Goal: Task Accomplishment & Management: Use online tool/utility

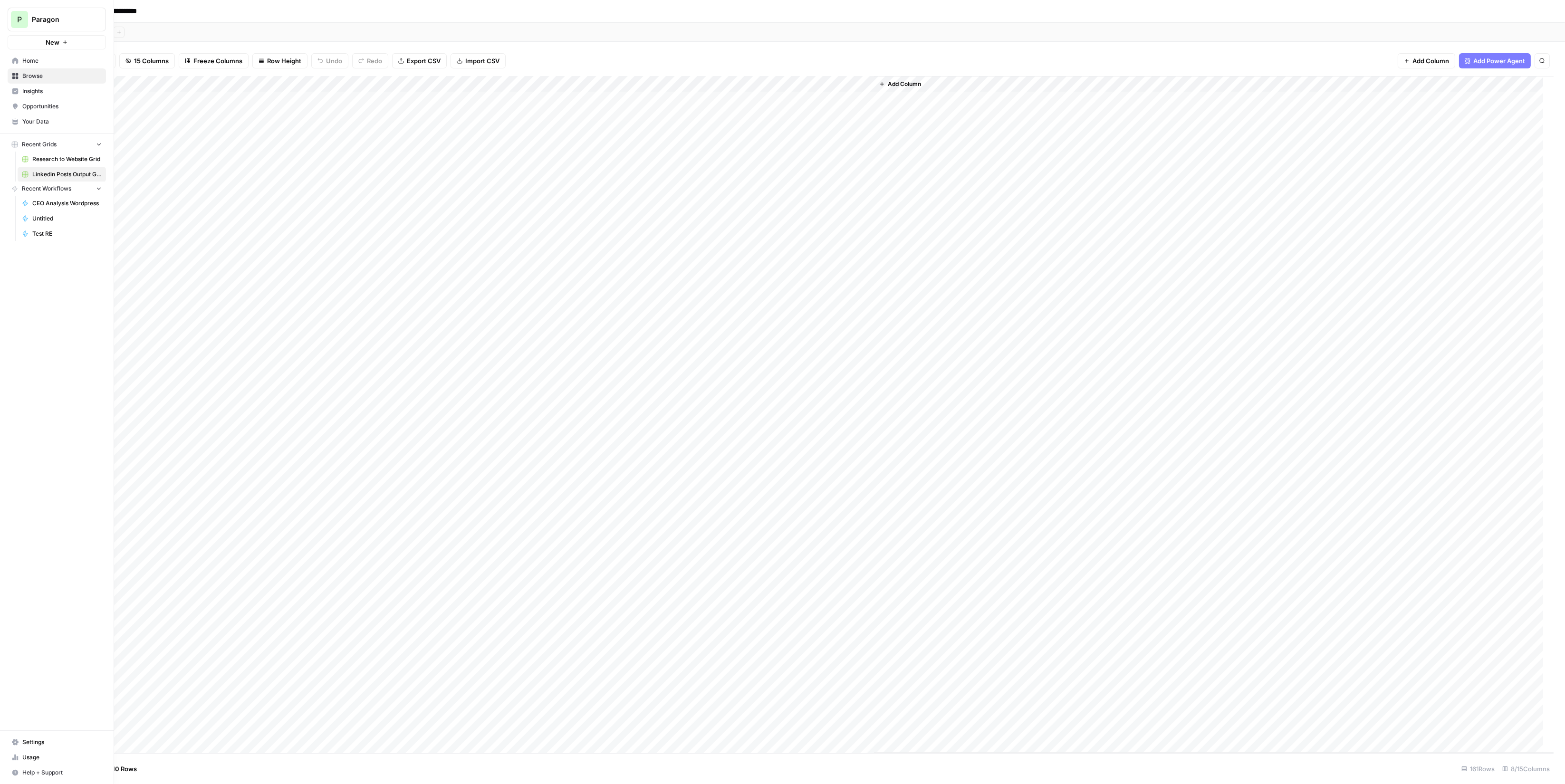
click at [17, 20] on span "P" at bounding box center [20, 20] width 5 height 12
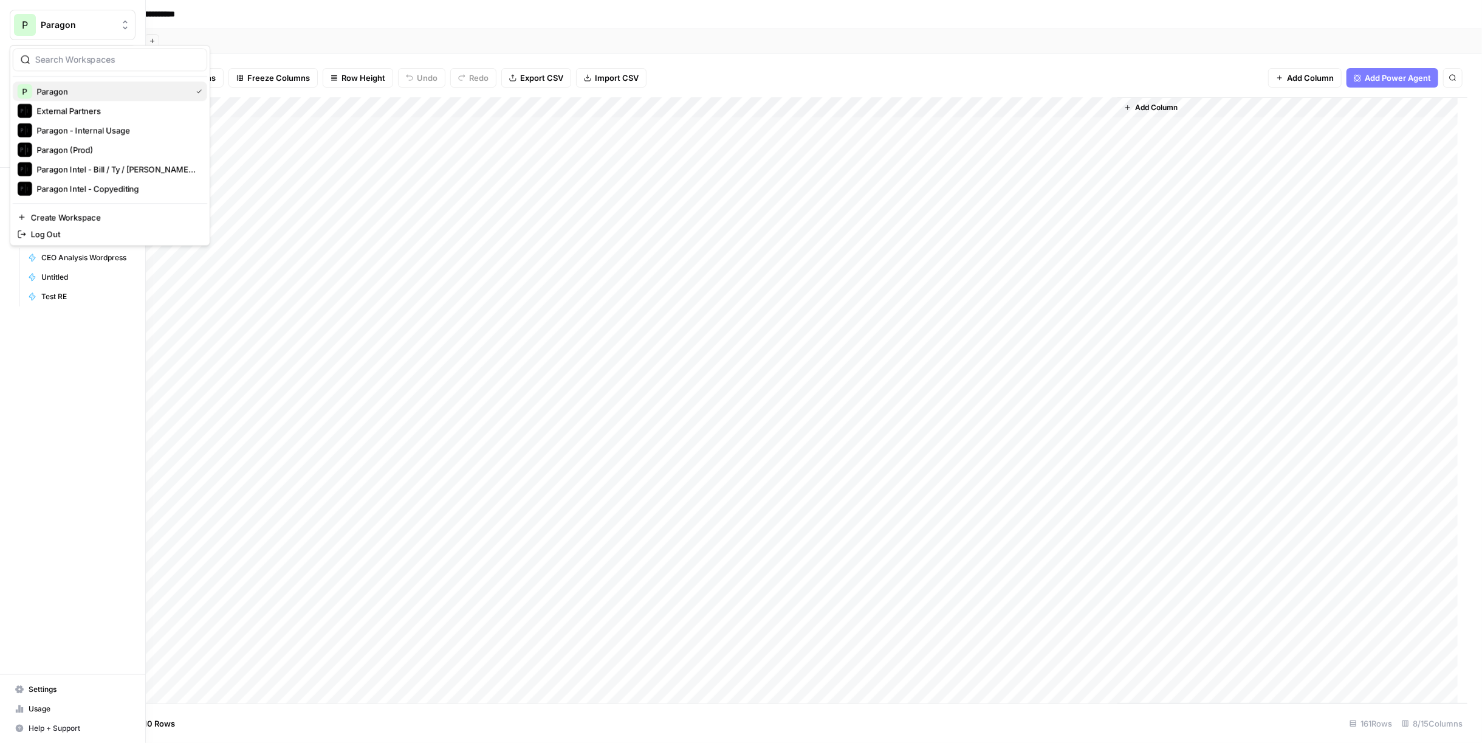
click at [129, 95] on span "Paragon" at bounding box center [112, 91] width 150 height 12
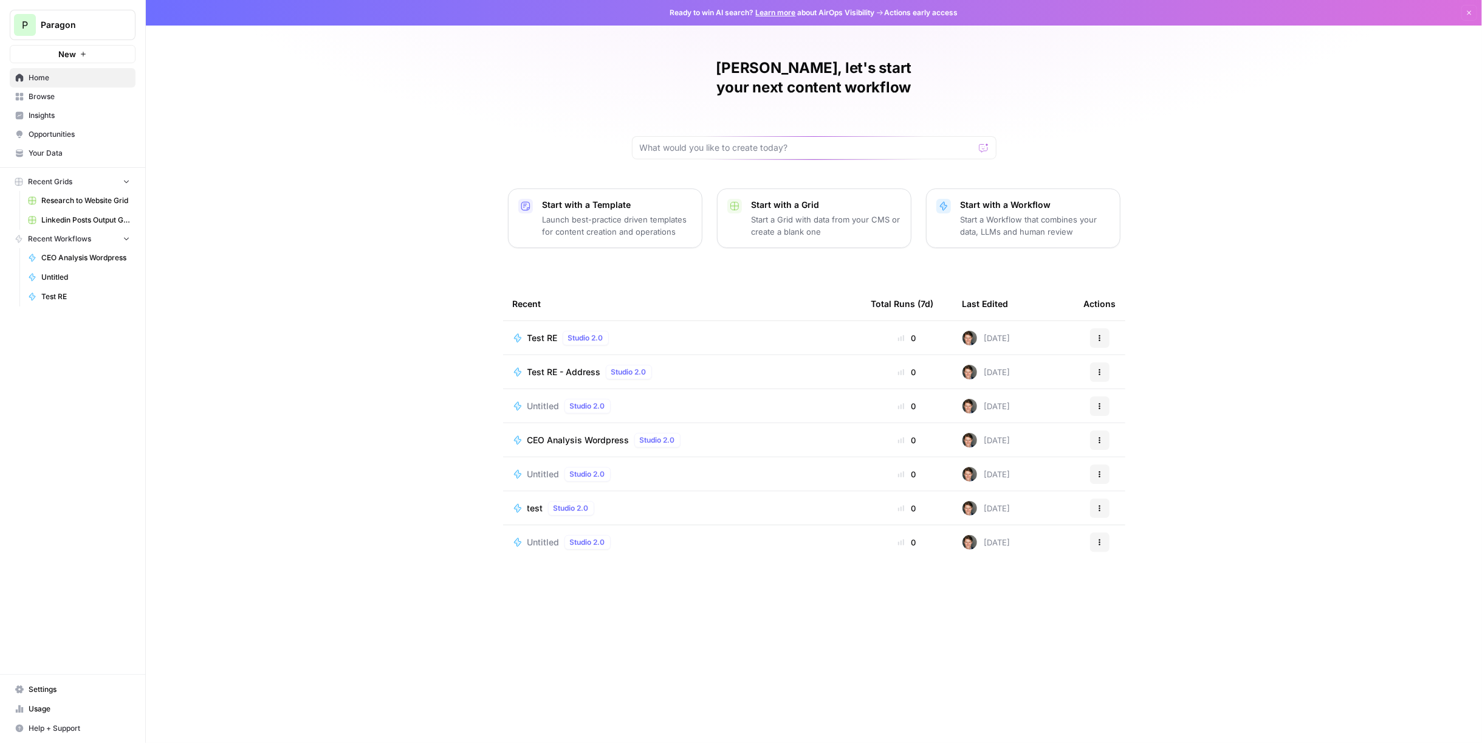
click at [538, 332] on span "Test RE" at bounding box center [543, 338] width 30 height 12
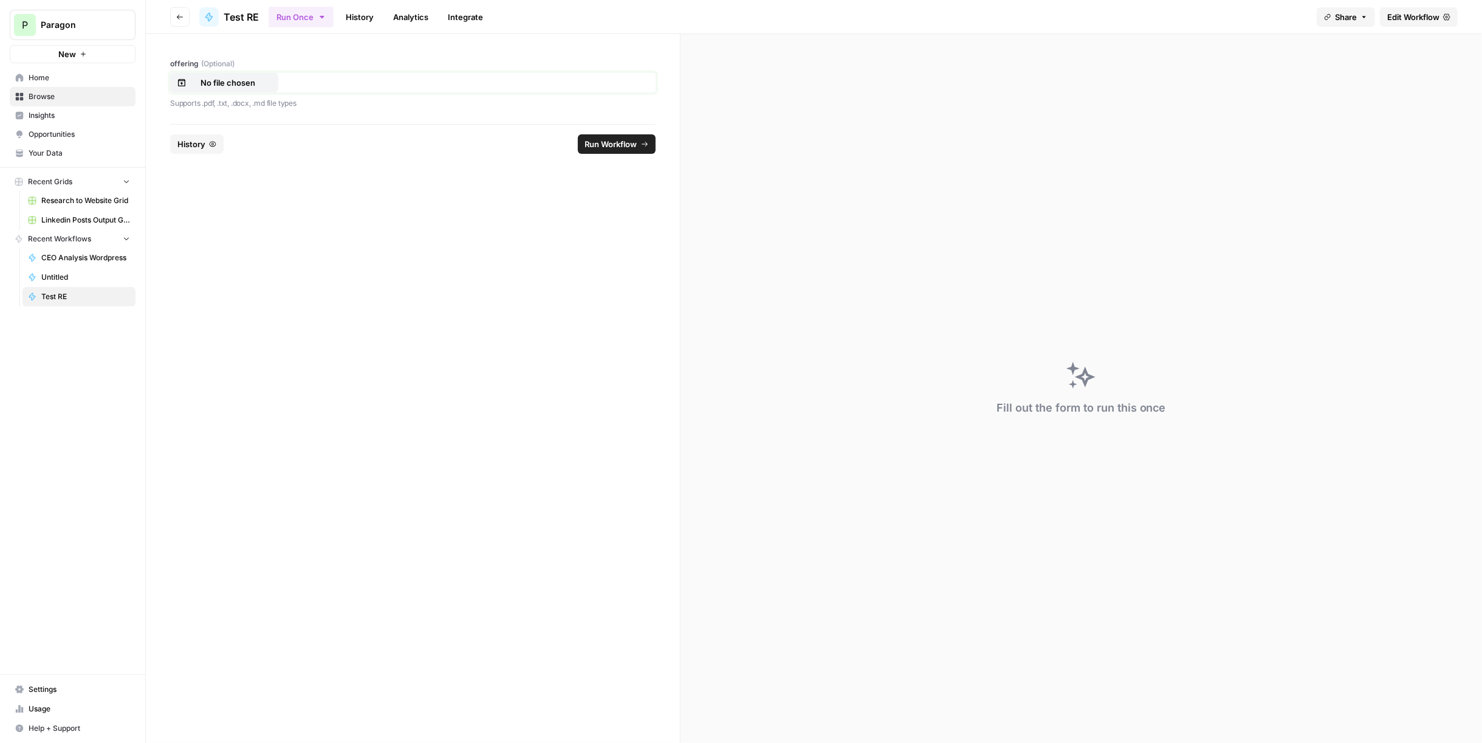
click at [233, 83] on p "No file chosen" at bounding box center [228, 83] width 78 height 12
click at [194, 139] on span "Reset" at bounding box center [188, 144] width 22 height 12
click at [238, 79] on p "No file chosen" at bounding box center [228, 83] width 78 height 12
click at [613, 148] on span "Run Workflow" at bounding box center [611, 144] width 52 height 12
click at [197, 142] on span "Reset" at bounding box center [188, 144] width 22 height 12
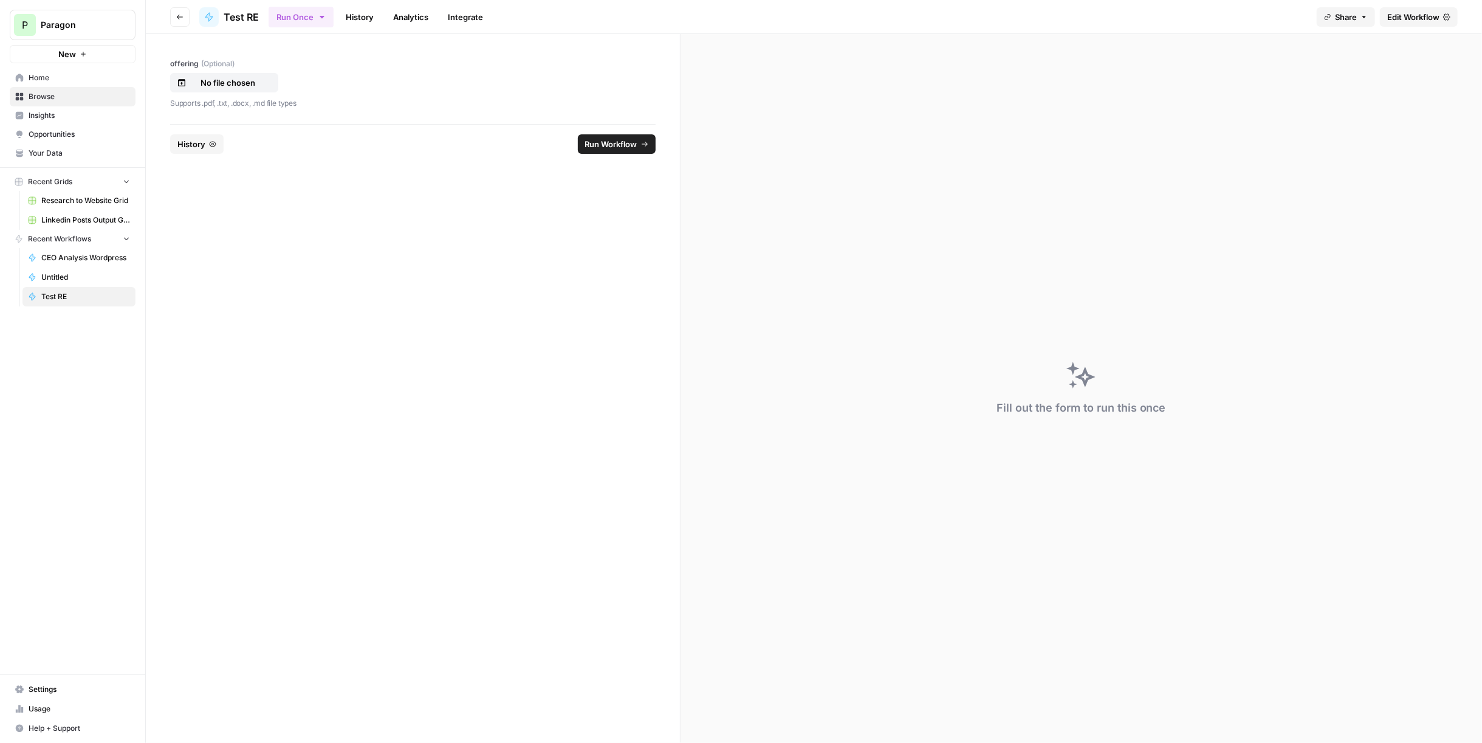
click at [236, 72] on div "offering (Optional) No file chosen Supports .pdf, .txt, .docx, .md file types" at bounding box center [413, 83] width 486 height 51
click at [235, 82] on p "No file chosen" at bounding box center [228, 83] width 78 height 12
click at [598, 147] on span "Run Workflow" at bounding box center [611, 144] width 52 height 12
click at [195, 142] on span "Reset" at bounding box center [188, 144] width 22 height 12
click at [230, 87] on p "No file chosen" at bounding box center [228, 83] width 78 height 12
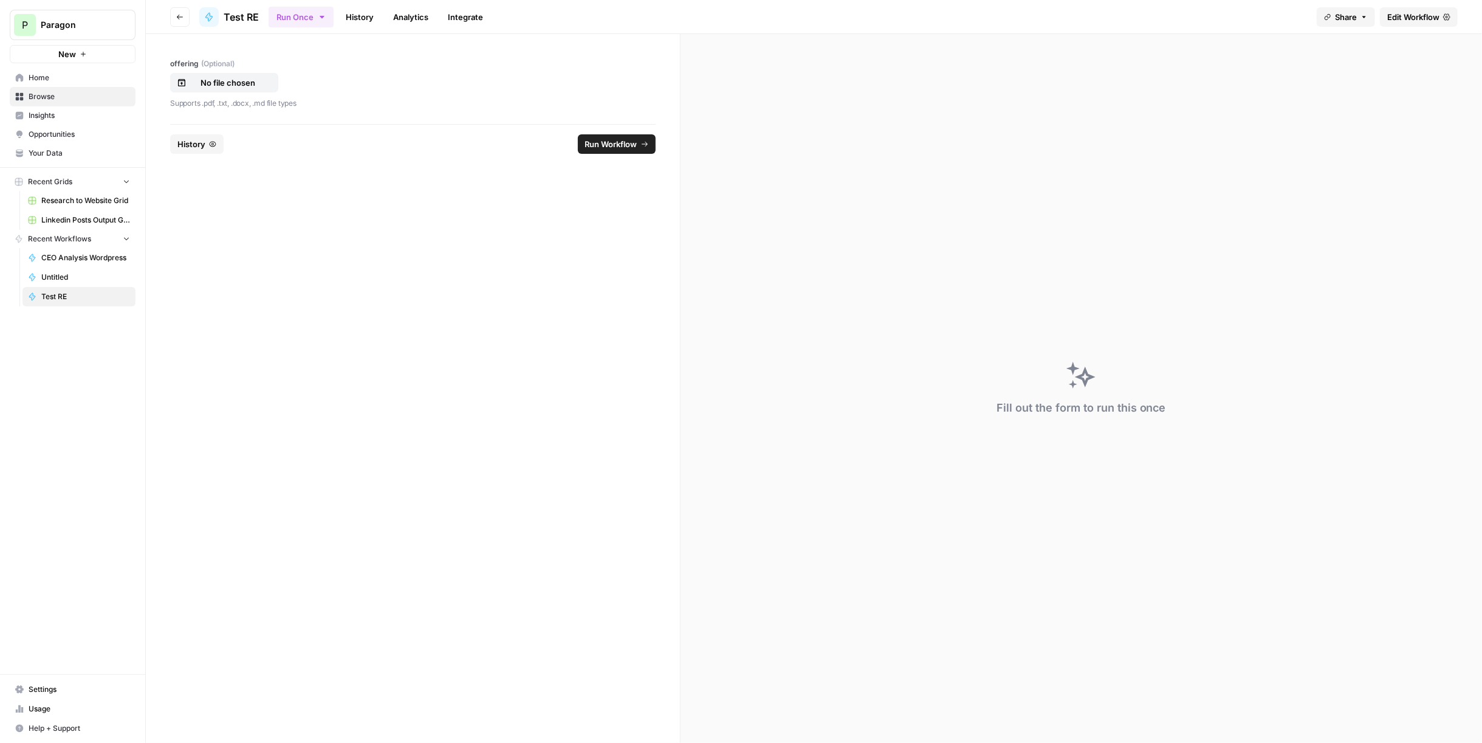
click at [369, 24] on link "History" at bounding box center [360, 16] width 43 height 19
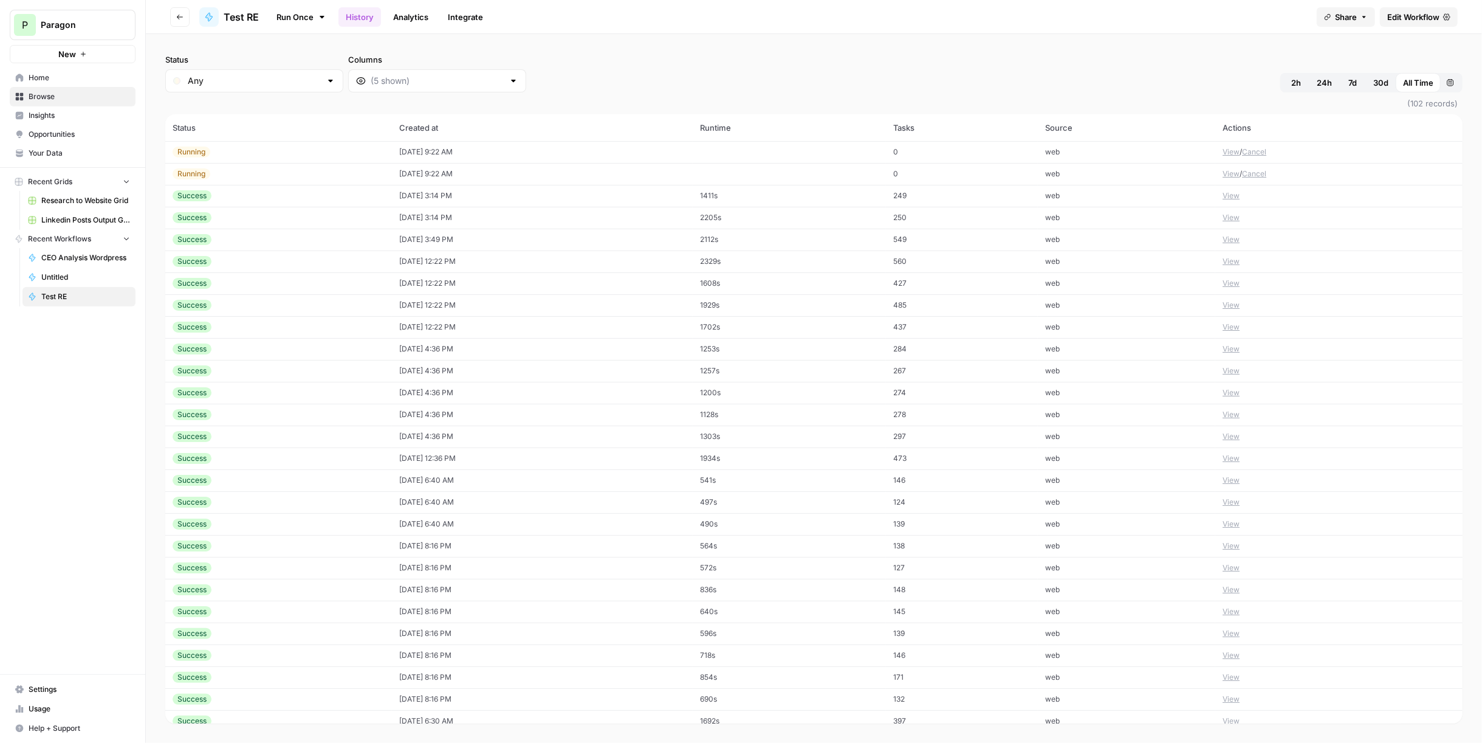
click at [298, 151] on div "Running" at bounding box center [279, 151] width 212 height 11
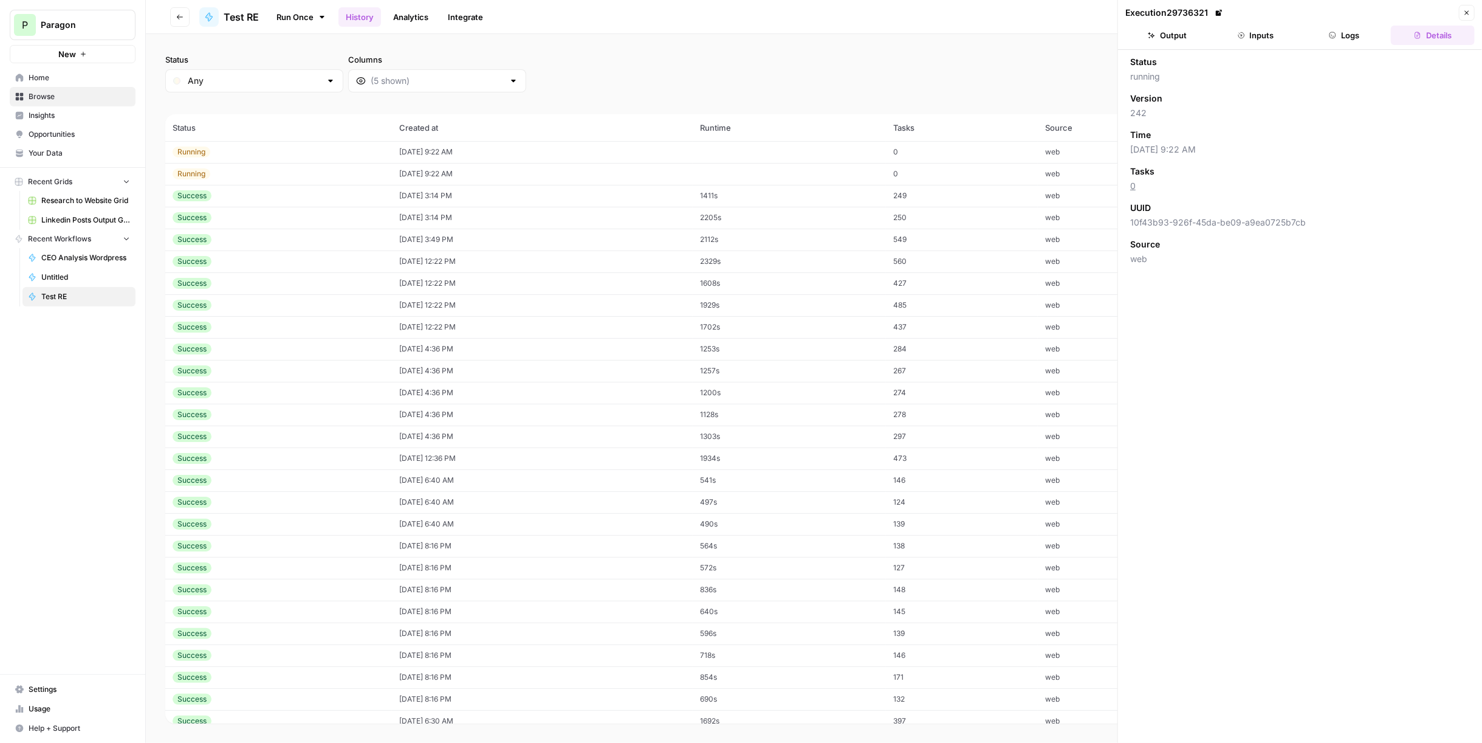
click at [1298, 39] on ul "Output Inputs Logs Details" at bounding box center [1300, 35] width 349 height 19
click at [1264, 38] on button "Inputs" at bounding box center [1256, 35] width 84 height 19
click at [1324, 38] on button "Logs" at bounding box center [1345, 35] width 84 height 19
click at [1460, 13] on button "Close" at bounding box center [1467, 13] width 16 height 16
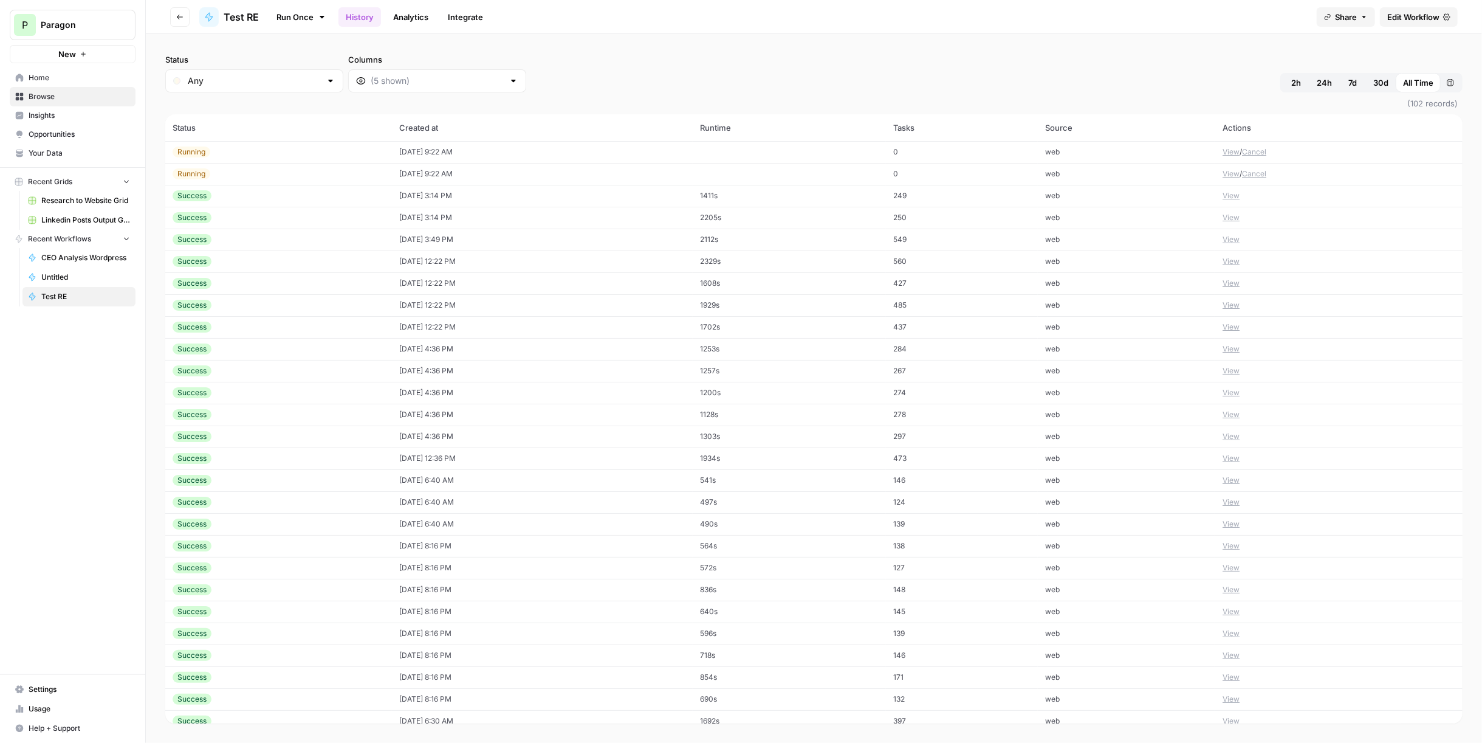
click at [1263, 167] on td "View / Cancel" at bounding box center [1339, 174] width 247 height 22
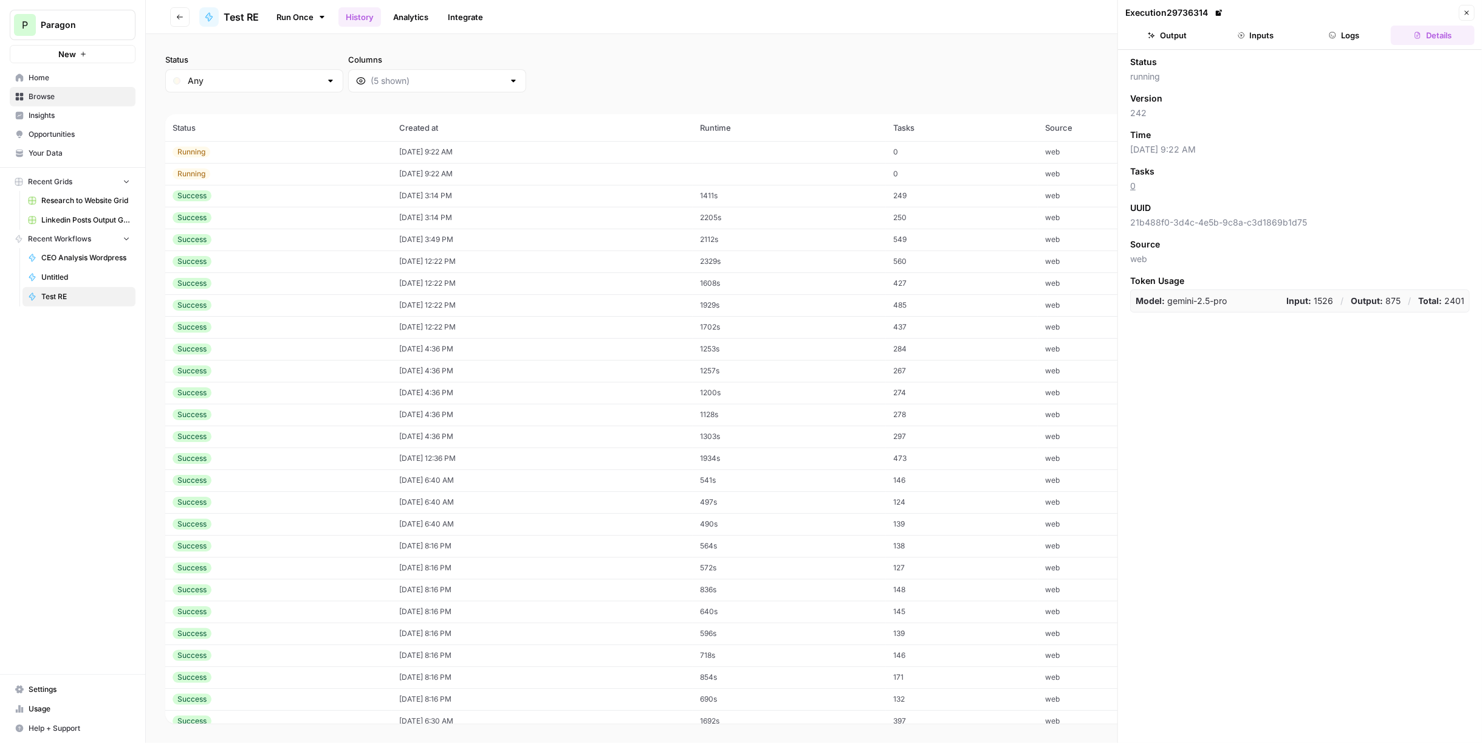
click at [1459, 8] on button "Close" at bounding box center [1467, 13] width 16 height 16
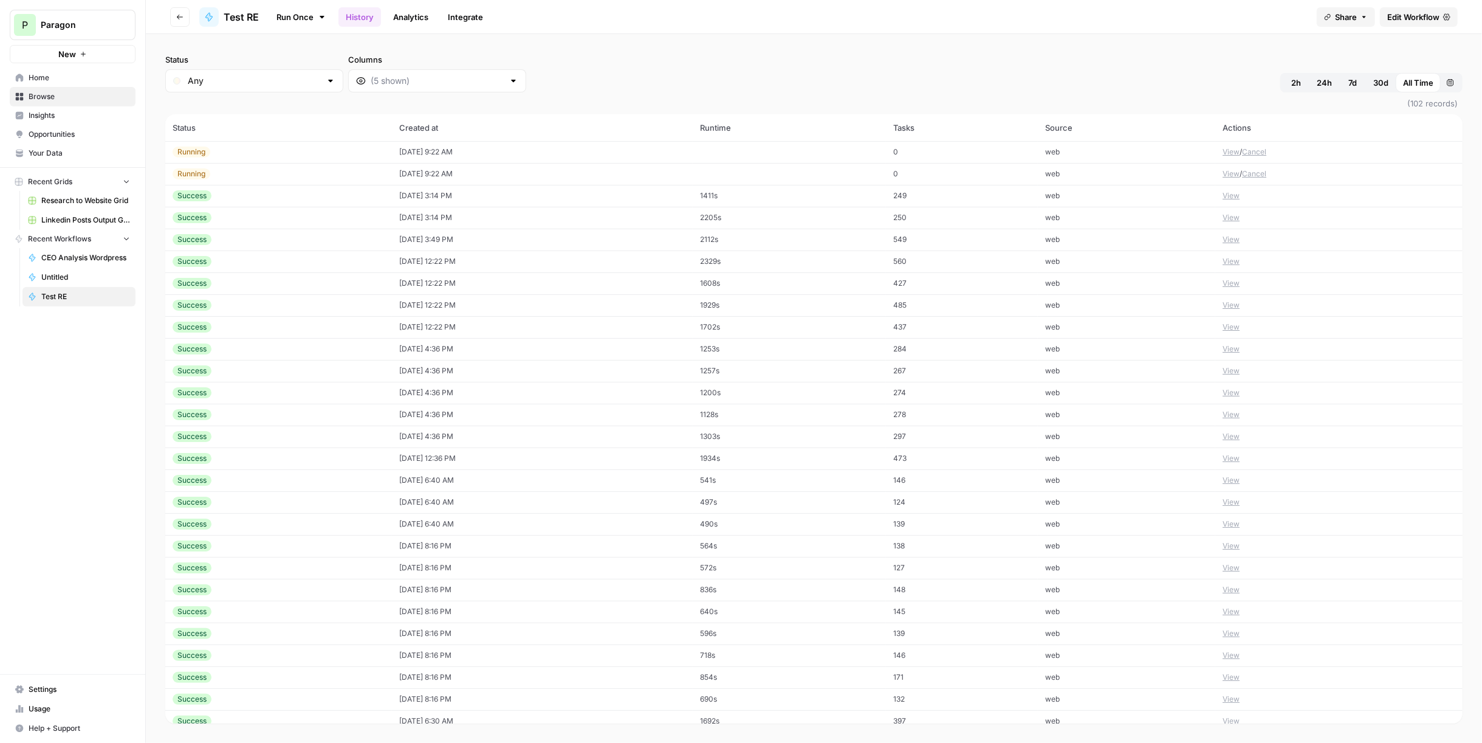
click at [1247, 150] on button "Cancel" at bounding box center [1254, 151] width 24 height 11
click at [1259, 173] on button "Cancel" at bounding box center [1254, 173] width 24 height 11
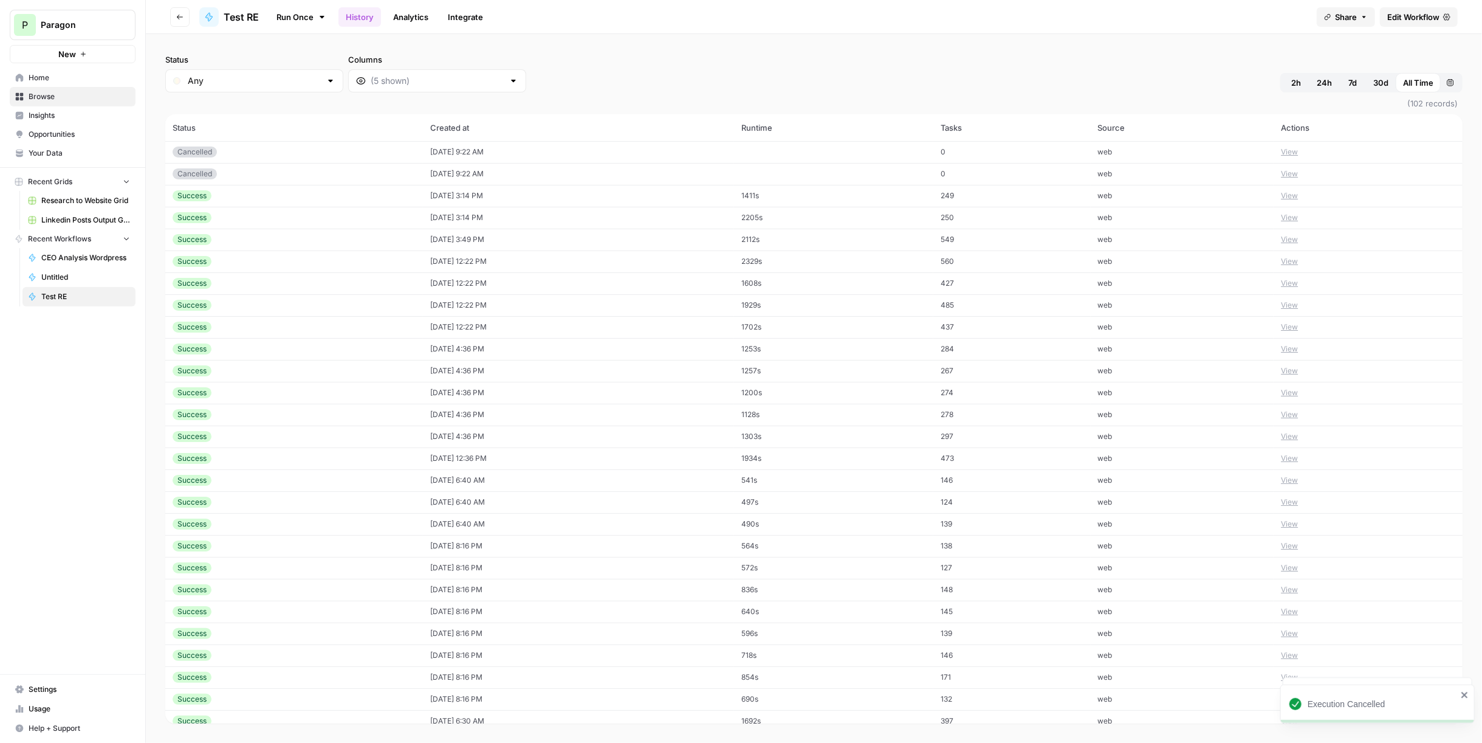
click at [234, 19] on span "Test RE" at bounding box center [241, 17] width 35 height 15
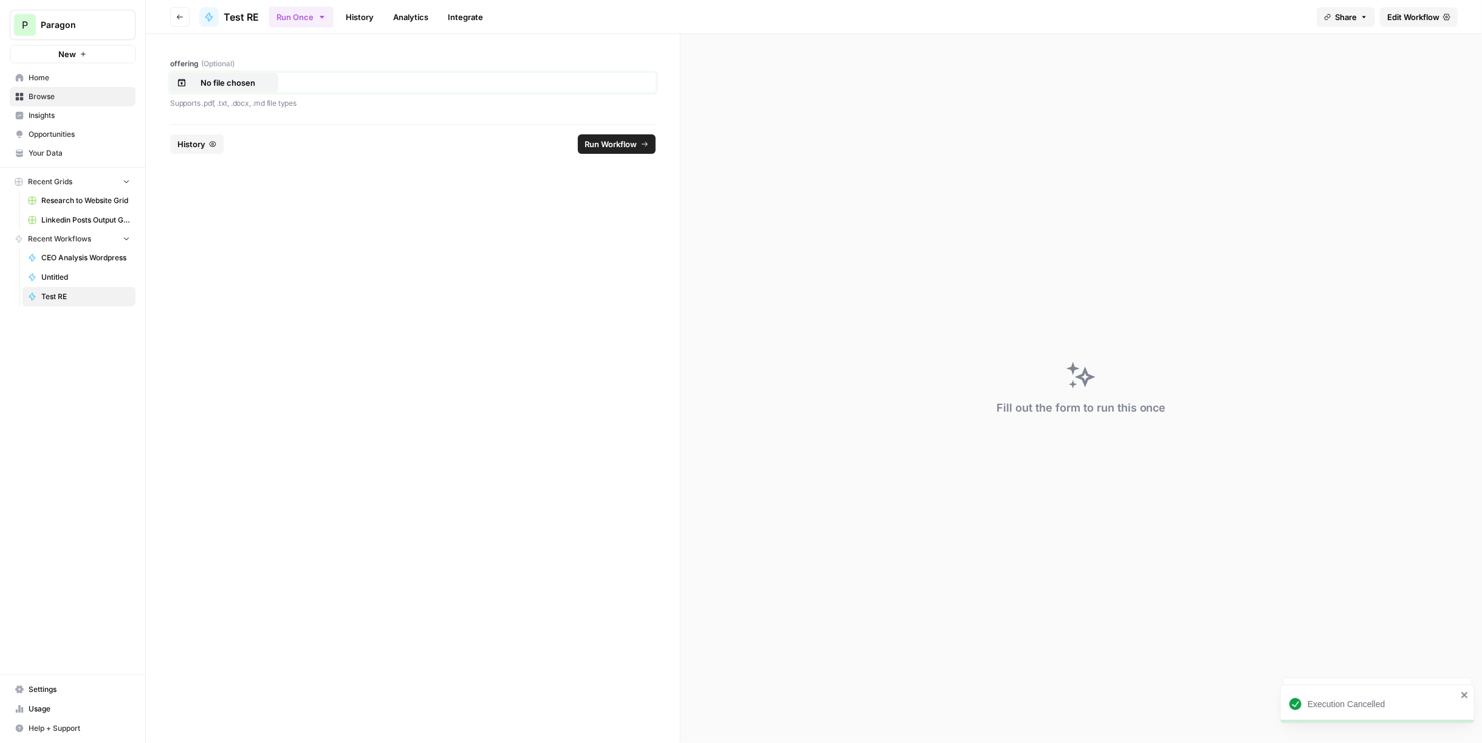
click at [227, 79] on p "No file chosen" at bounding box center [228, 83] width 78 height 12
click at [612, 147] on span "Run Workflow" at bounding box center [611, 144] width 52 height 12
click at [246, 146] on button "History" at bounding box center [237, 143] width 53 height 19
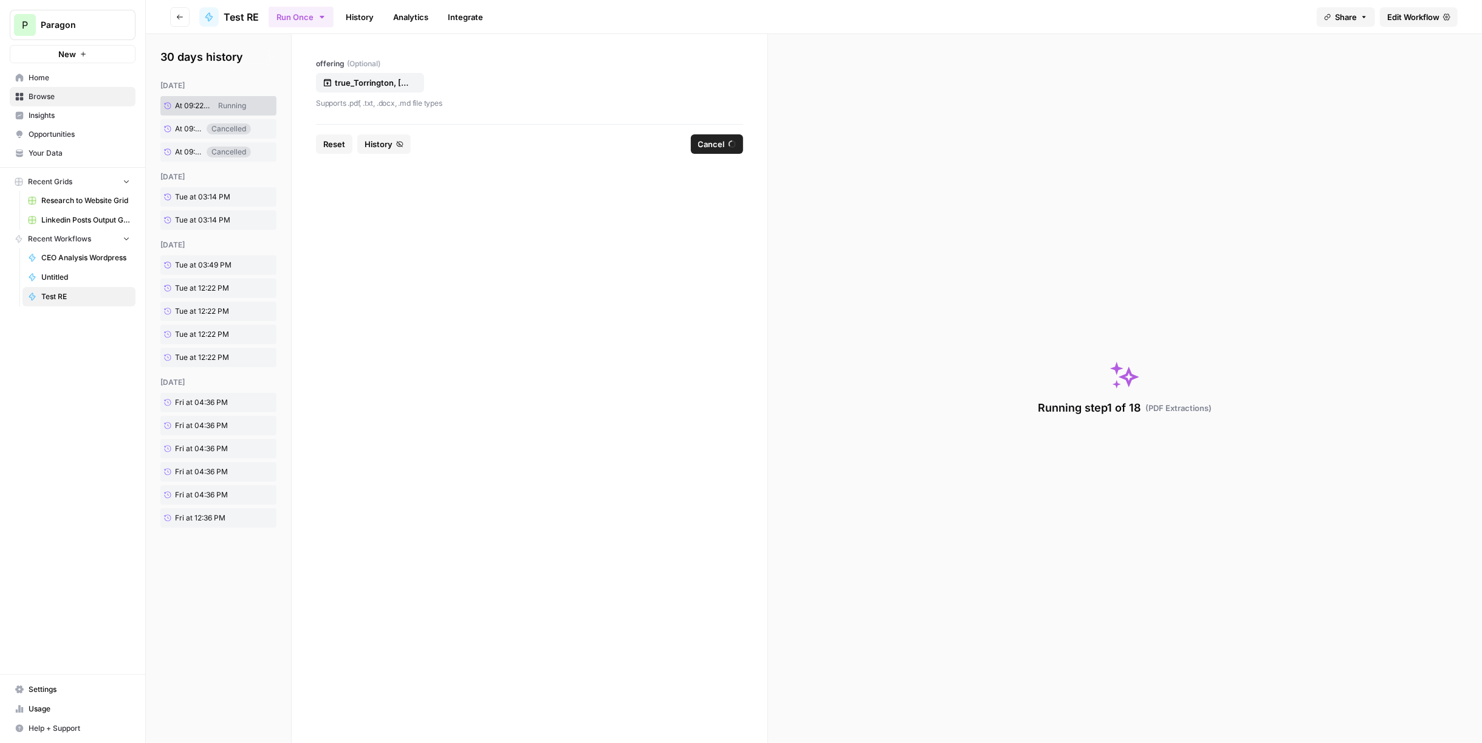
click at [320, 142] on button "Reset" at bounding box center [334, 143] width 36 height 19
click at [357, 87] on p "No file chosen" at bounding box center [374, 83] width 78 height 12
click at [691, 144] on span "Run Workflow" at bounding box center [699, 144] width 52 height 12
click at [328, 141] on span "Reset" at bounding box center [334, 144] width 22 height 12
click at [378, 77] on p "No file chosen" at bounding box center [374, 83] width 78 height 12
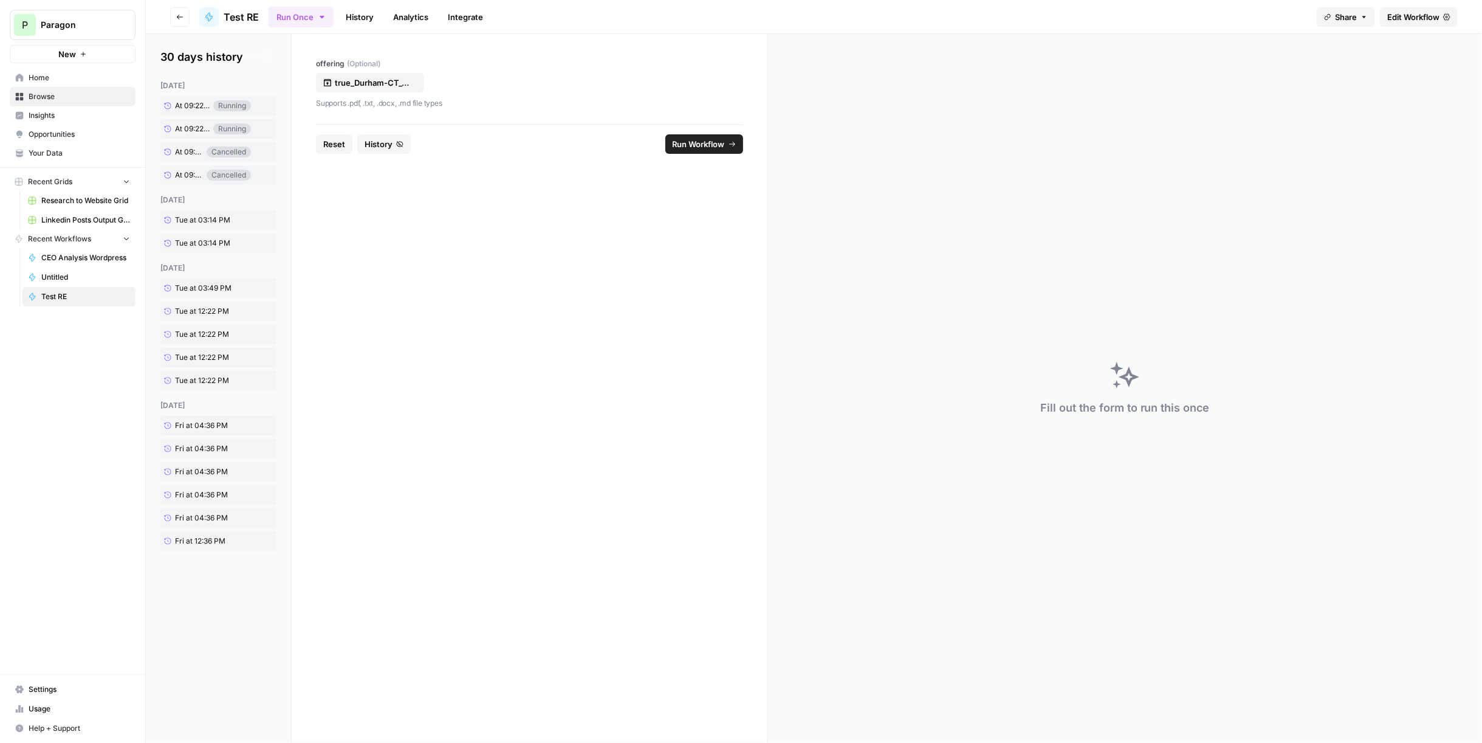
click at [700, 148] on span "Run Workflow" at bounding box center [699, 144] width 52 height 12
click at [336, 148] on span "Reset" at bounding box center [334, 144] width 22 height 12
click at [352, 145] on button "History" at bounding box center [342, 143] width 53 height 19
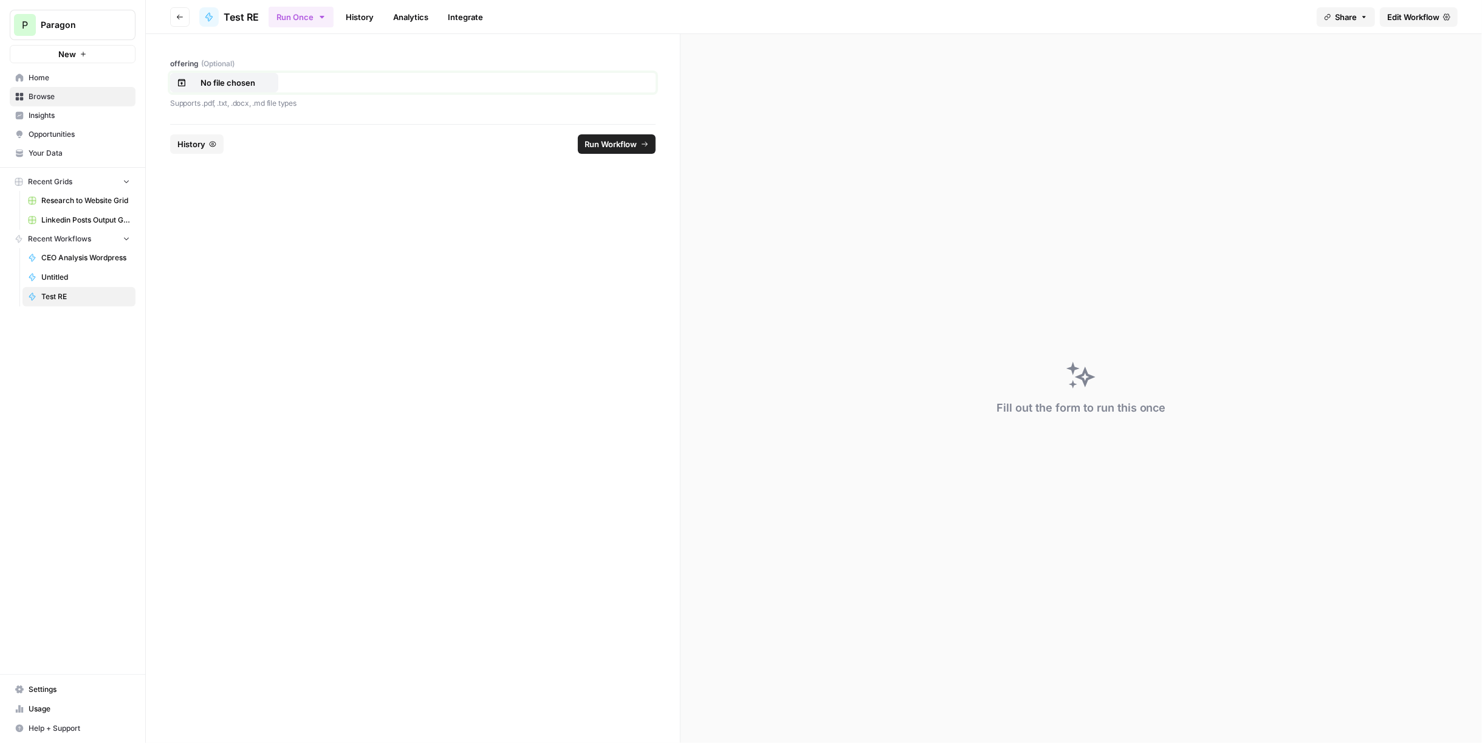
click at [258, 88] on p "No file chosen" at bounding box center [228, 83] width 78 height 12
click at [617, 143] on span "Run Workflow" at bounding box center [611, 144] width 52 height 12
click at [188, 144] on span "Reset" at bounding box center [188, 144] width 22 height 12
click at [246, 87] on p "No file chosen" at bounding box center [228, 83] width 78 height 12
click at [599, 151] on button "Run Workflow" at bounding box center [617, 143] width 78 height 19
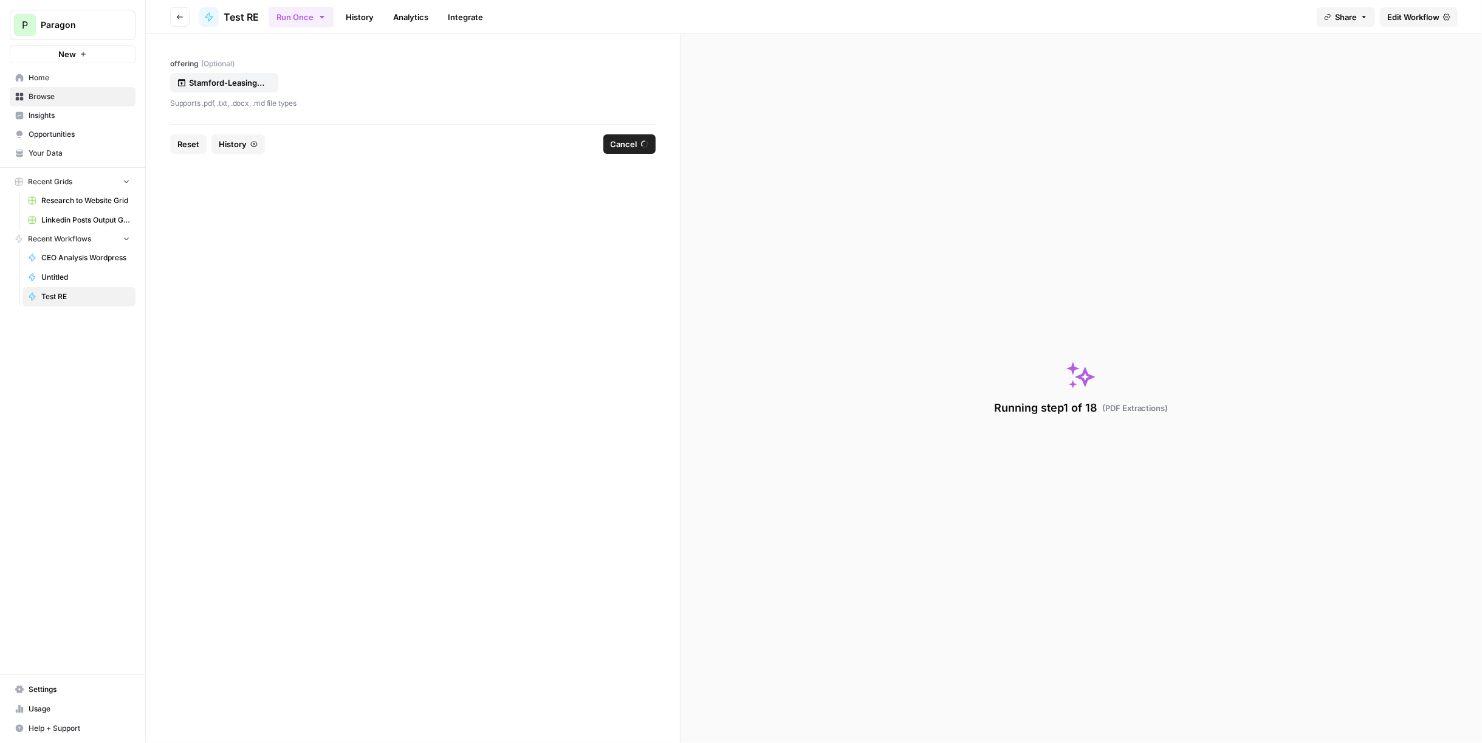
click at [193, 147] on span "Reset" at bounding box center [188, 144] width 22 height 12
click at [229, 84] on p "No file chosen" at bounding box center [228, 83] width 78 height 12
click at [610, 143] on span "Run Workflow" at bounding box center [611, 144] width 52 height 12
click at [196, 144] on span "Reset" at bounding box center [188, 144] width 22 height 12
click at [219, 83] on p "No file chosen" at bounding box center [228, 83] width 78 height 12
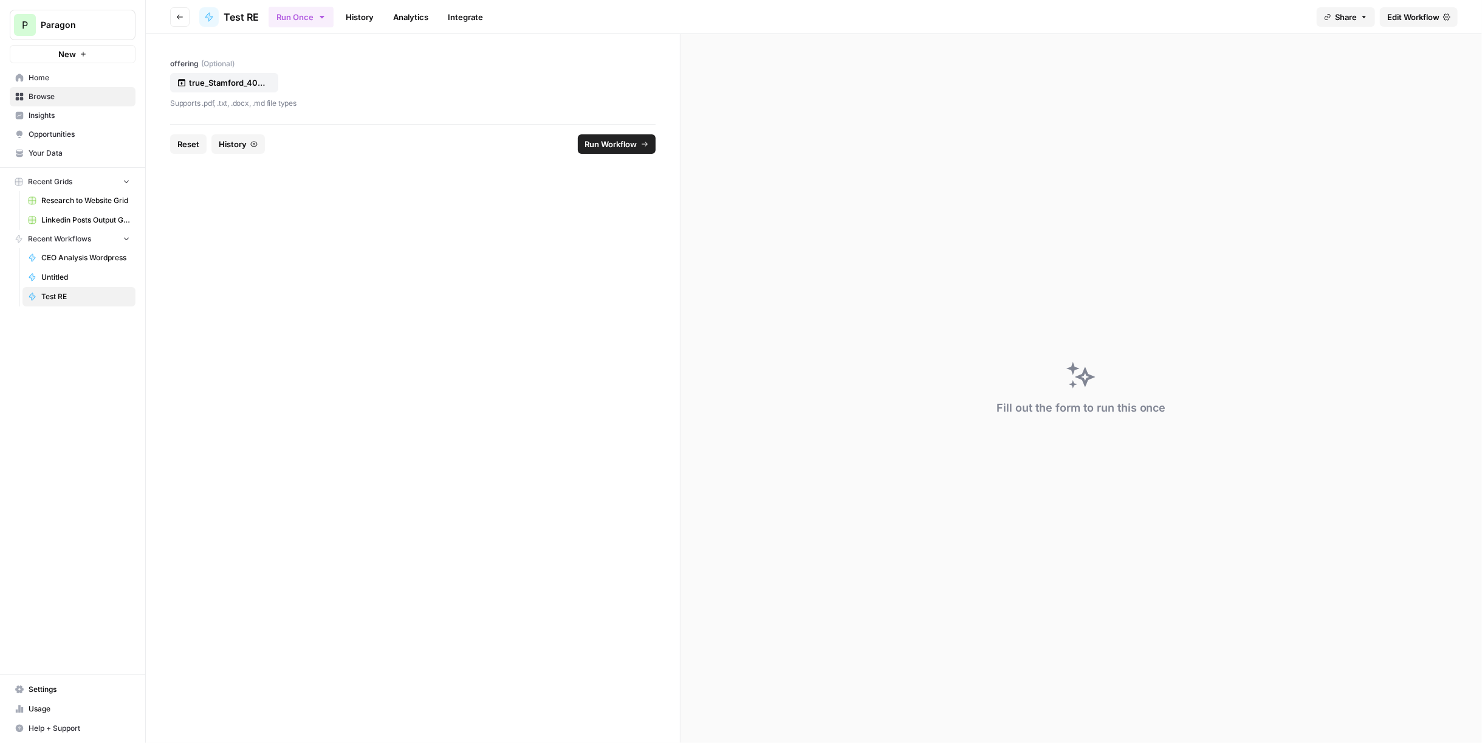
click at [613, 145] on span "Run Workflow" at bounding box center [611, 144] width 52 height 12
click at [183, 144] on span "Reset" at bounding box center [188, 144] width 22 height 12
click at [210, 146] on icon "button" at bounding box center [212, 143] width 7 height 7
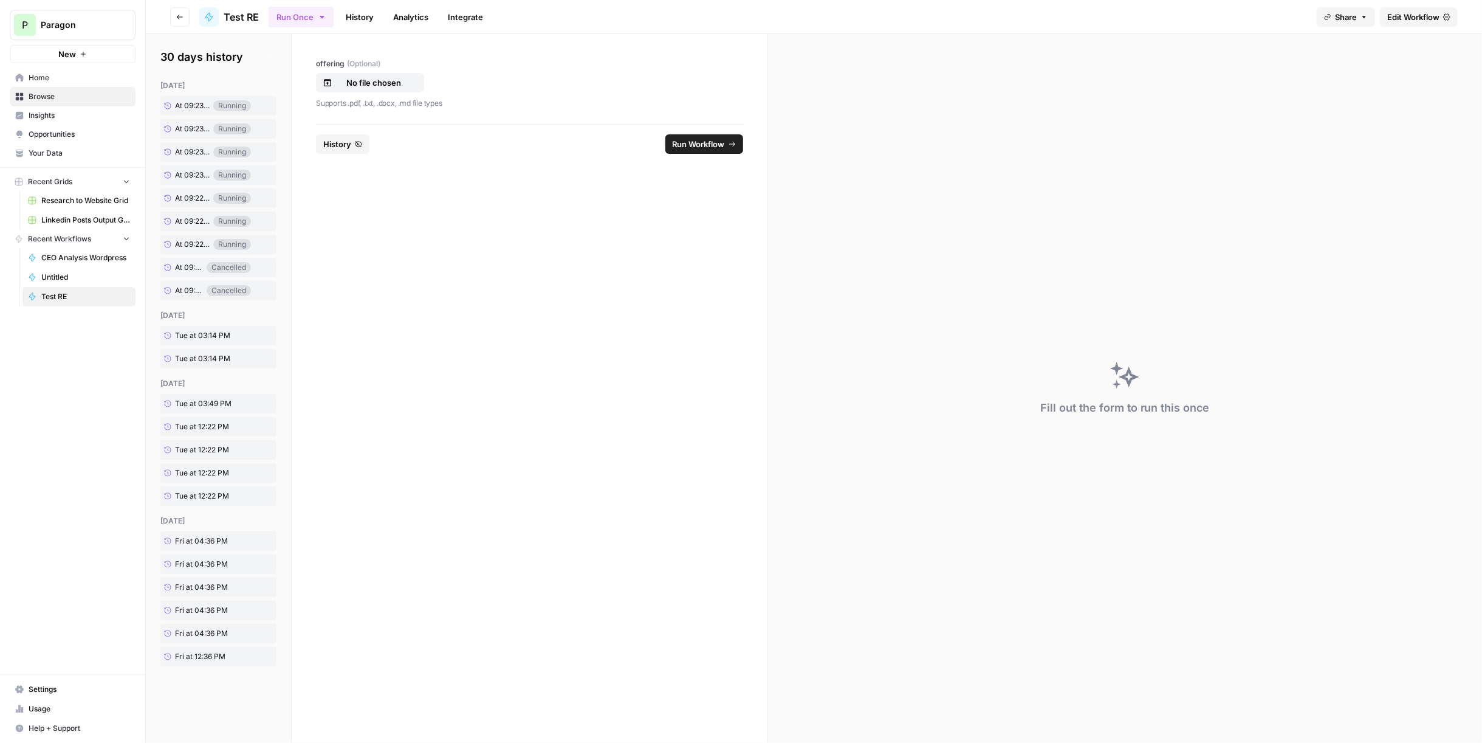
click at [352, 144] on button "History" at bounding box center [342, 143] width 53 height 19
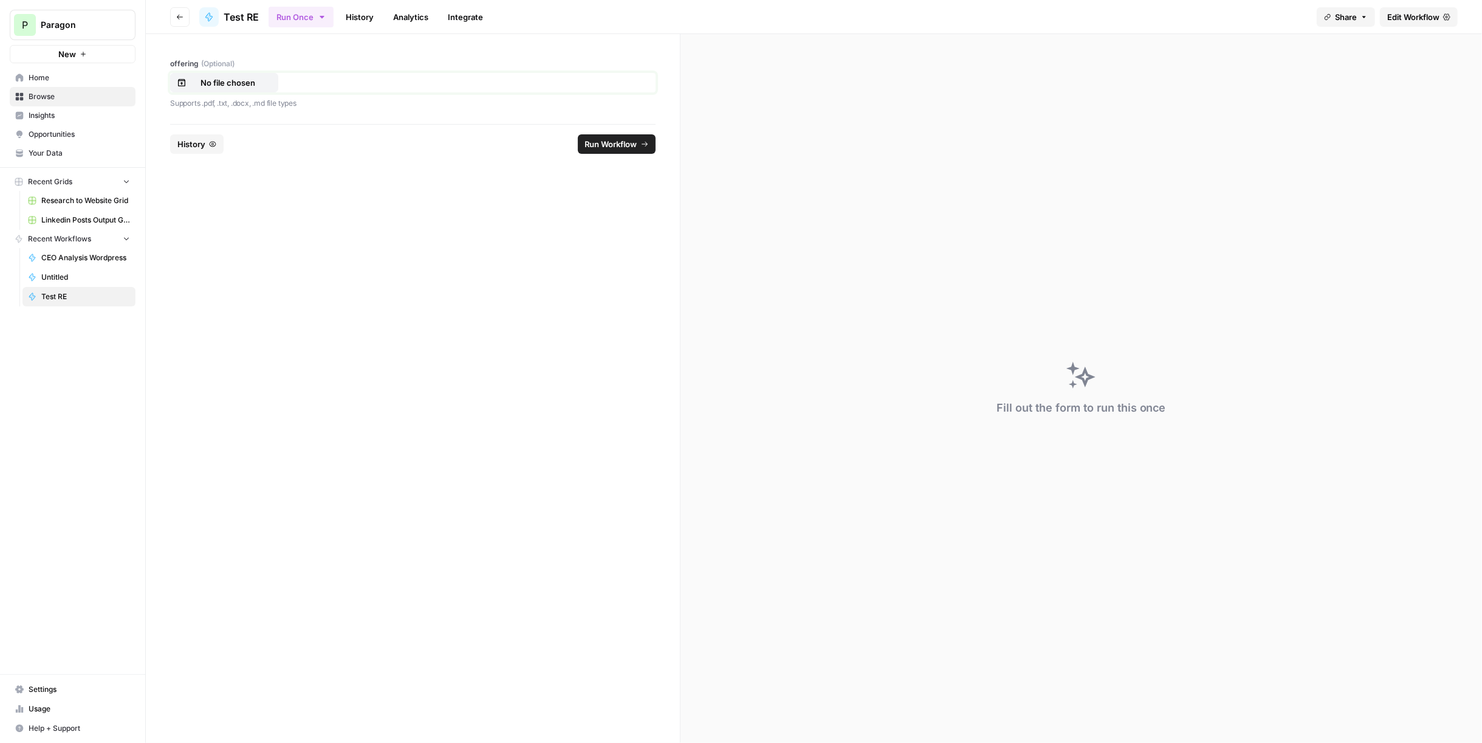
click at [225, 84] on p "No file chosen" at bounding box center [228, 83] width 78 height 12
click at [613, 143] on span "Run Workflow" at bounding box center [611, 144] width 52 height 12
click at [199, 150] on button "Reset" at bounding box center [188, 143] width 36 height 19
click at [221, 61] on span "(Optional)" at bounding box center [217, 63] width 33 height 11
click at [0, 0] on input "offering (Optional)" at bounding box center [0, 0] width 0 height 0
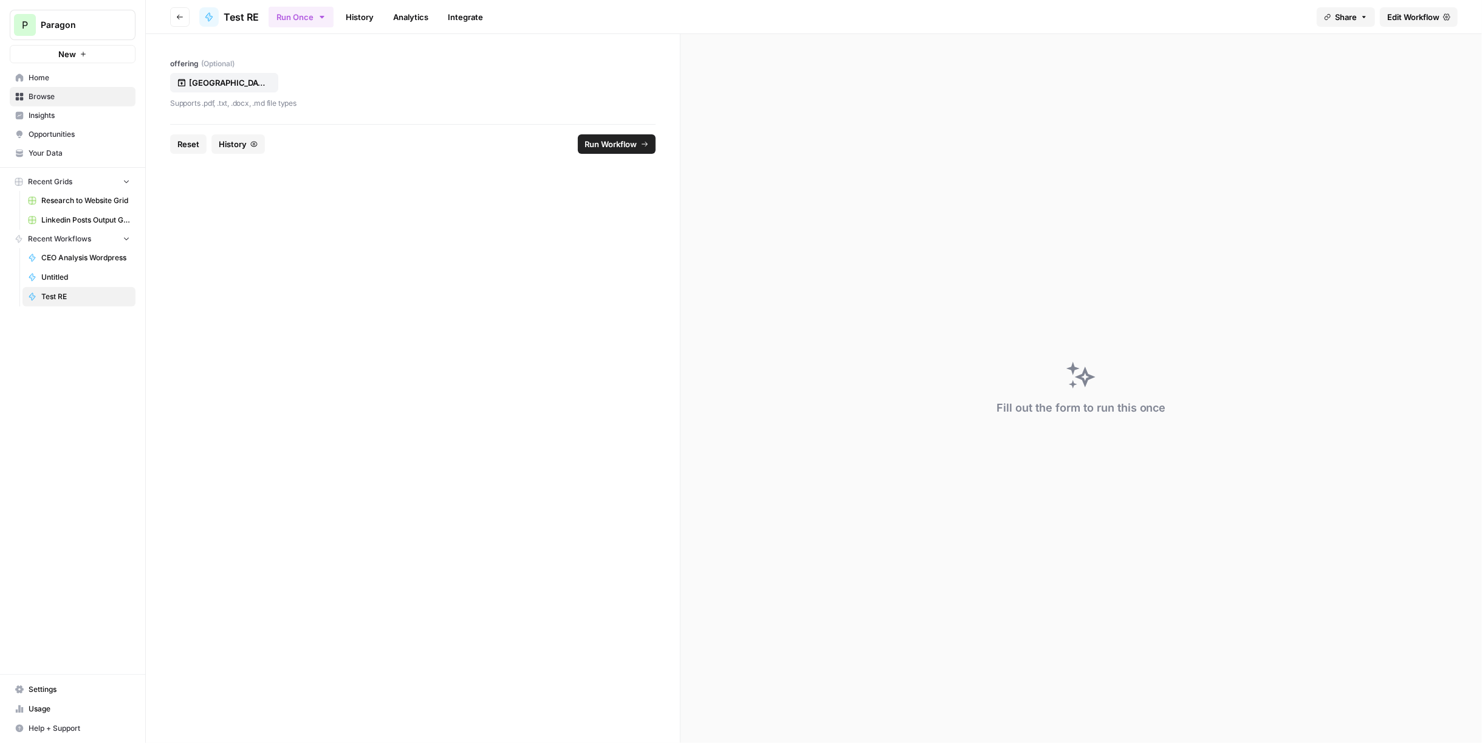
click at [612, 146] on span "Run Workflow" at bounding box center [611, 144] width 52 height 12
click at [191, 144] on span "Reset" at bounding box center [188, 144] width 22 height 12
click at [238, 68] on label "offering (Optional)" at bounding box center [413, 63] width 486 height 11
click at [0, 0] on input "offering (Optional)" at bounding box center [0, 0] width 0 height 0
click at [621, 148] on span "Run Workflow" at bounding box center [611, 144] width 52 height 12
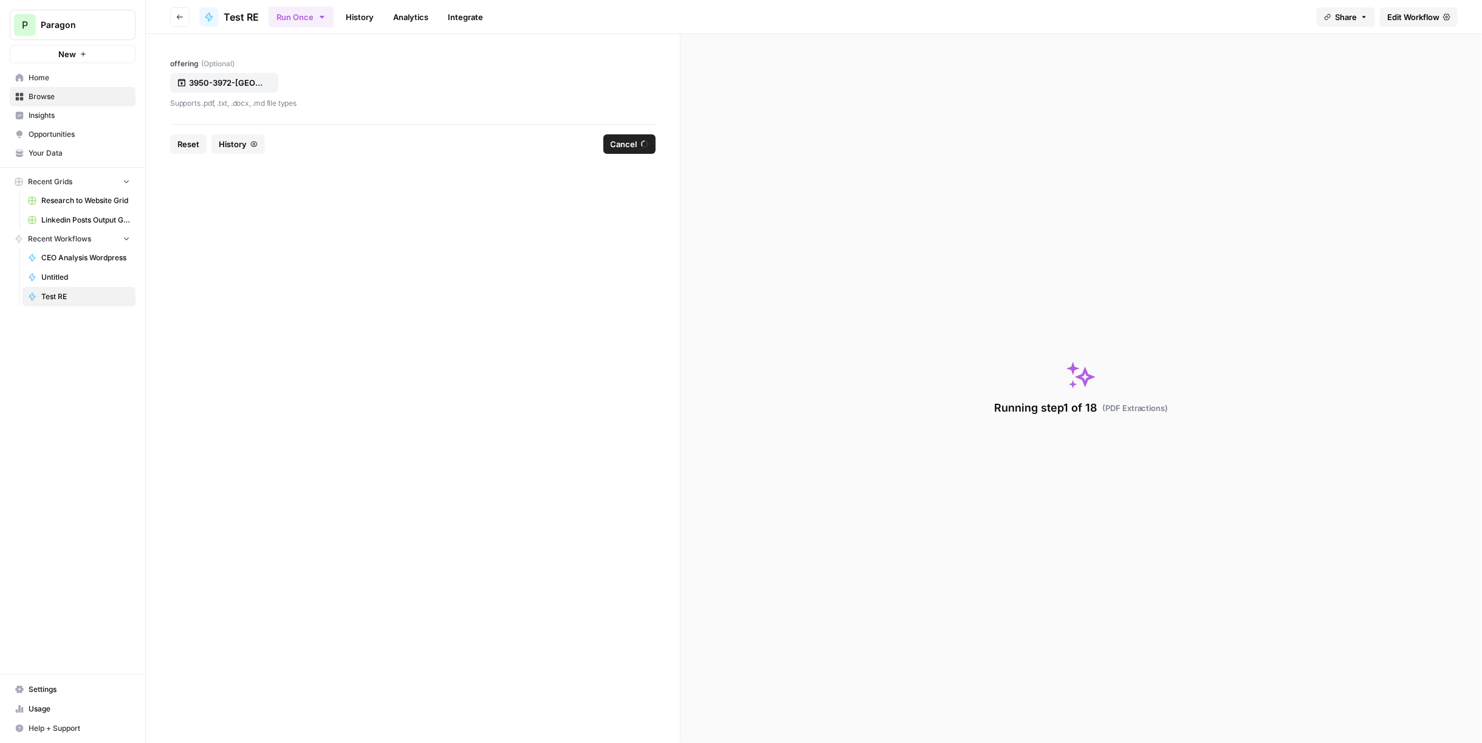
click at [188, 145] on span "Reset" at bounding box center [188, 144] width 22 height 12
click at [233, 73] on button "No file chosen" at bounding box center [224, 82] width 108 height 19
click at [606, 142] on span "Run Workflow" at bounding box center [611, 144] width 52 height 12
click at [251, 88] on p "Elm Main Office Leasing Brochure (1).pdf" at bounding box center [228, 83] width 78 height 12
click at [205, 135] on button "Reset" at bounding box center [188, 143] width 36 height 19
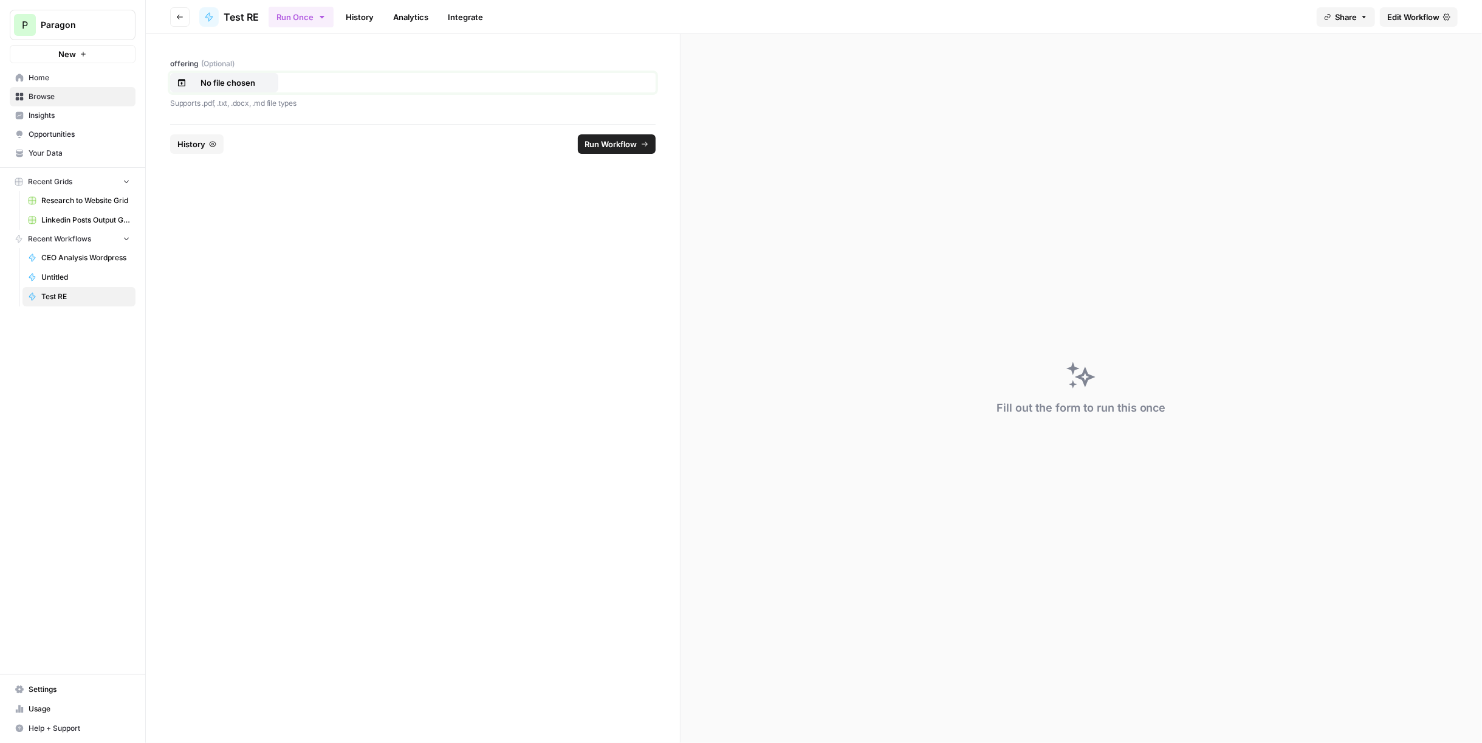
click at [238, 83] on p "No file chosen" at bounding box center [228, 83] width 78 height 12
click at [610, 148] on span "Run Workflow" at bounding box center [611, 144] width 52 height 12
click at [182, 145] on span "Reset" at bounding box center [188, 144] width 22 height 12
click at [216, 83] on p "No file chosen" at bounding box center [228, 83] width 78 height 12
click at [602, 148] on span "Run Workflow" at bounding box center [611, 144] width 52 height 12
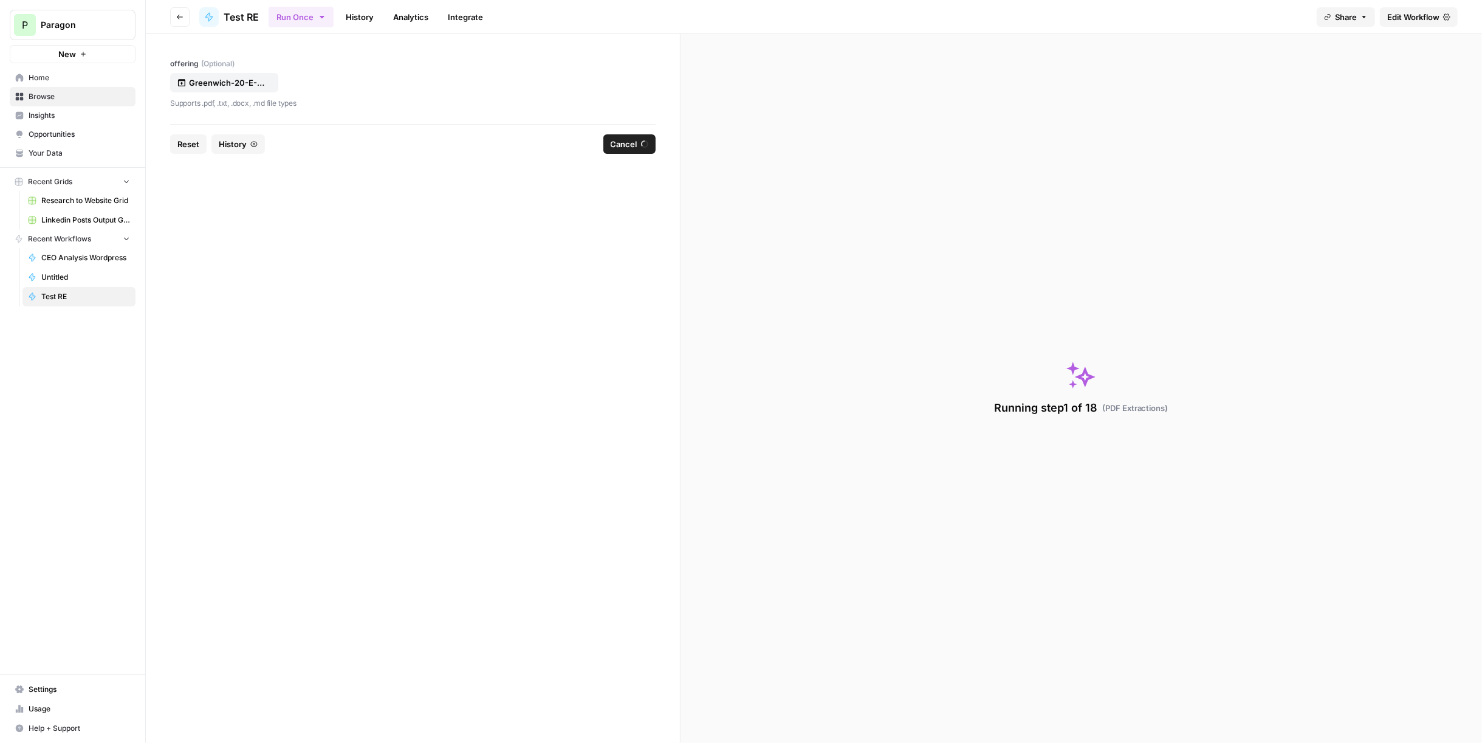
click at [189, 143] on span "Reset" at bounding box center [188, 144] width 22 height 12
click at [242, 81] on p "No file chosen" at bounding box center [228, 83] width 78 height 12
click at [610, 143] on span "Run Workflow" at bounding box center [611, 144] width 52 height 12
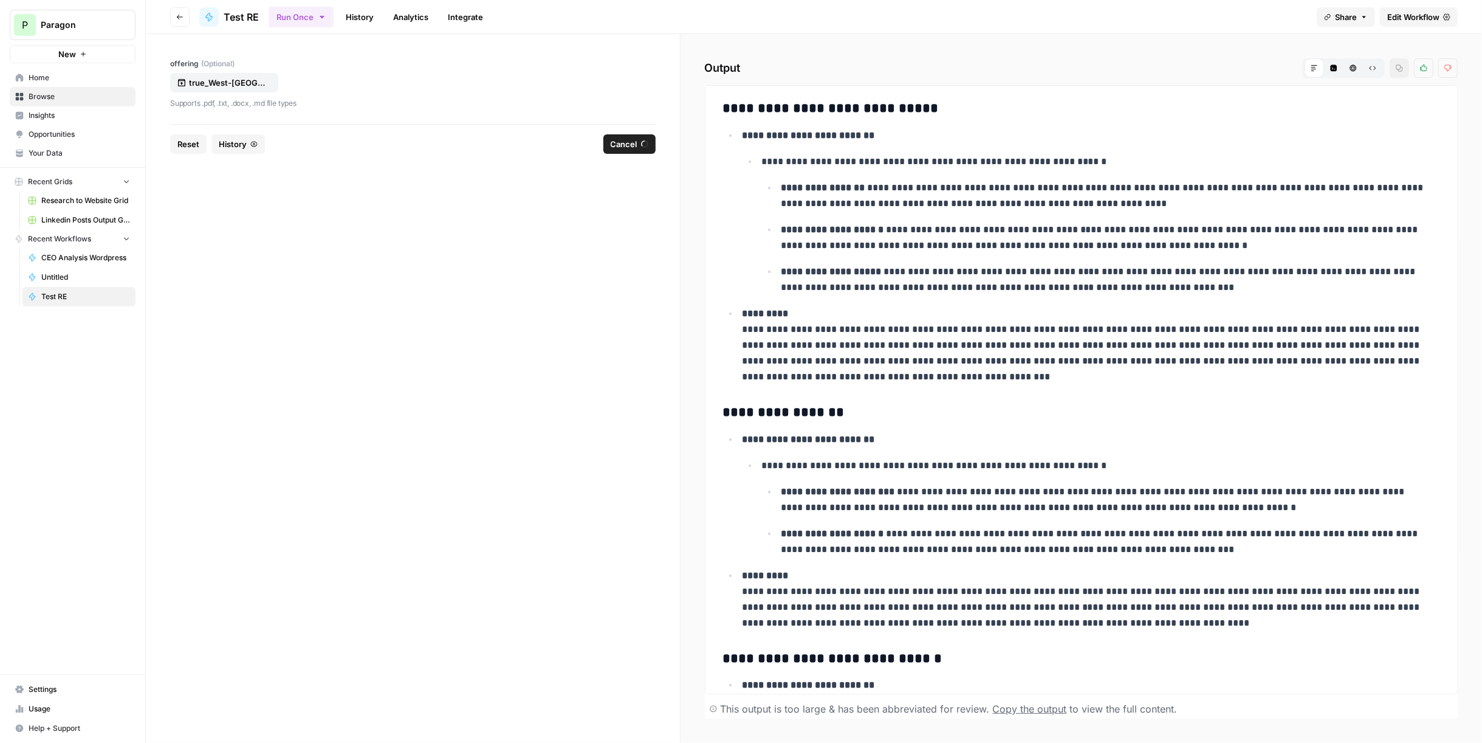
click at [856, 108] on h3 "**********" at bounding box center [1077, 108] width 709 height 17
click at [858, 106] on h3 "**********" at bounding box center [1077, 108] width 709 height 17
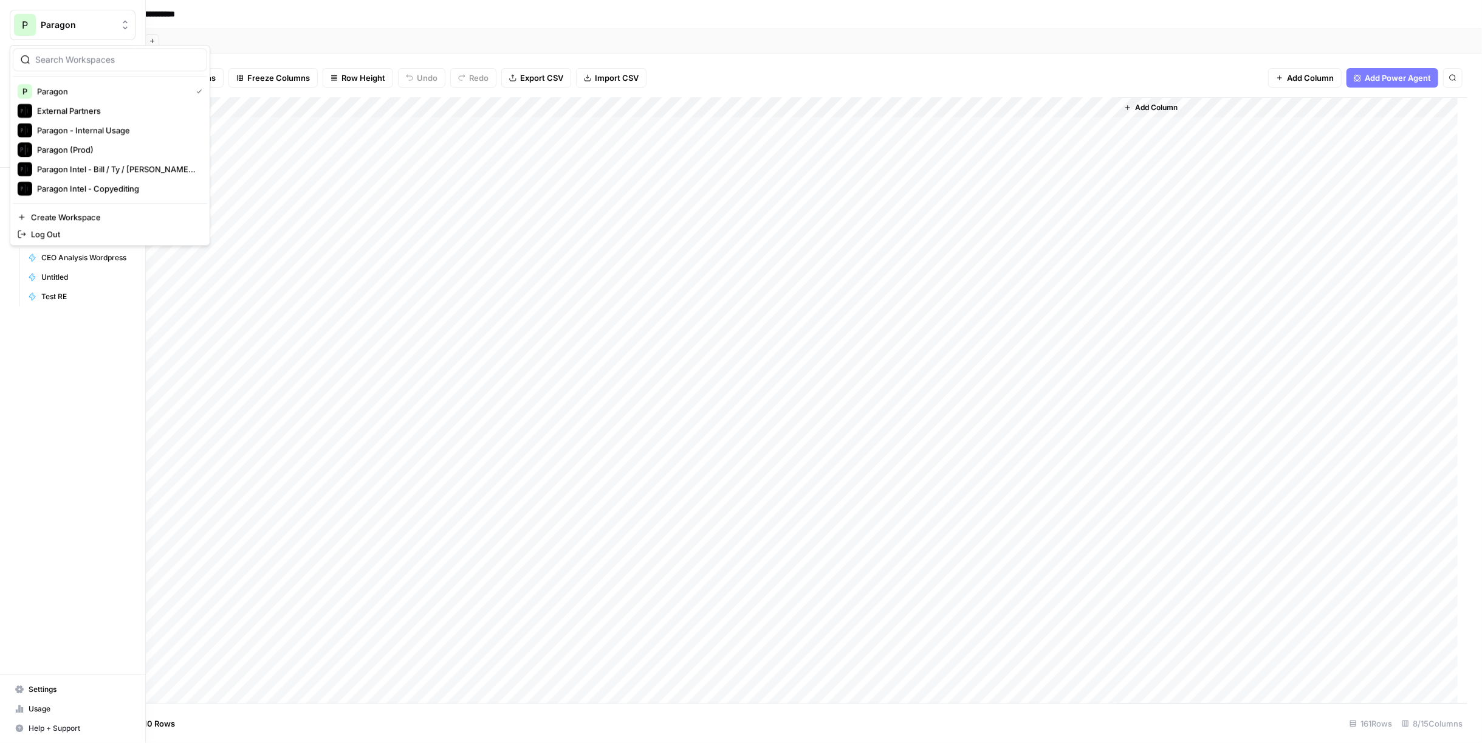
click at [83, 32] on button "P Paragon" at bounding box center [73, 25] width 126 height 30
click at [106, 151] on span "Paragon (Prod)" at bounding box center [117, 149] width 160 height 12
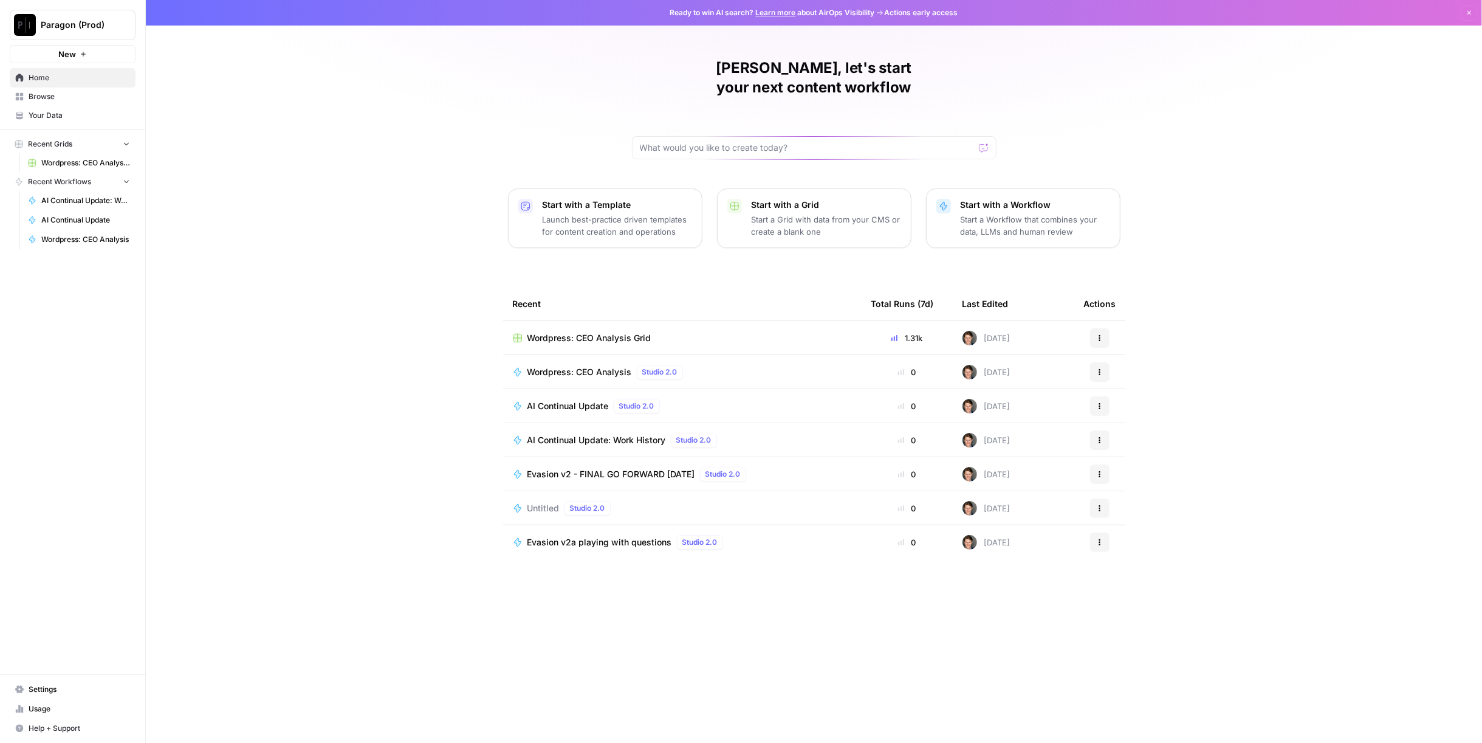
click at [591, 366] on span "Wordpress: CEO Analysis" at bounding box center [580, 372] width 105 height 12
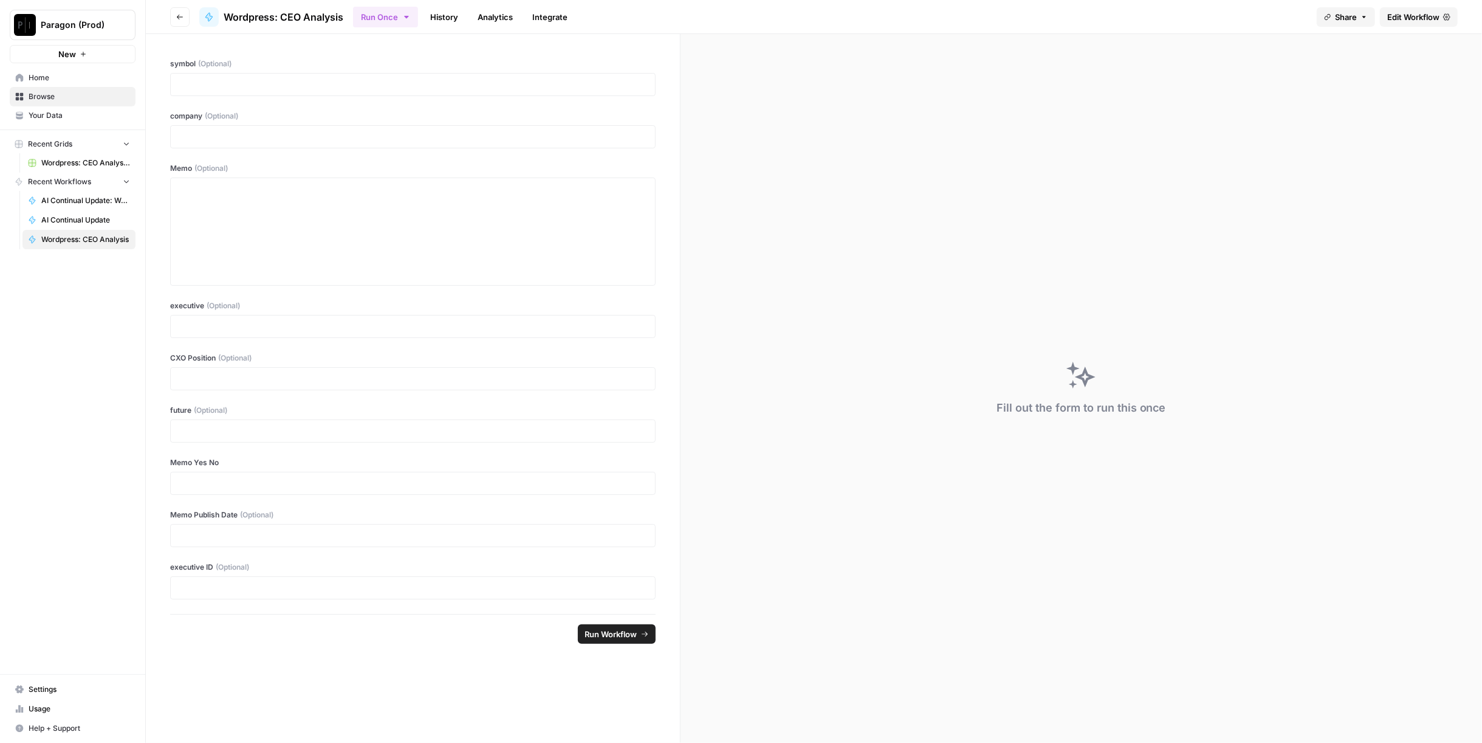
click at [438, 18] on link "History" at bounding box center [444, 16] width 43 height 19
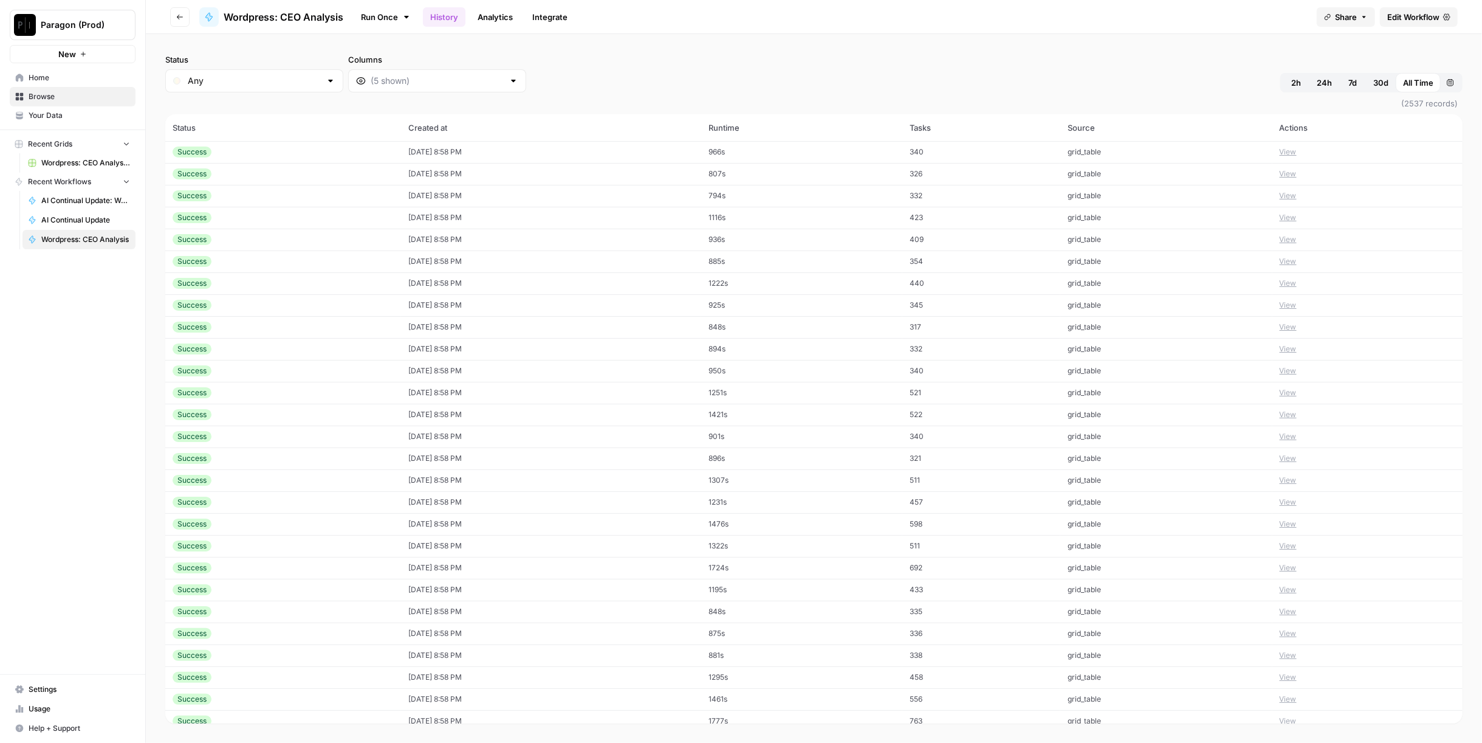
click at [235, 153] on div "Success" at bounding box center [283, 151] width 221 height 11
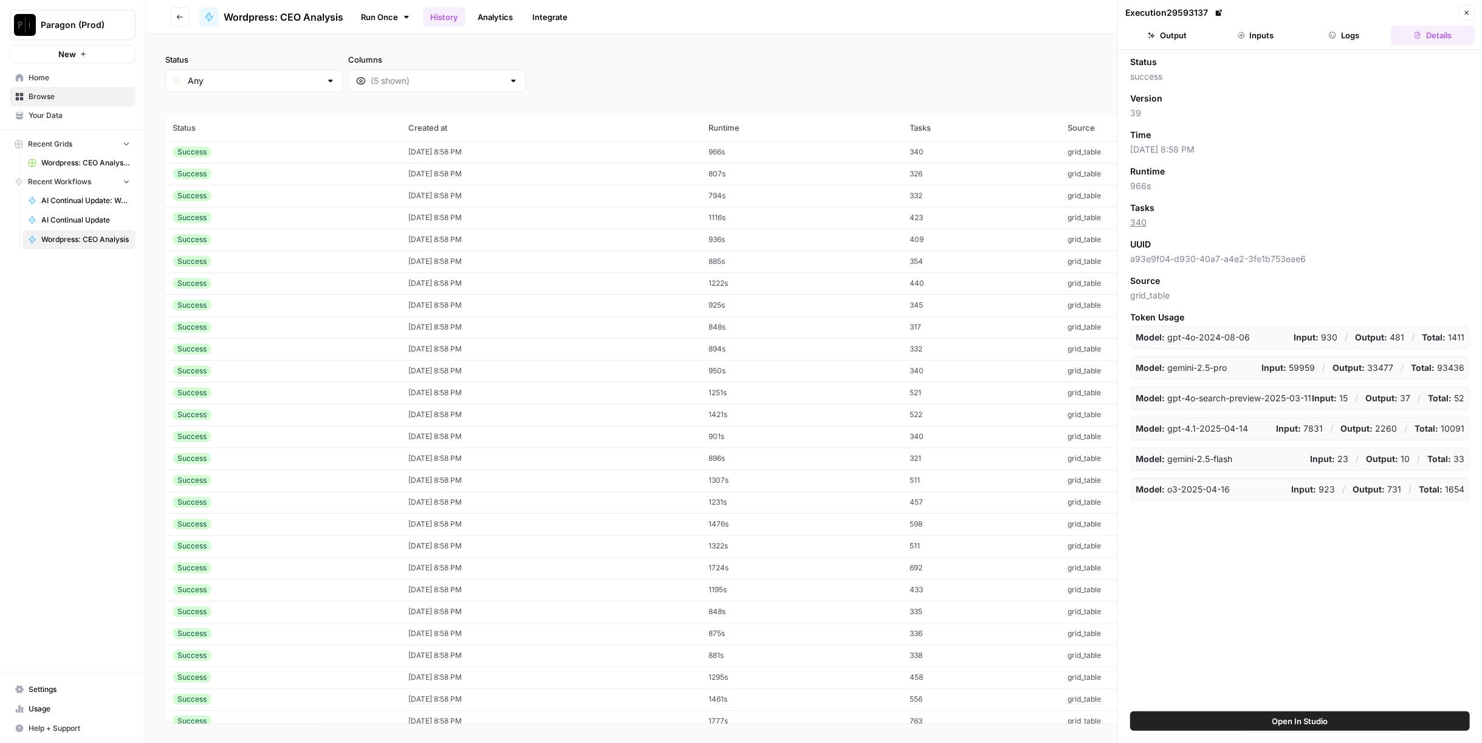
click at [1342, 40] on button "Logs" at bounding box center [1345, 35] width 84 height 19
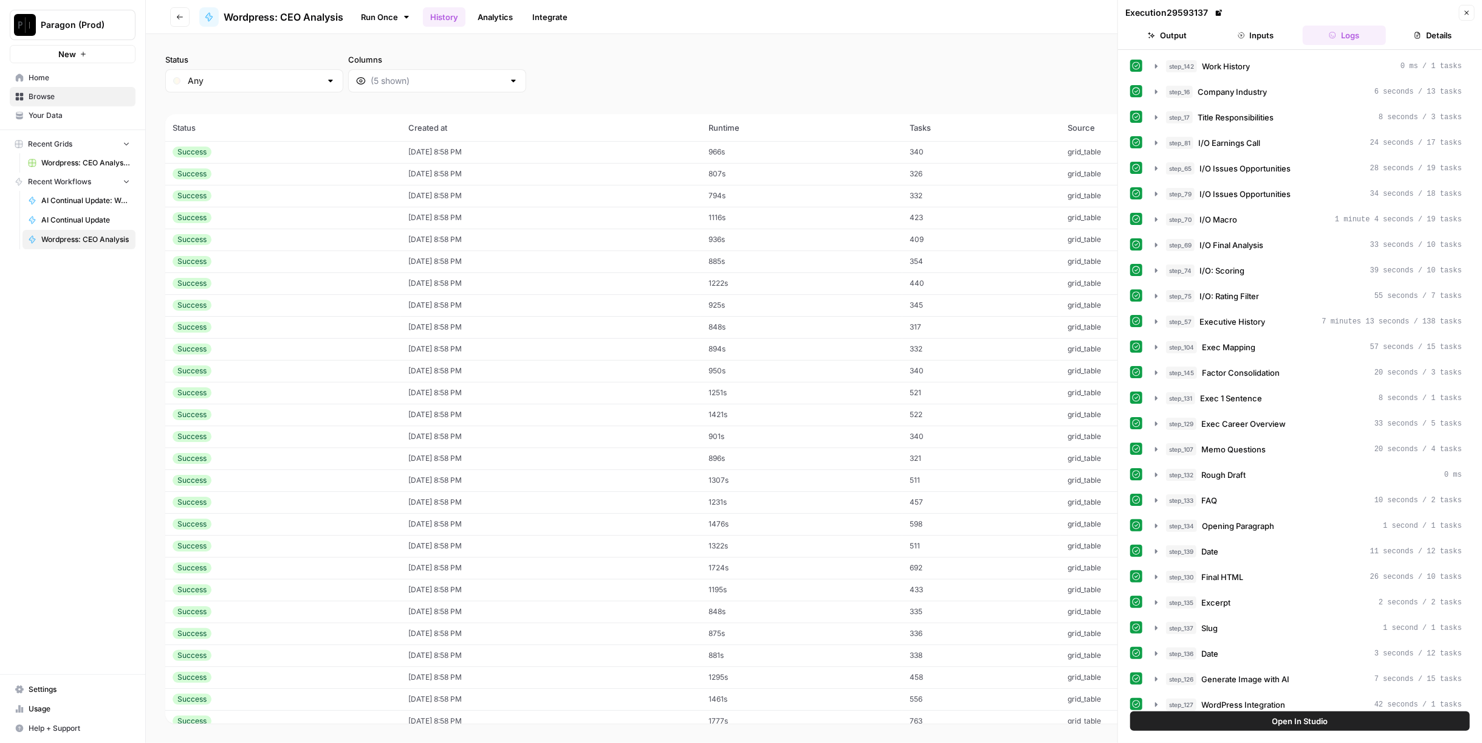
click at [1177, 32] on button "Output" at bounding box center [1168, 35] width 84 height 19
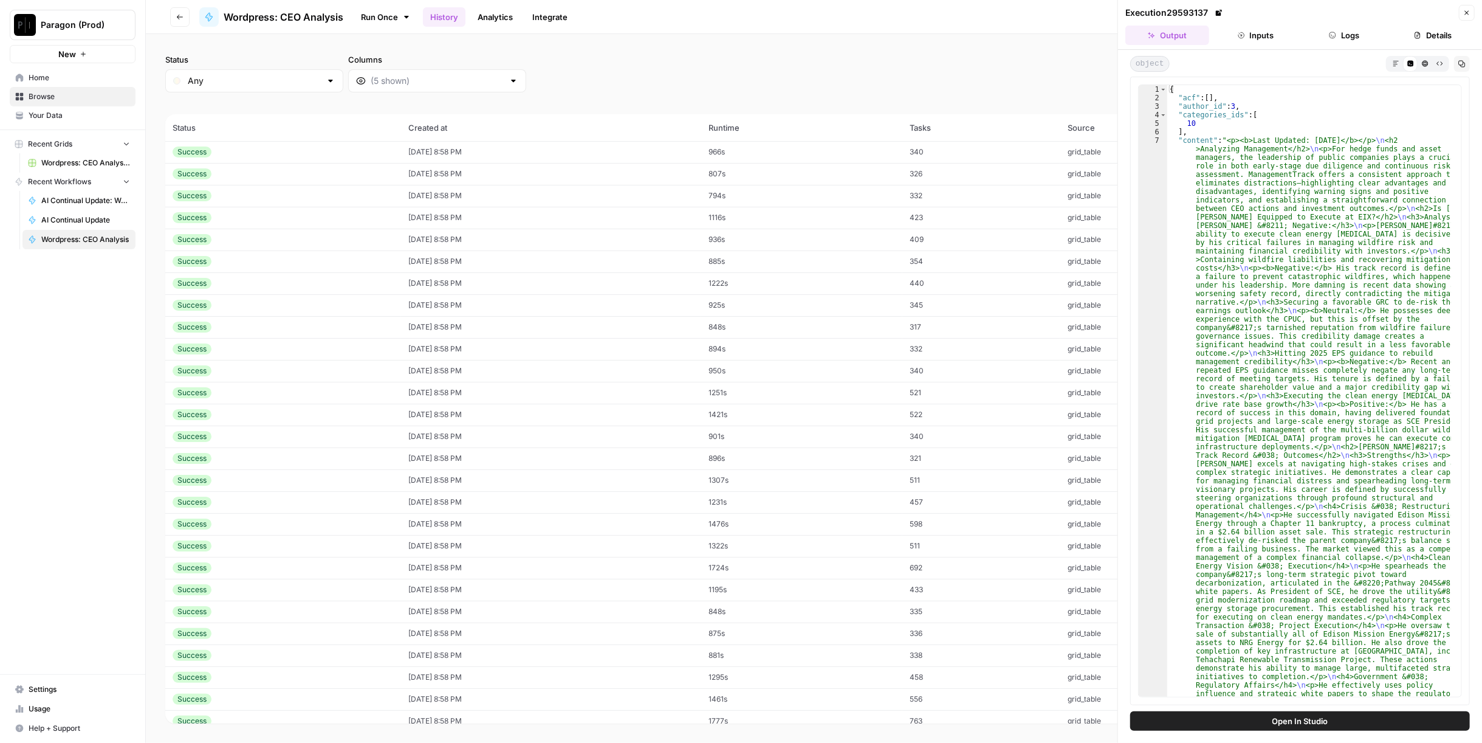
click at [1398, 60] on icon "button" at bounding box center [1396, 63] width 7 height 7
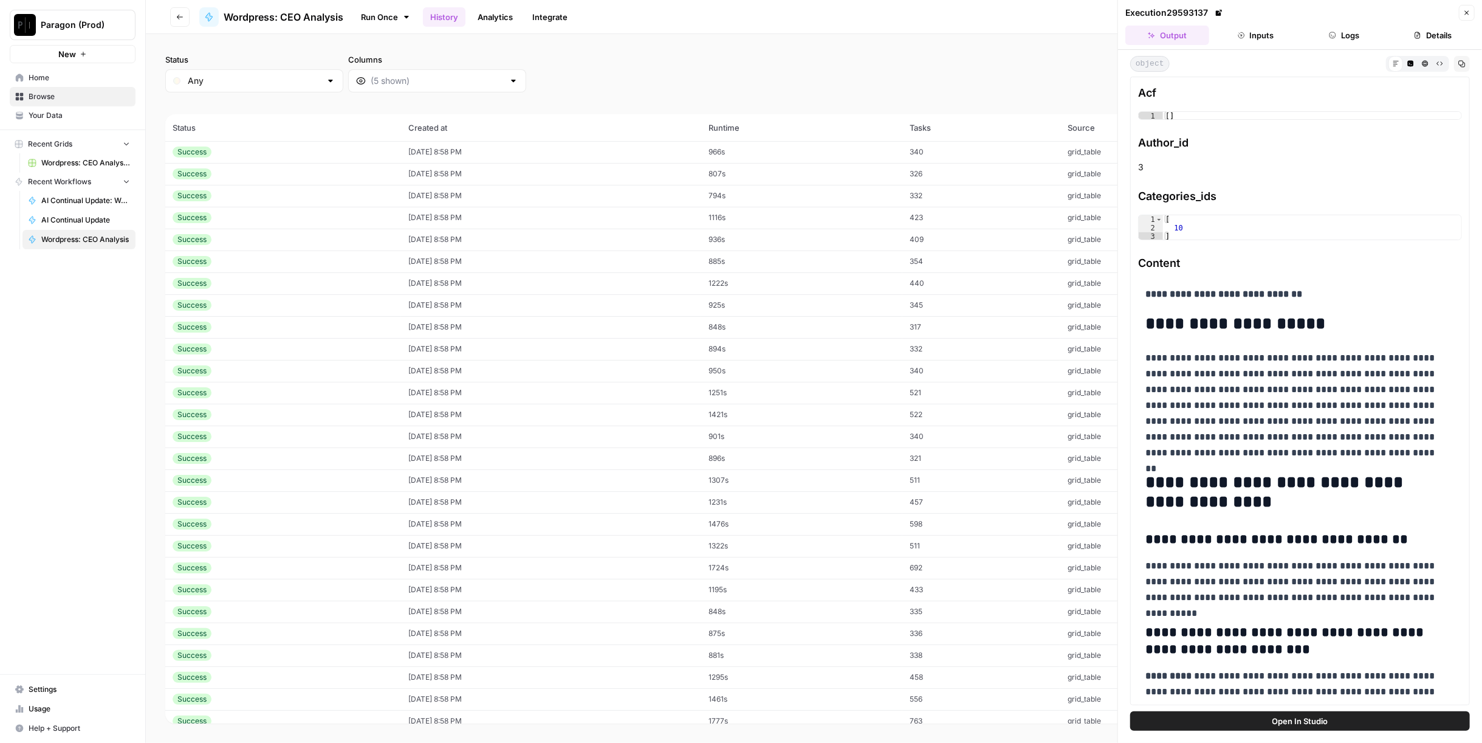
click at [701, 171] on td "09/19/25 at 8:58 PM" at bounding box center [551, 174] width 300 height 22
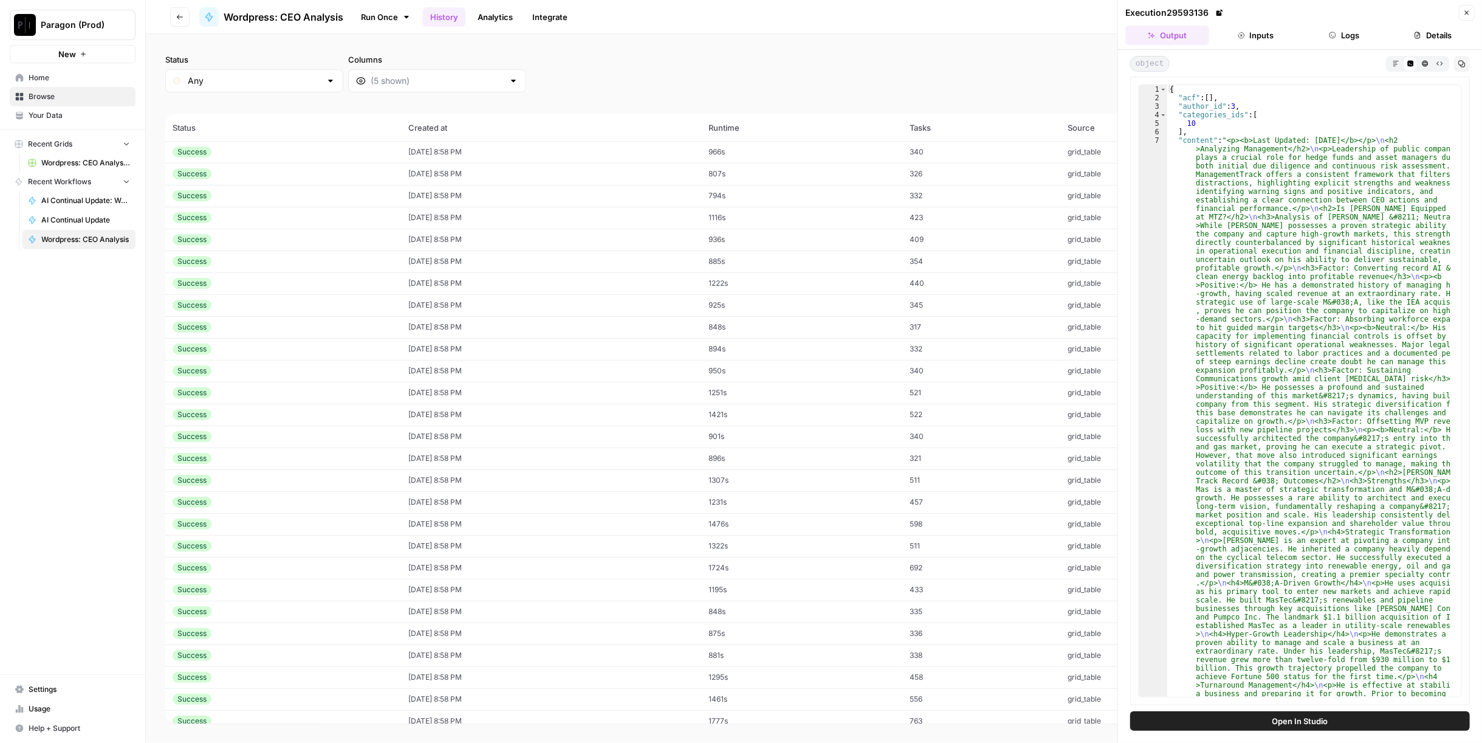
click at [1394, 64] on icon "button" at bounding box center [1396, 63] width 7 height 7
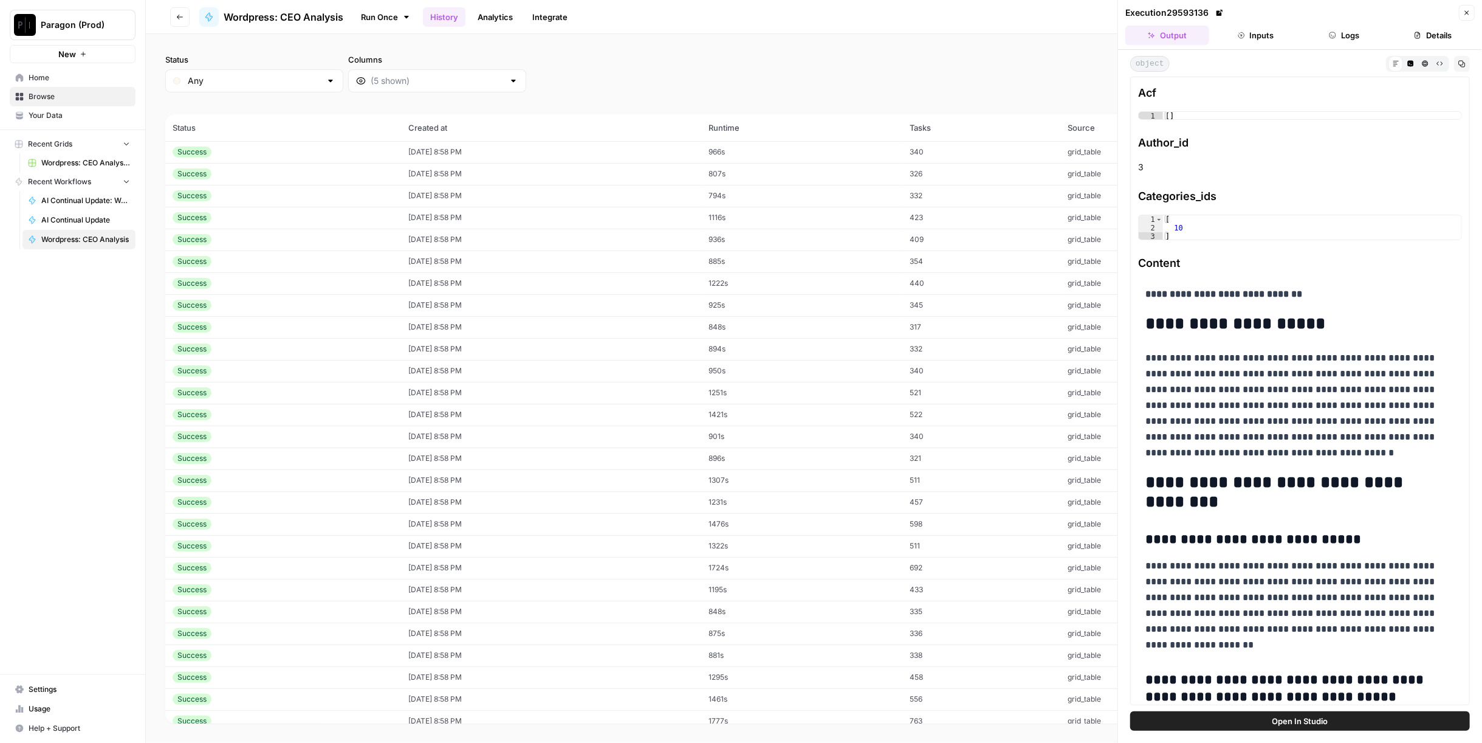
click at [658, 241] on td "09/19/25 at 8:58 PM" at bounding box center [551, 240] width 300 height 22
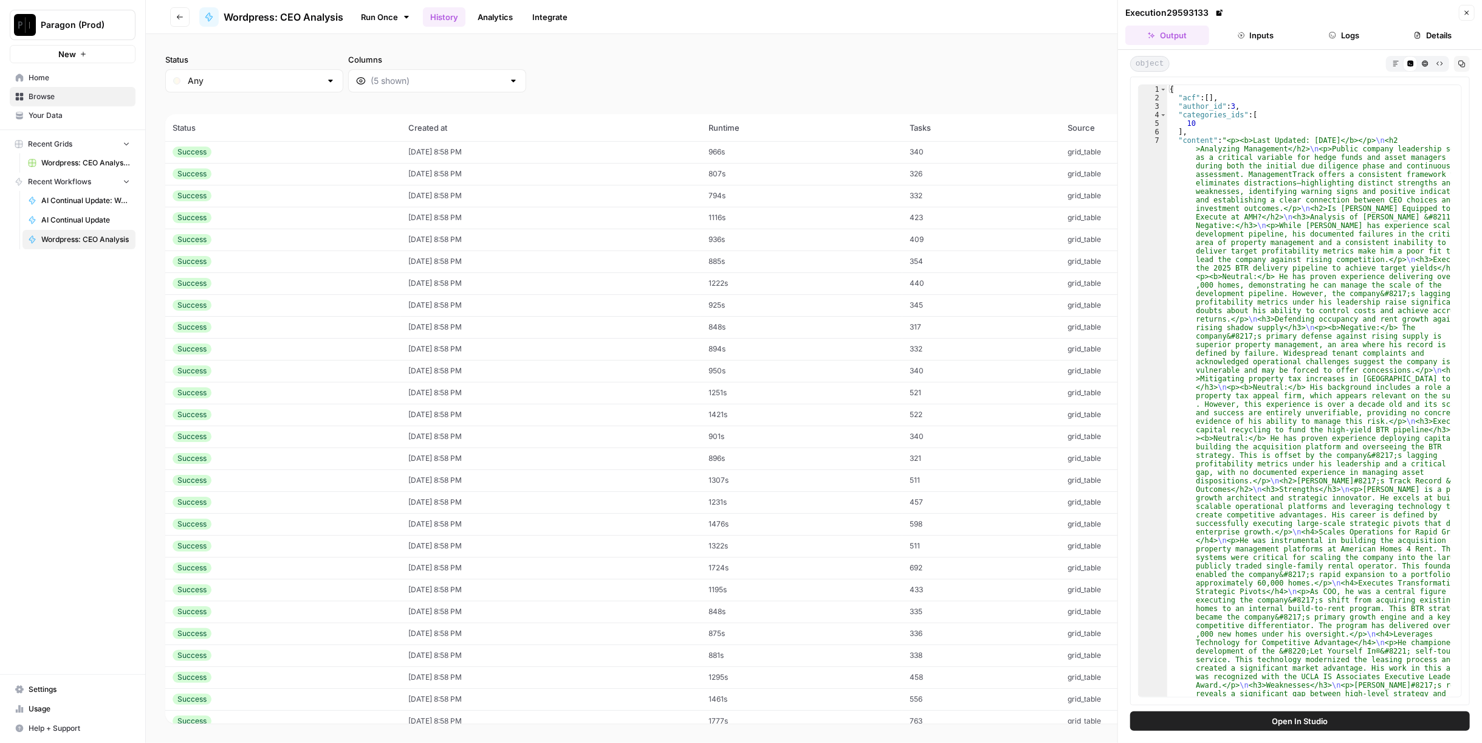
click at [1400, 64] on button "Markdown" at bounding box center [1396, 63] width 15 height 15
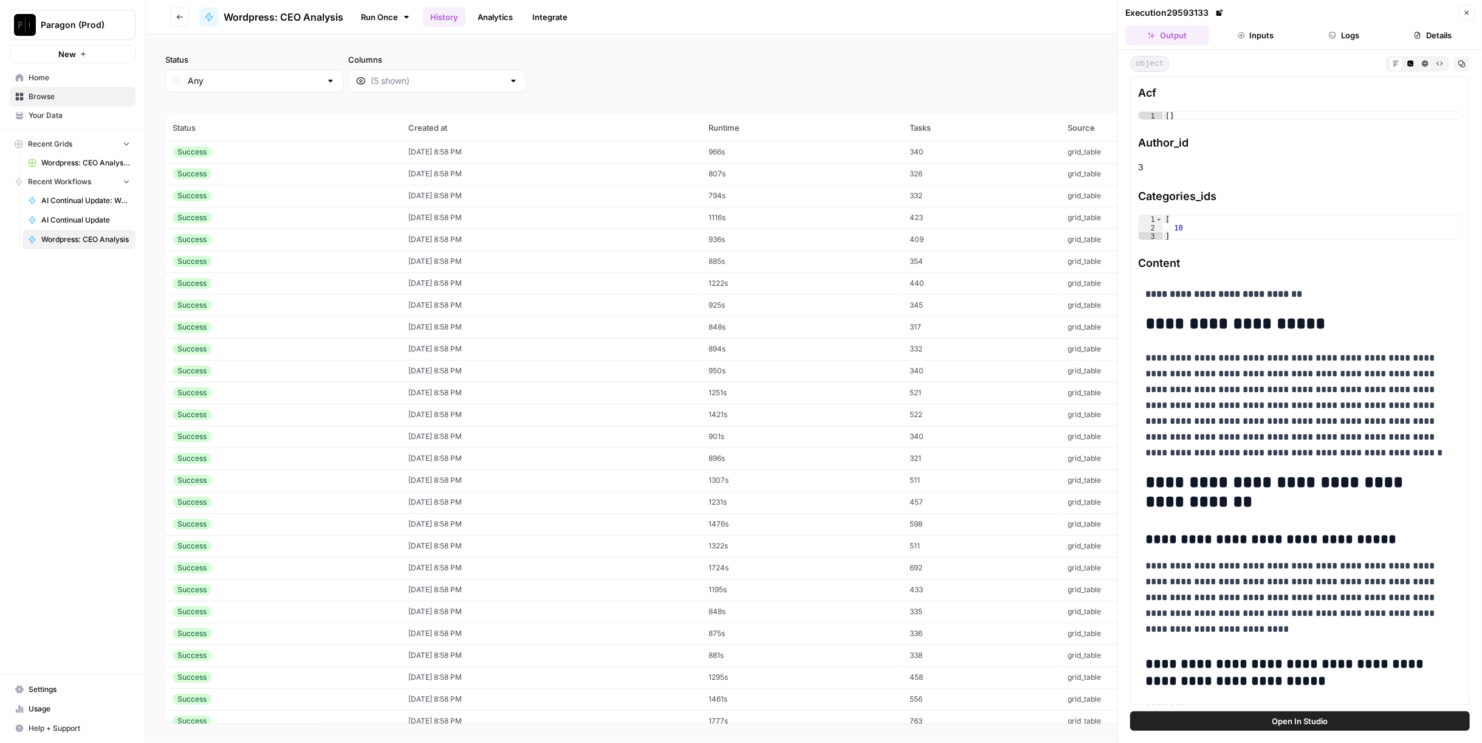
click at [579, 404] on td "09/19/25 at 8:58 PM" at bounding box center [551, 415] width 300 height 22
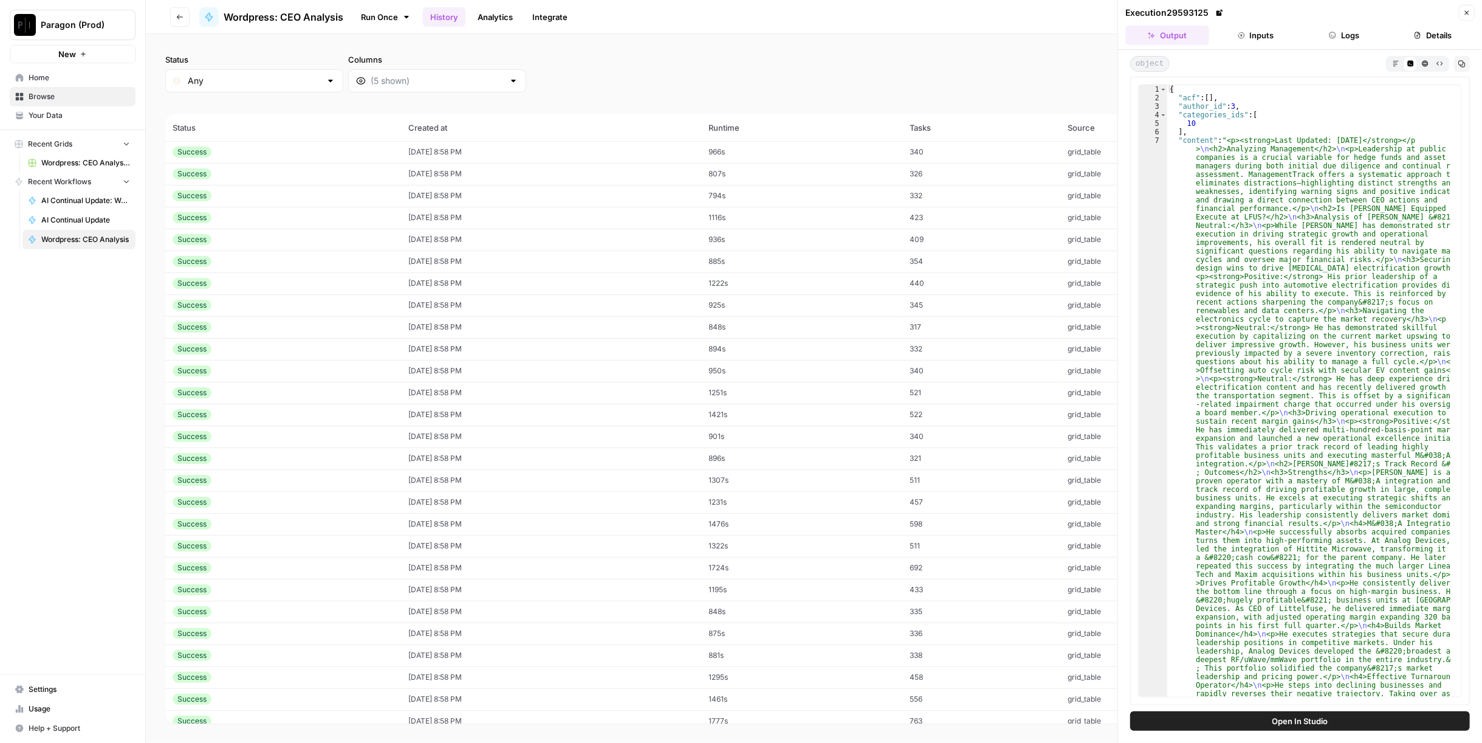
click at [1400, 63] on button "Markdown" at bounding box center [1396, 63] width 15 height 15
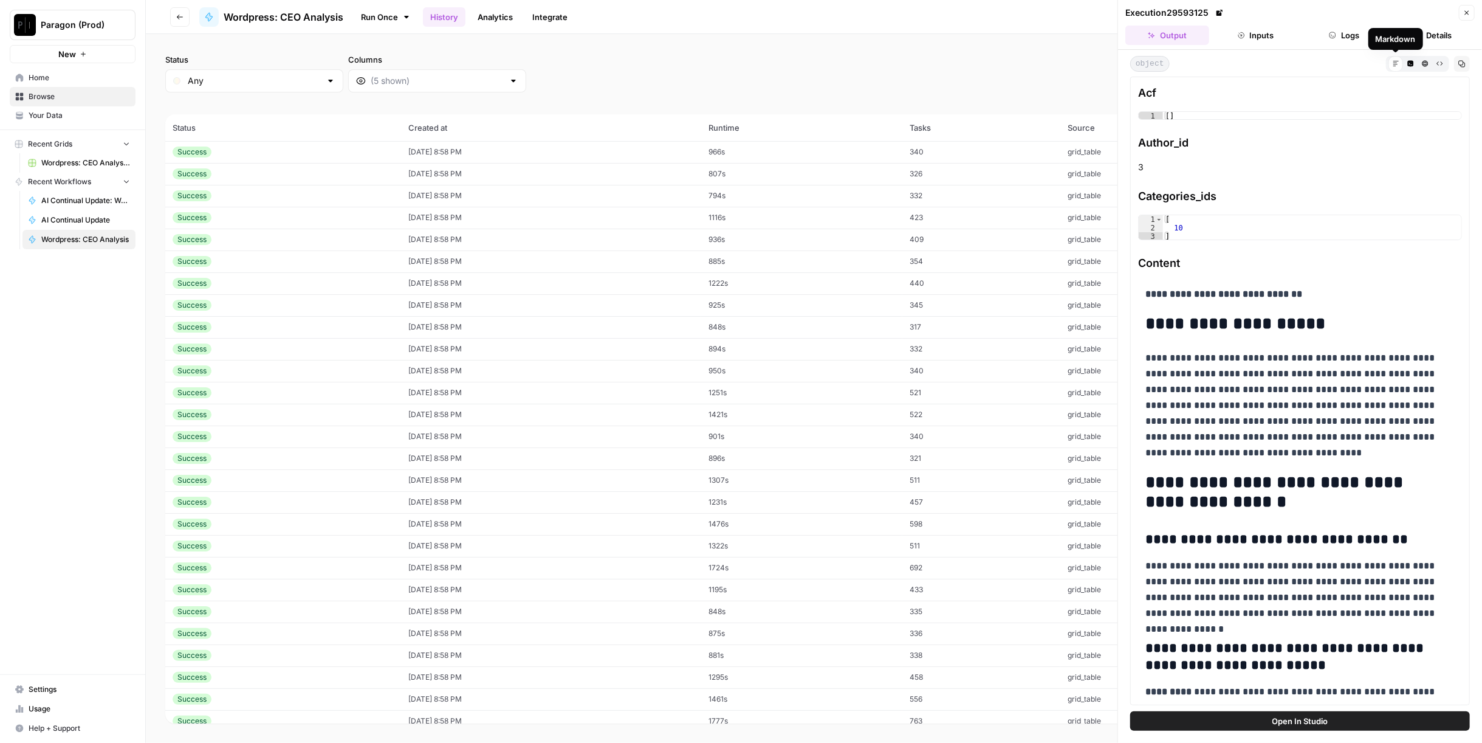
click at [701, 452] on td "09/19/25 at 8:58 PM" at bounding box center [551, 458] width 300 height 22
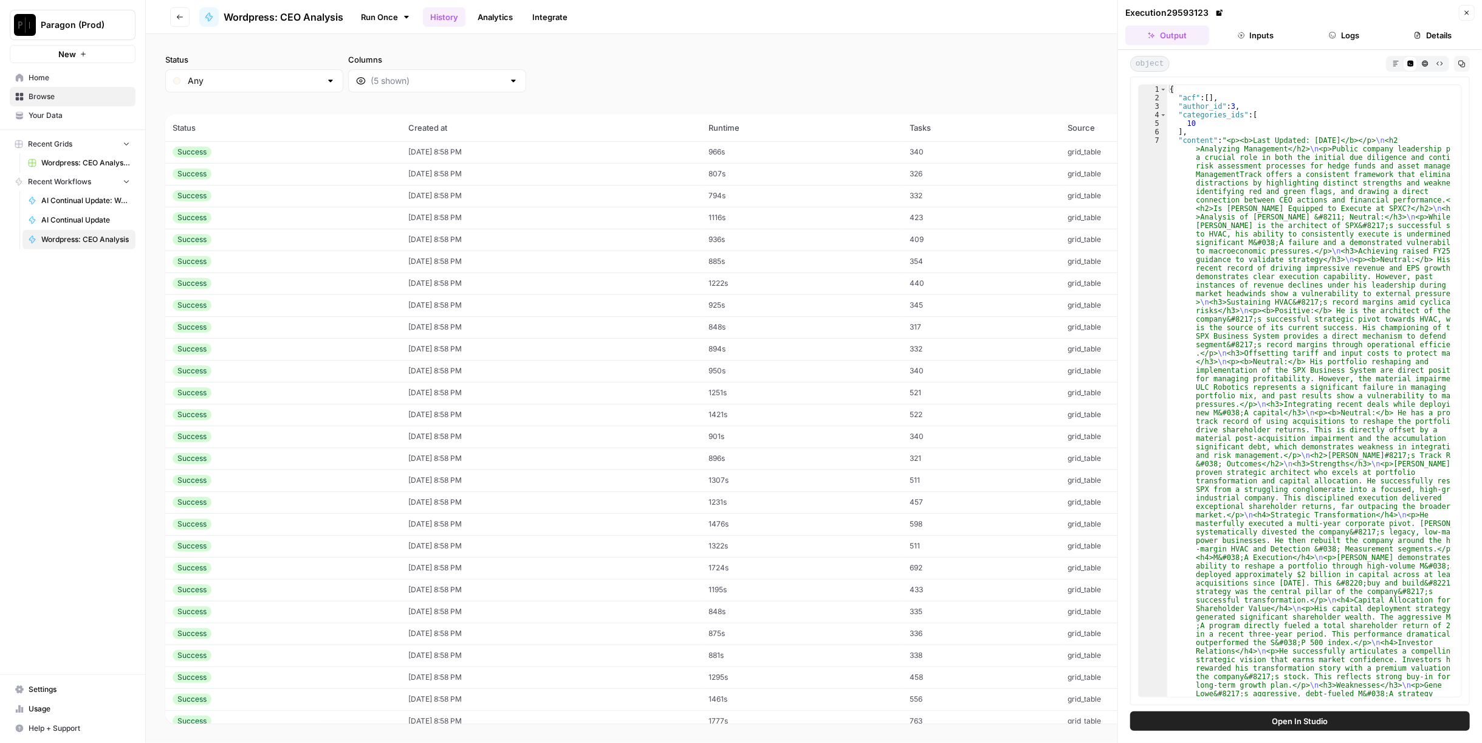
click at [1400, 63] on button "Markdown" at bounding box center [1396, 63] width 15 height 15
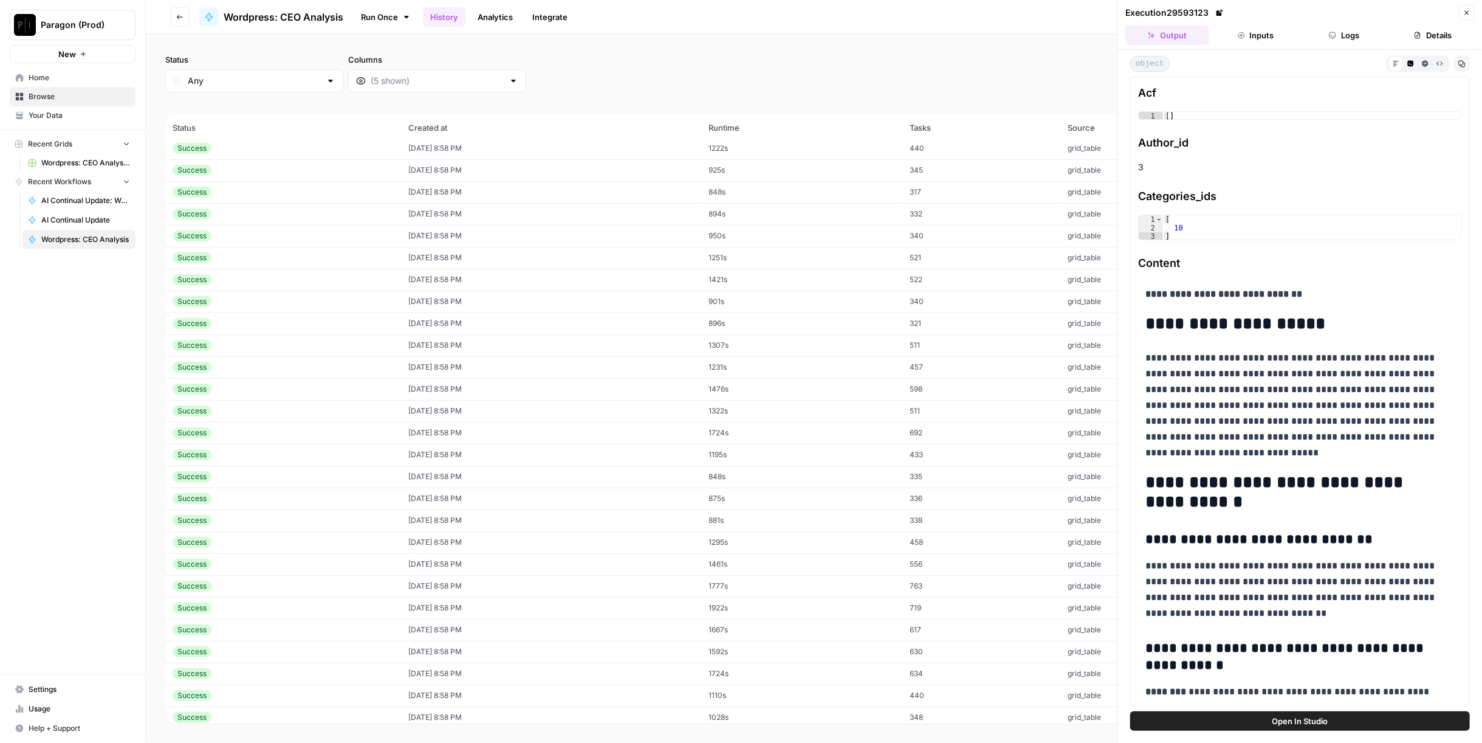
scroll to position [317, 0]
click at [701, 502] on td "09/19/25 at 8:58 PM" at bounding box center [551, 513] width 300 height 22
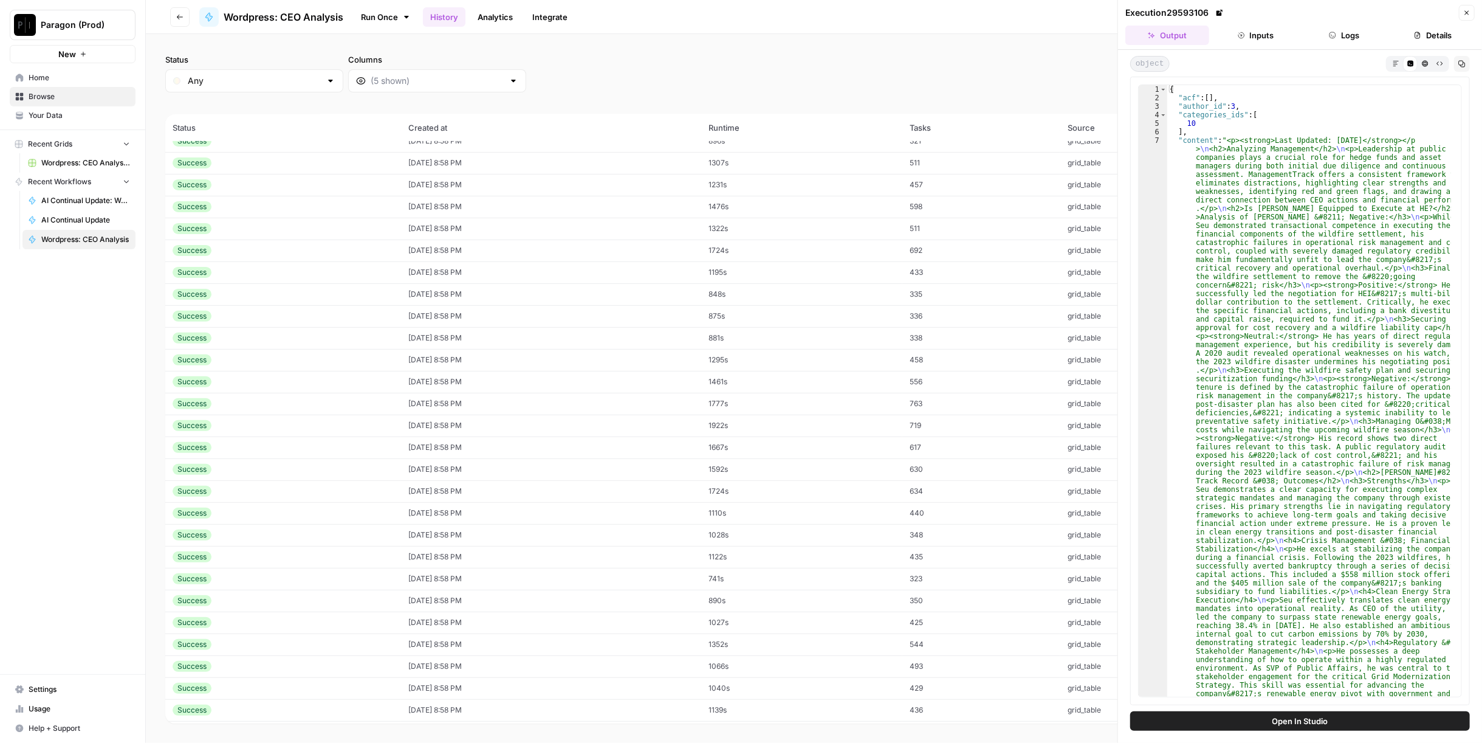
click at [1401, 66] on div "Markdown Code Editor HTML Viewer Raw Output" at bounding box center [1417, 64] width 63 height 16
click at [1401, 66] on button "Markdown" at bounding box center [1396, 63] width 15 height 15
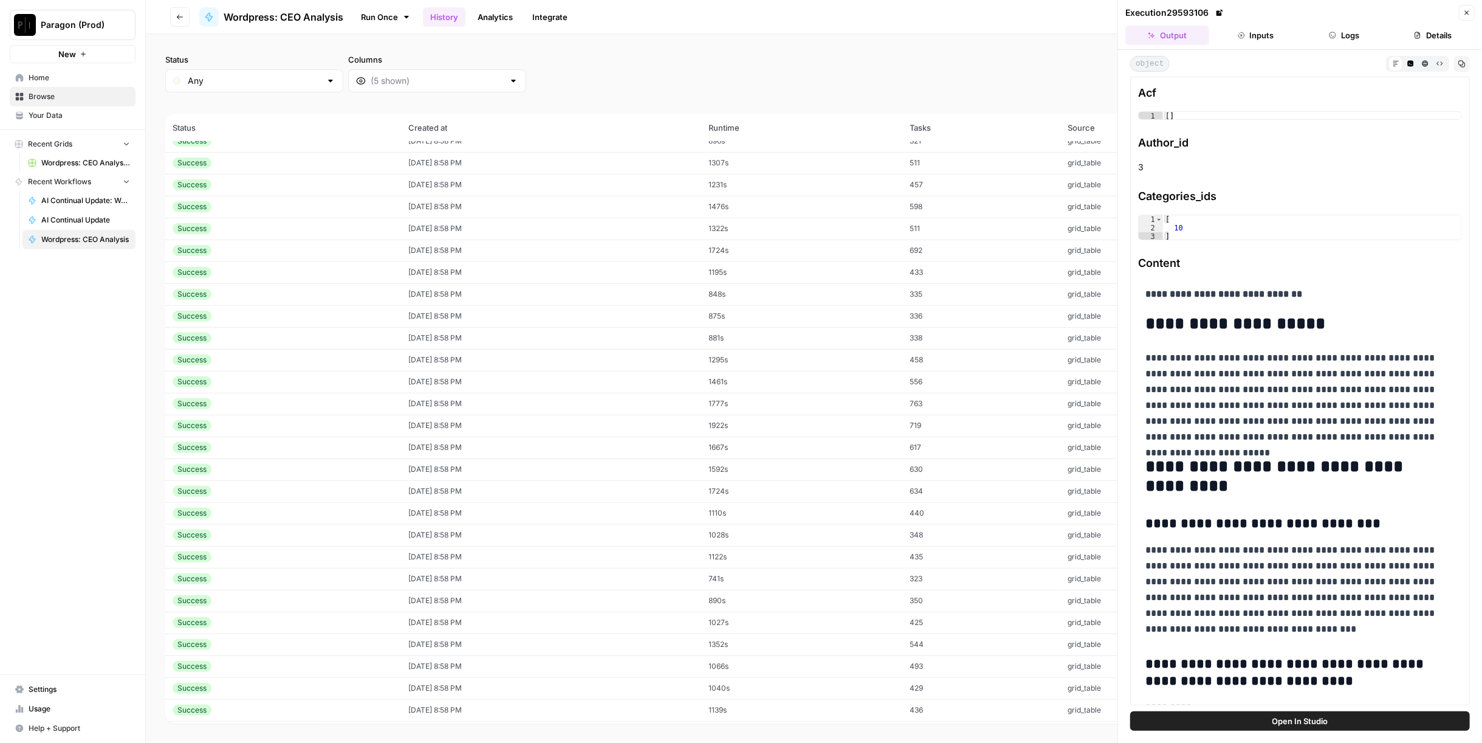
scroll to position [655, 0]
click at [701, 552] on td "09/19/25 at 8:58 PM" at bounding box center [551, 547] width 300 height 22
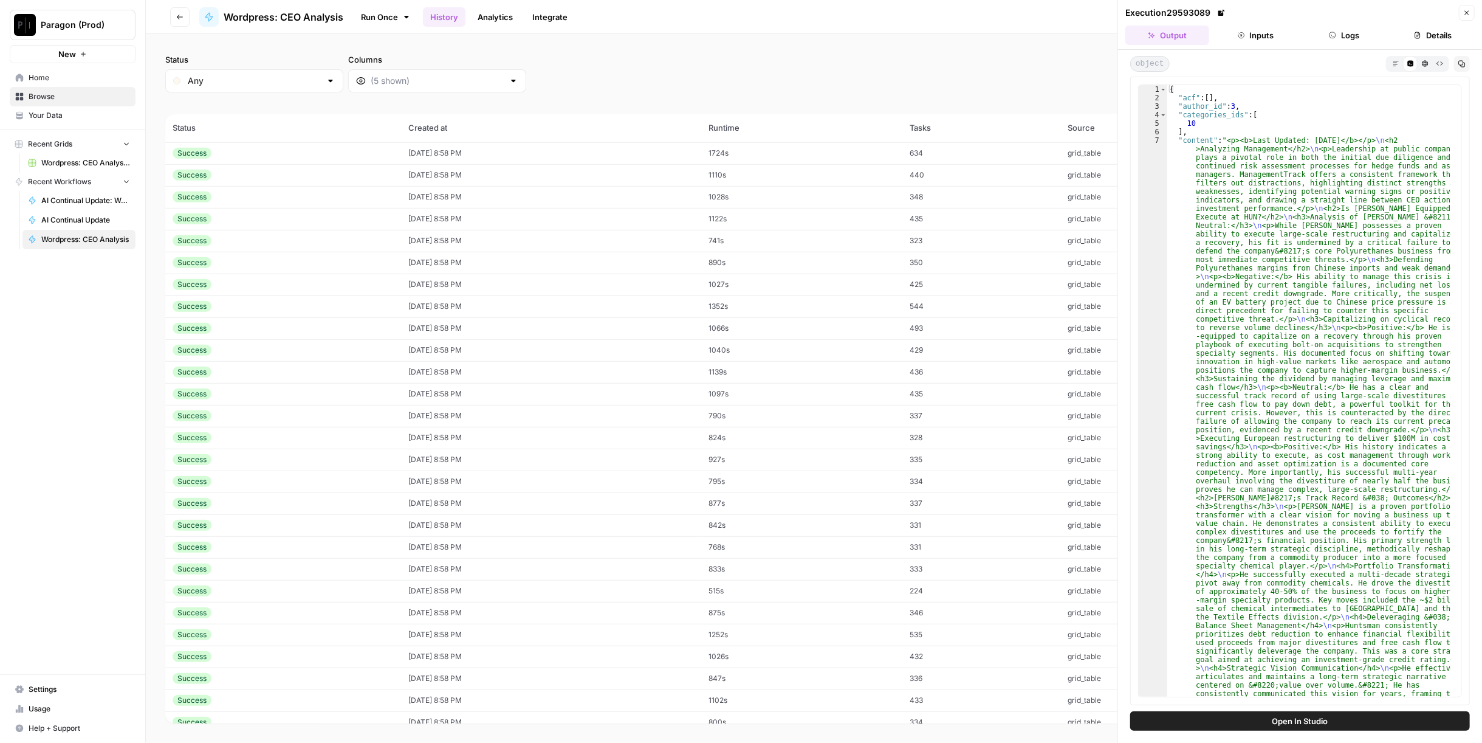
click at [1395, 62] on icon "button" at bounding box center [1396, 63] width 7 height 7
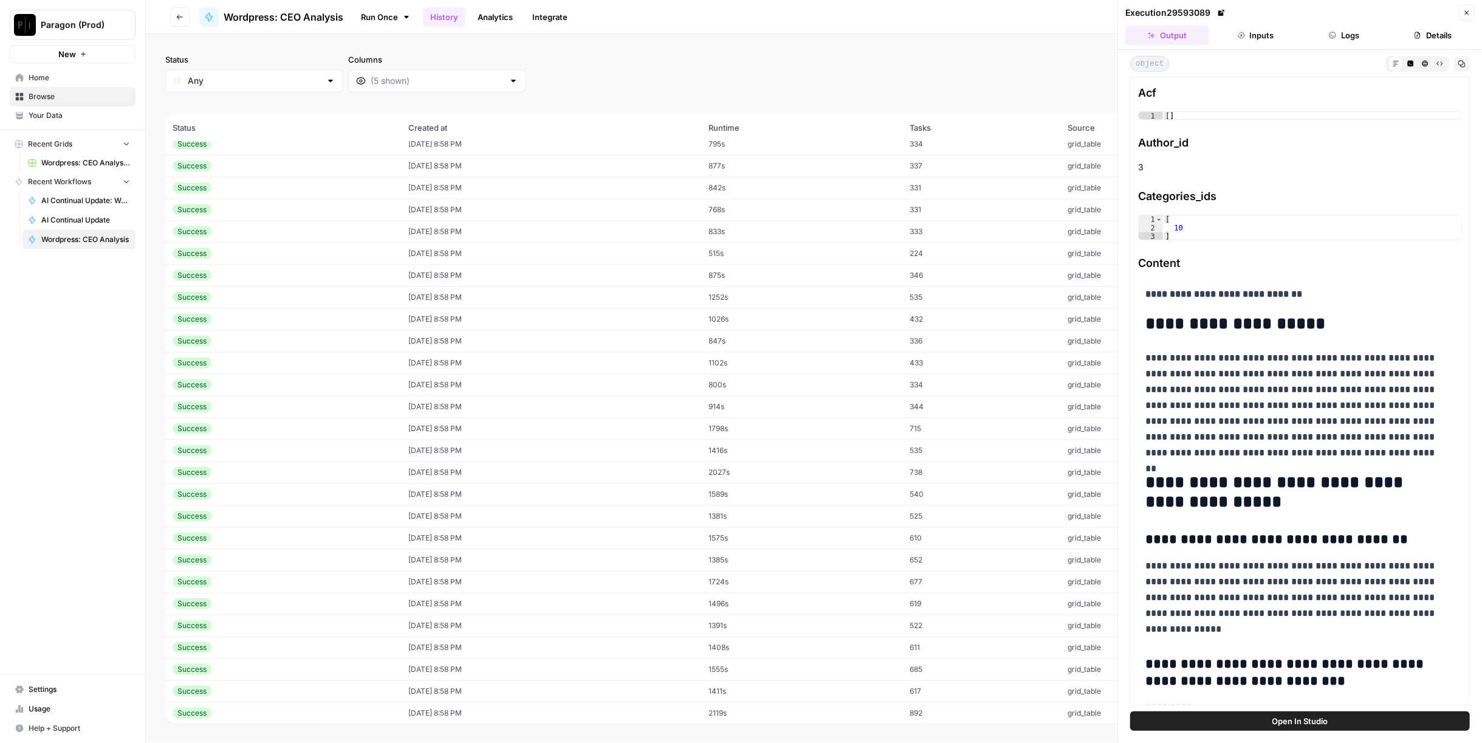
scroll to position [1192, 0]
click at [694, 597] on td "09/19/25 at 8:58 PM" at bounding box center [551, 601] width 300 height 22
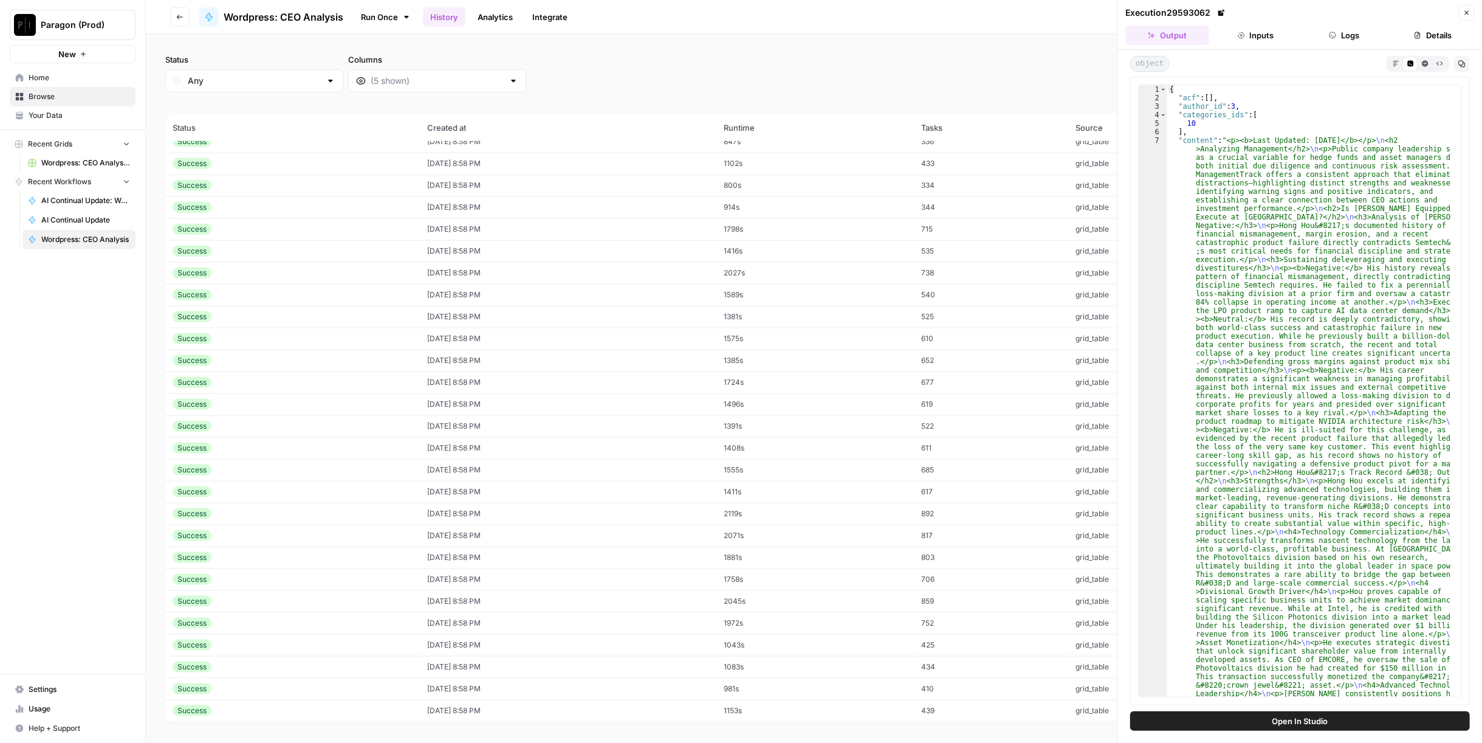
click at [1394, 59] on button "Markdown" at bounding box center [1396, 63] width 15 height 15
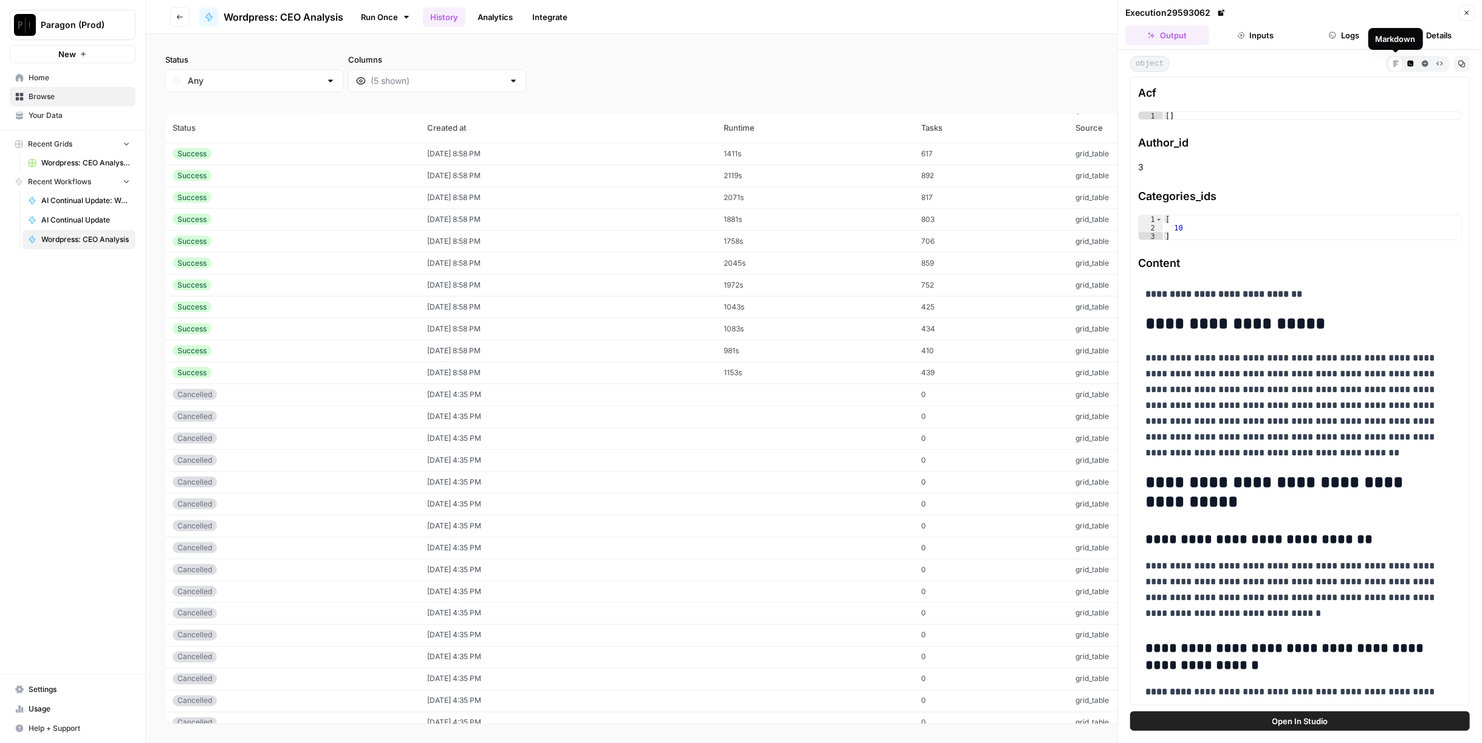
scroll to position [1629, 0]
click at [717, 528] on td "09/19/25 at 4:35 PM" at bounding box center [568, 535] width 297 height 22
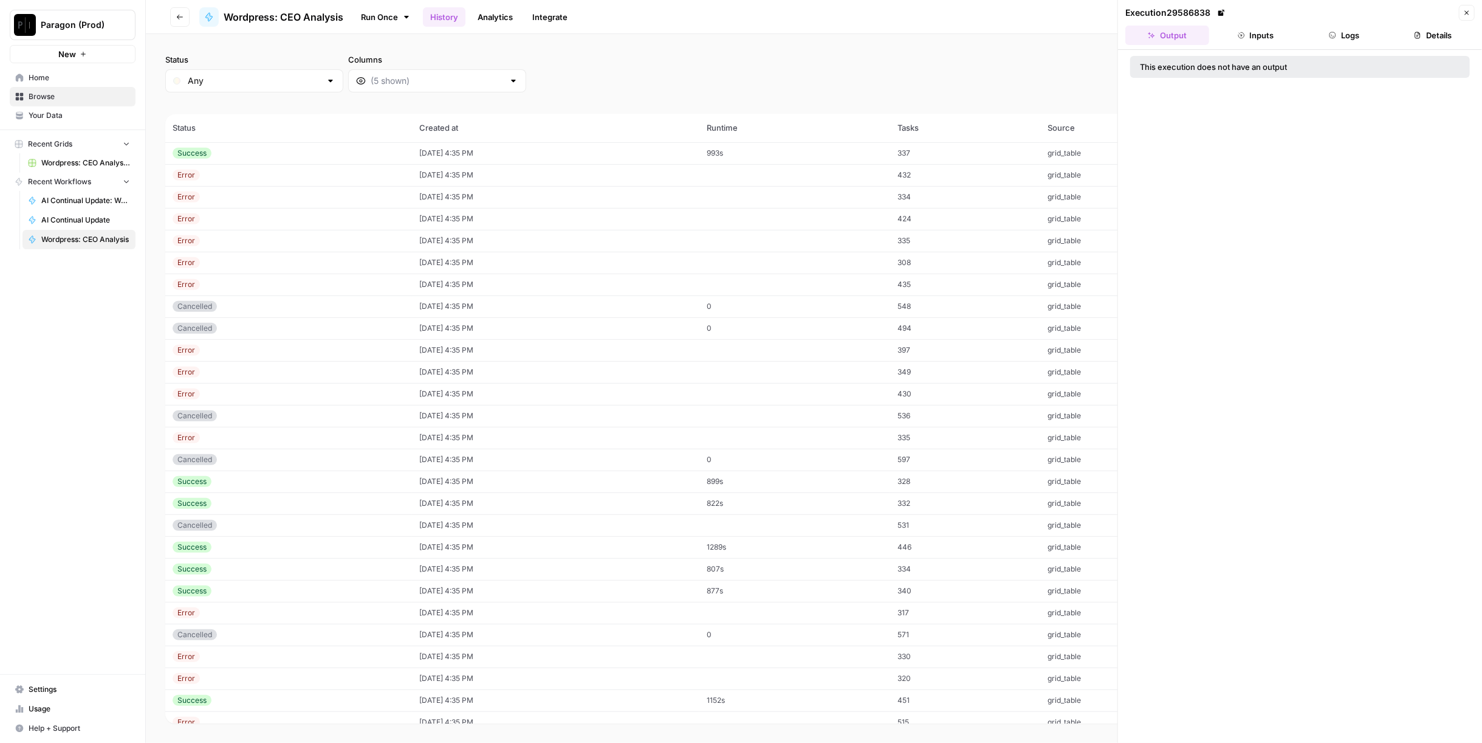
scroll to position [8630, 0]
click at [625, 535] on td "09/19/25 at 4:35 PM" at bounding box center [555, 537] width 287 height 22
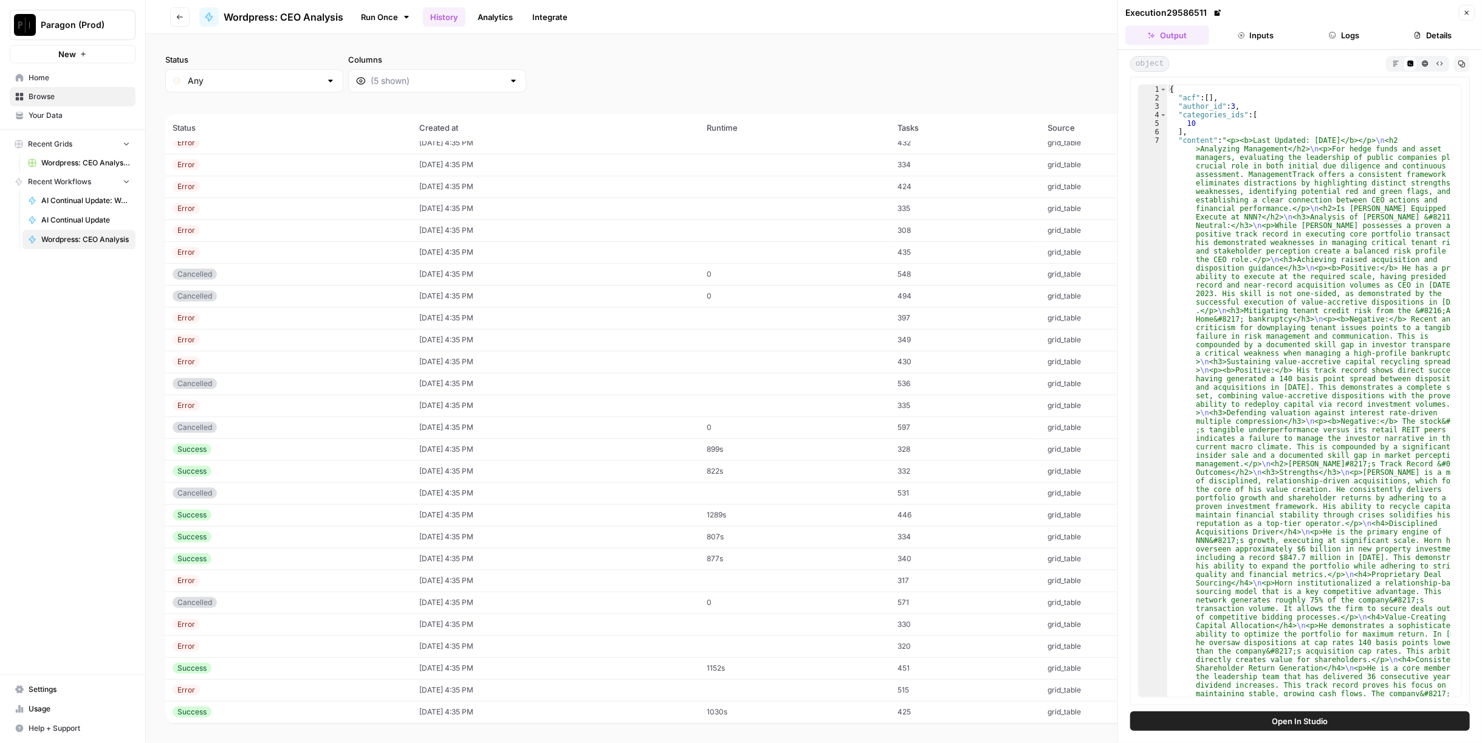
click at [1401, 63] on button "Markdown" at bounding box center [1396, 63] width 15 height 15
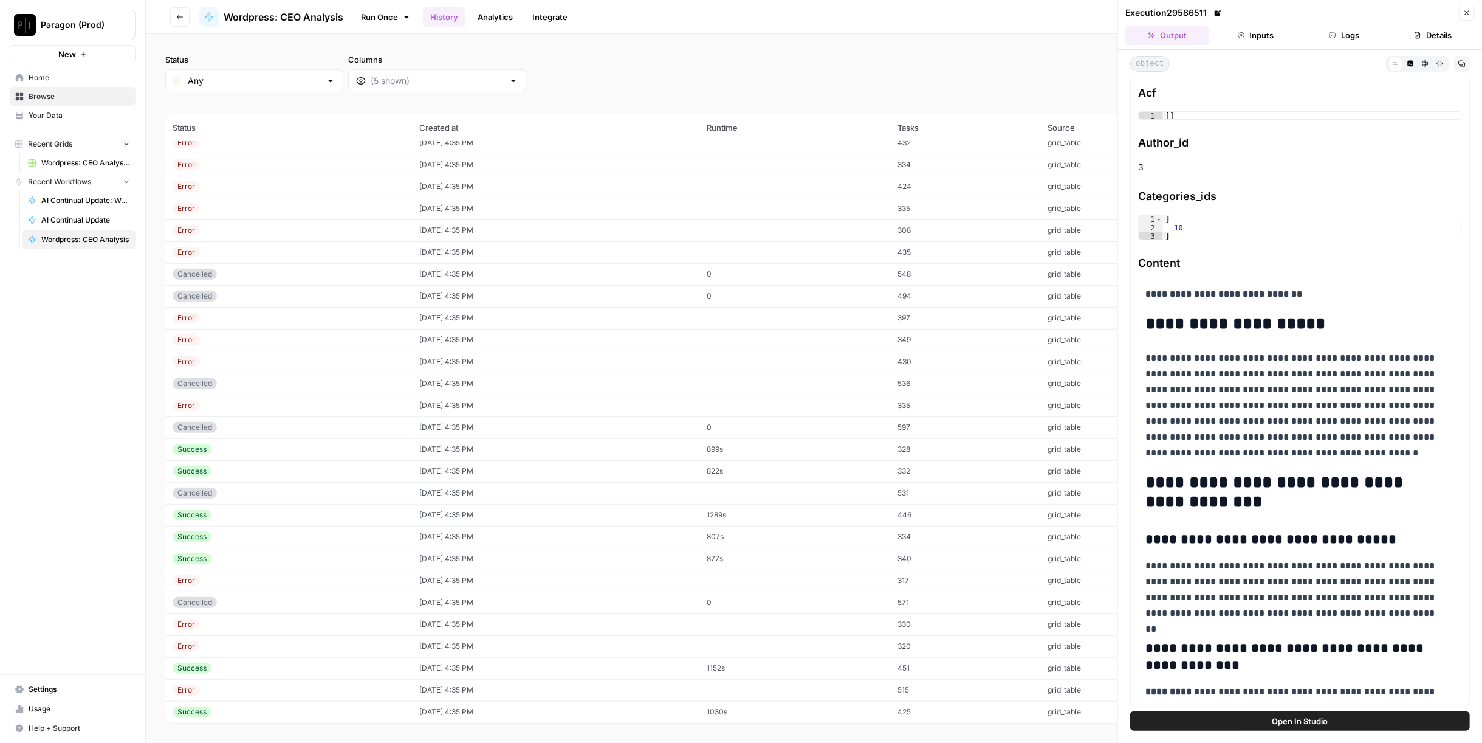
click at [751, 450] on td "899s" at bounding box center [795, 449] width 191 height 22
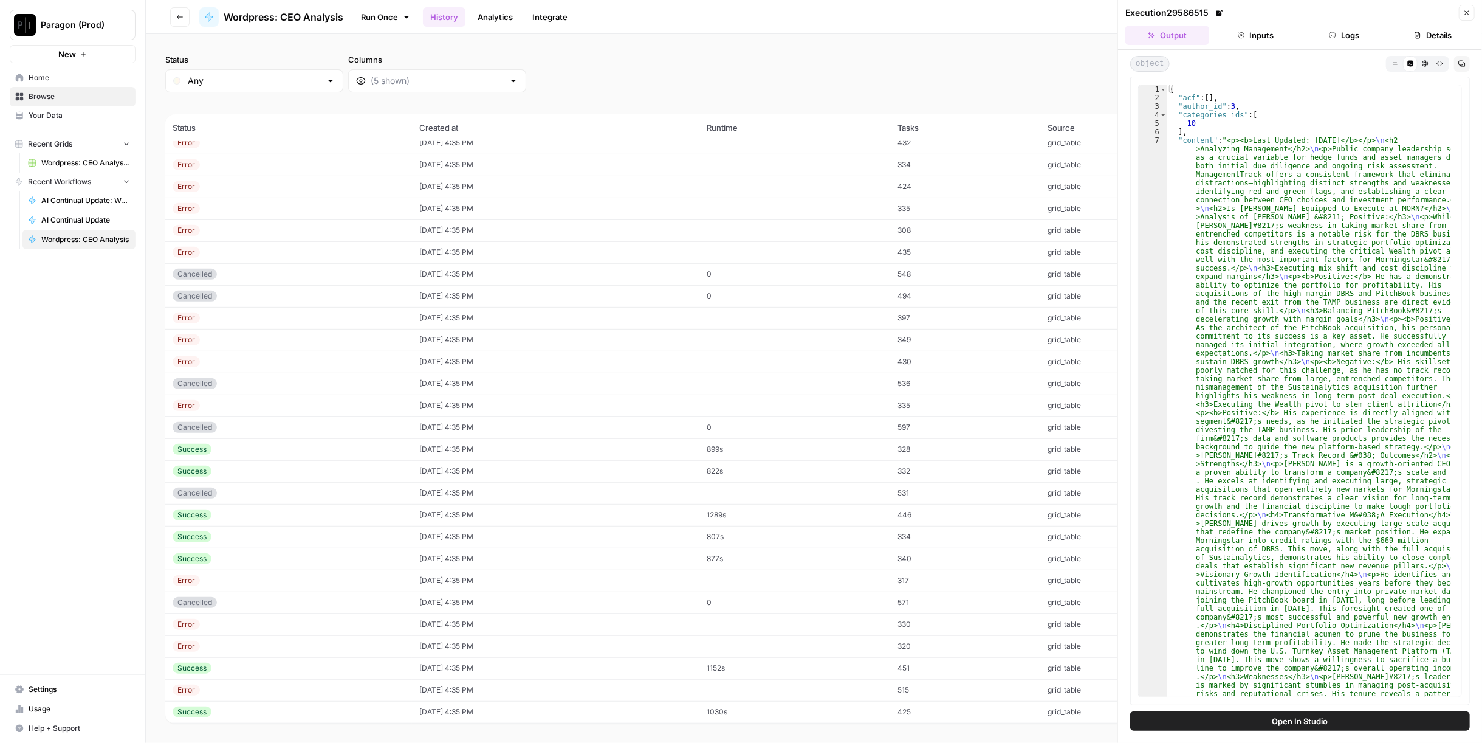
click at [1401, 63] on button "Markdown" at bounding box center [1396, 63] width 15 height 15
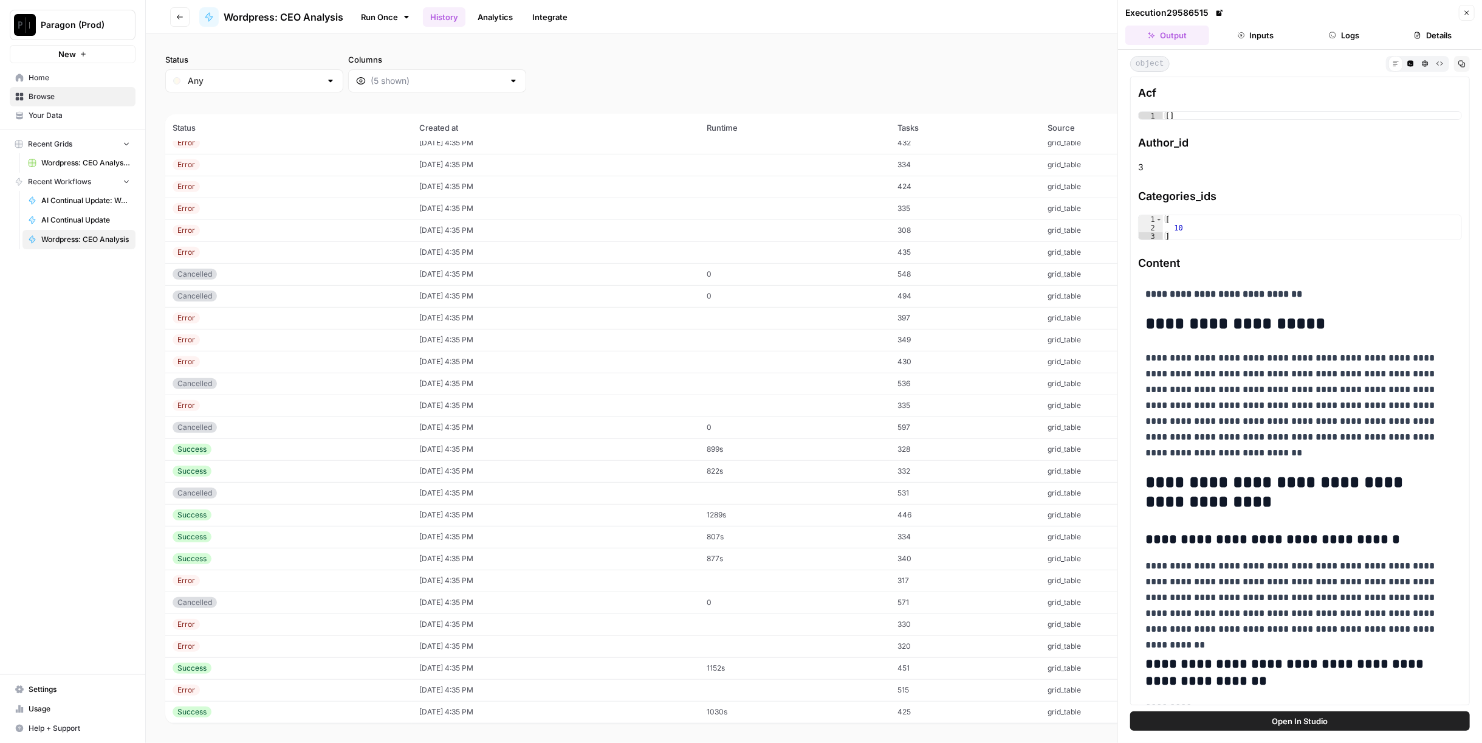
click at [764, 466] on td "822s" at bounding box center [795, 471] width 191 height 22
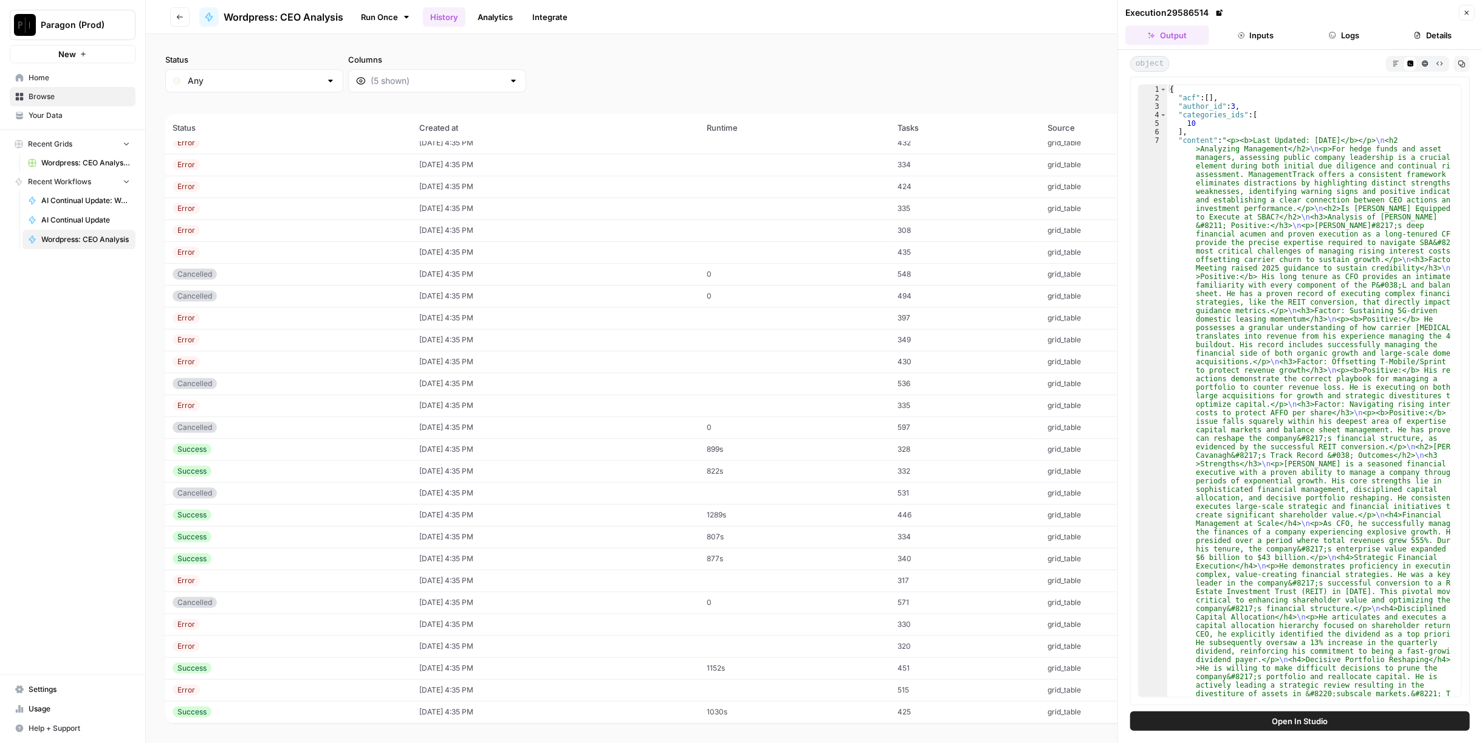
click at [1394, 66] on button "Markdown" at bounding box center [1396, 63] width 15 height 15
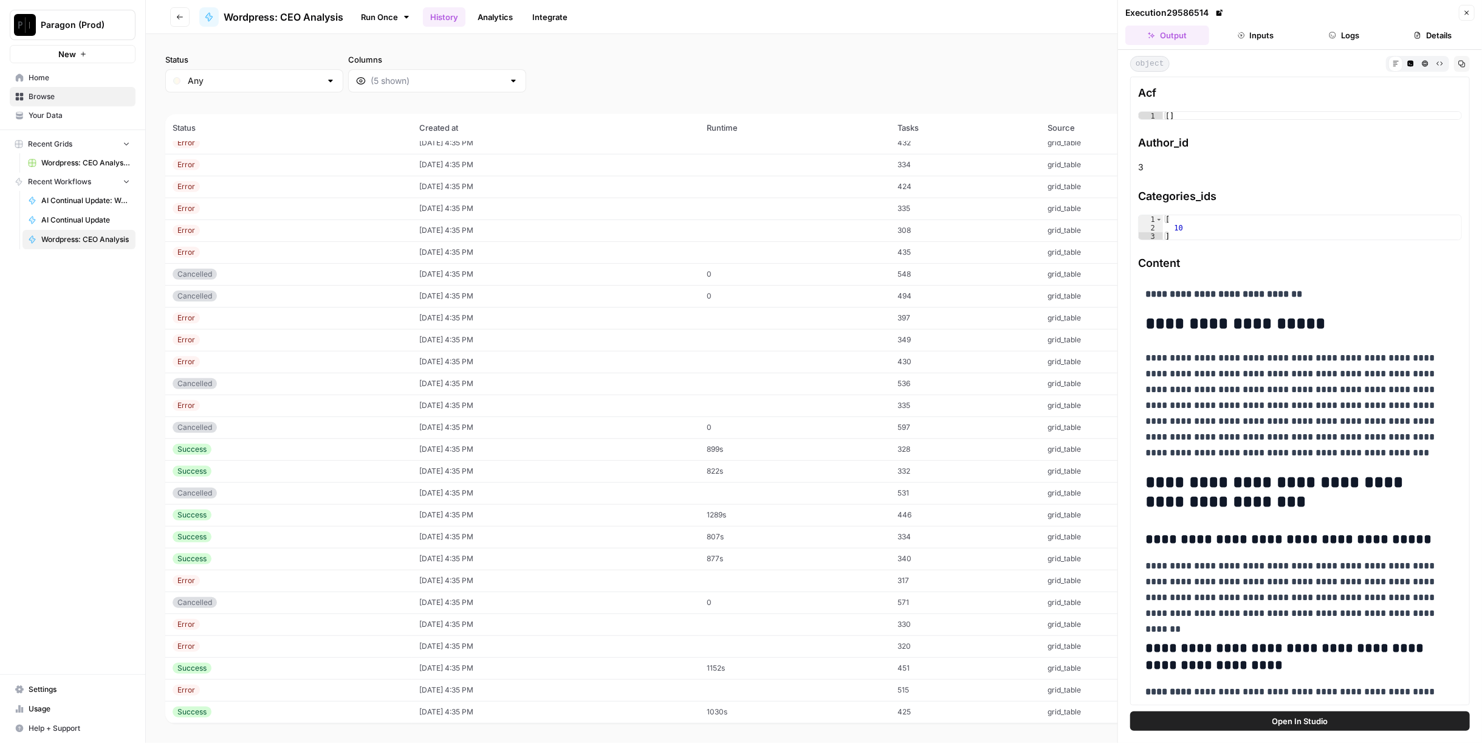
scroll to position [8899, 0]
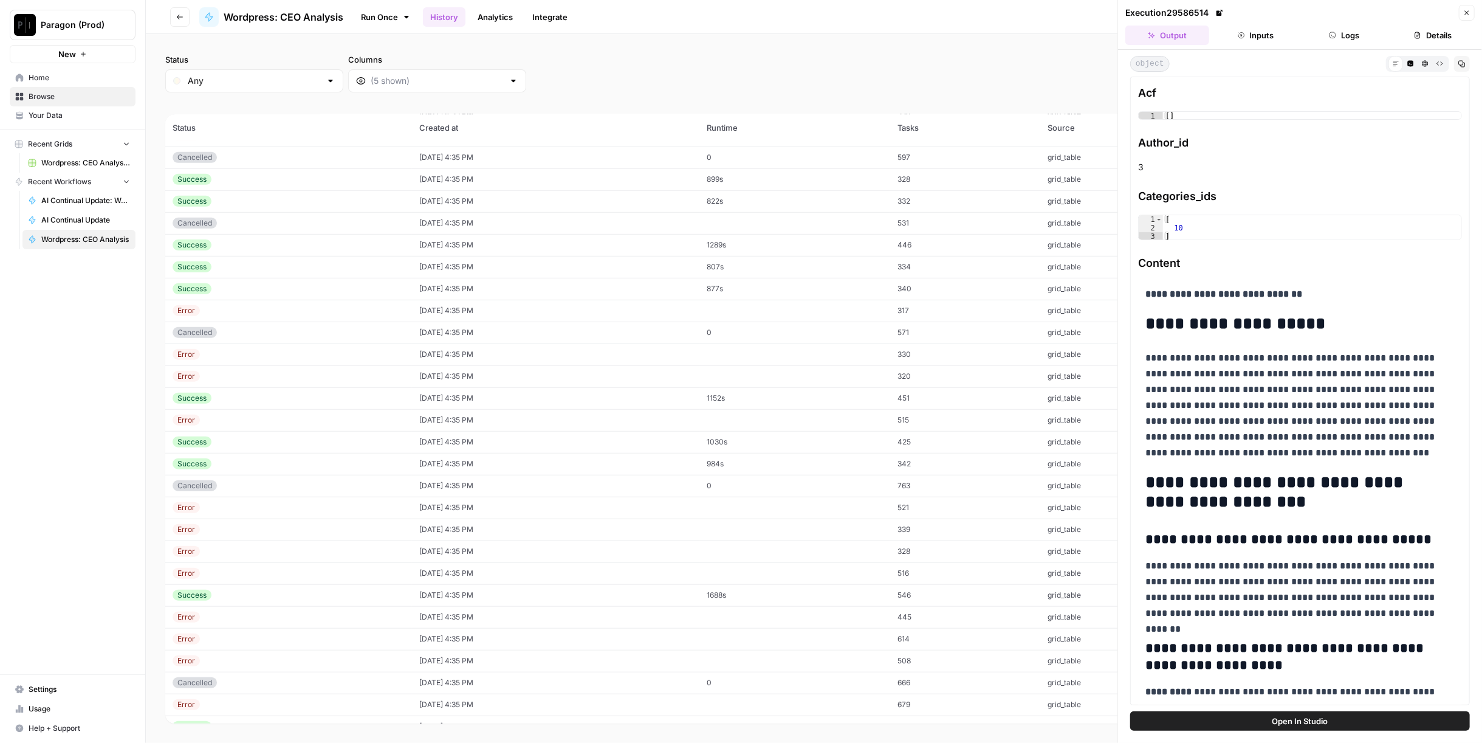
click at [754, 591] on td "1688s" at bounding box center [795, 595] width 191 height 22
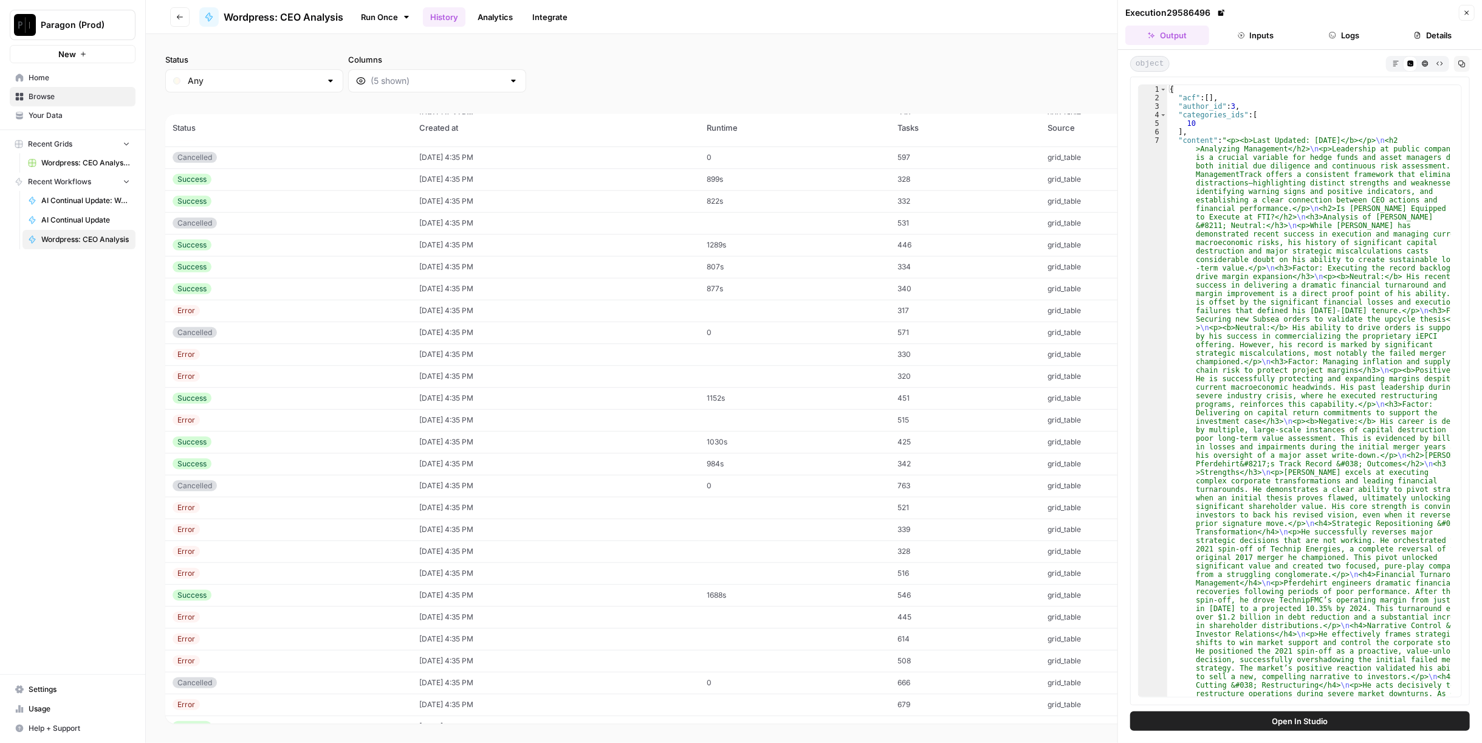
click at [1389, 65] on button "Markdown" at bounding box center [1396, 63] width 15 height 15
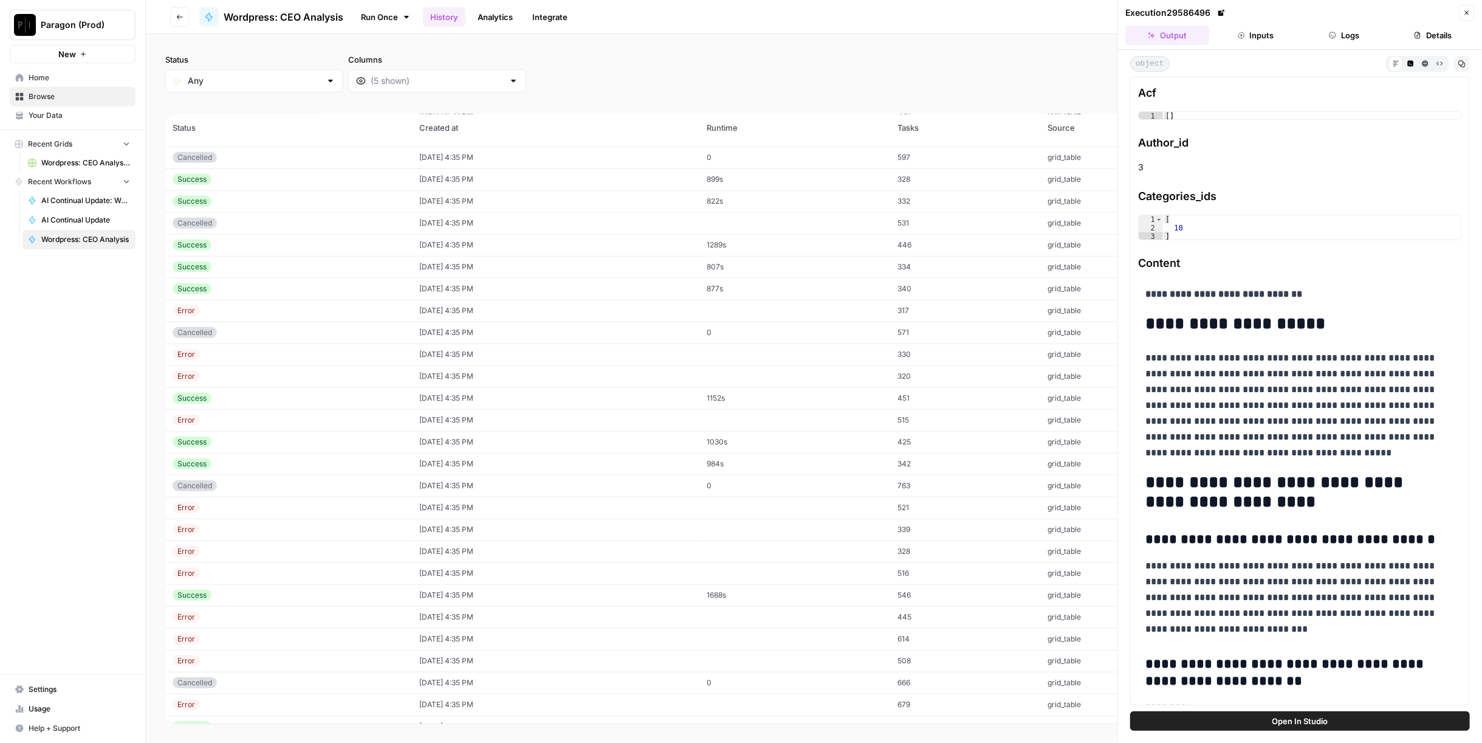
scroll to position [9067, 0]
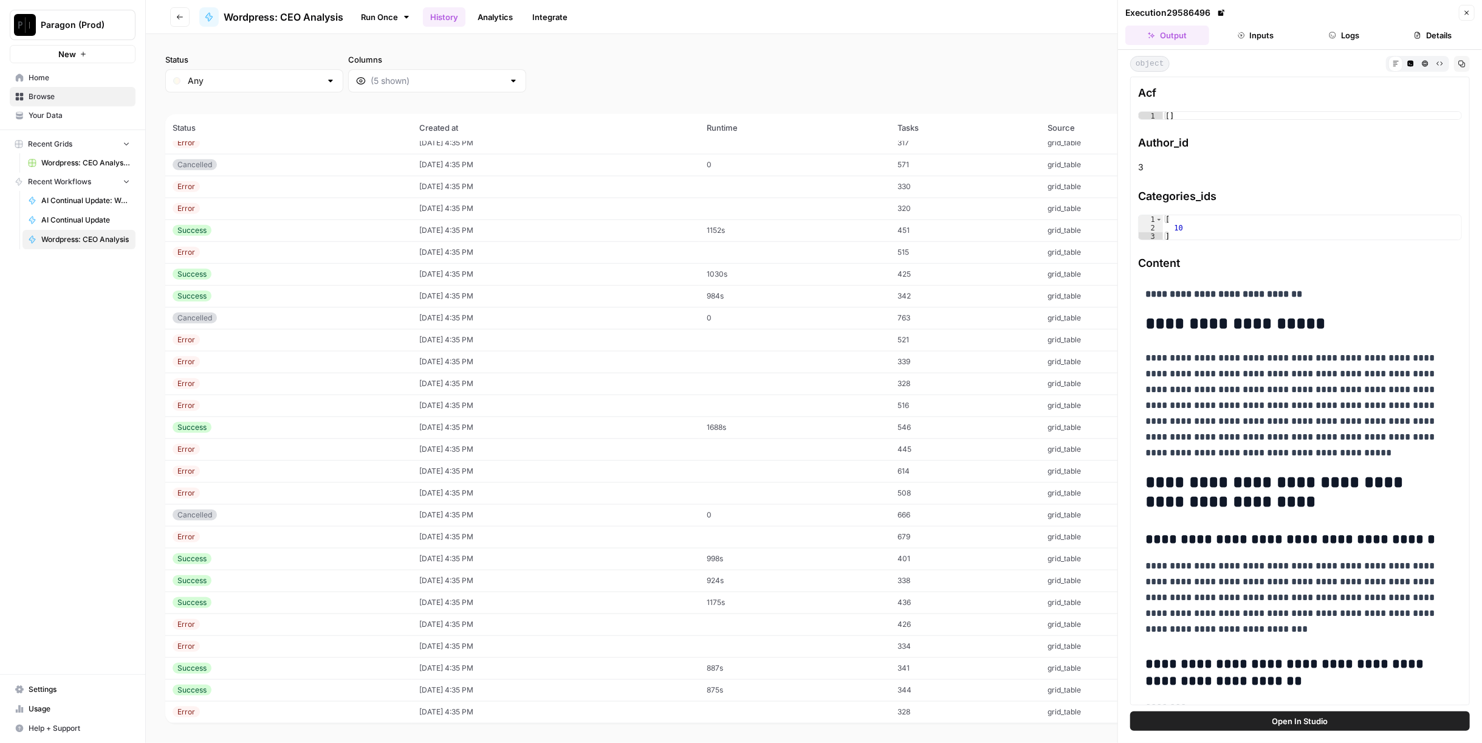
click at [788, 583] on td "924s" at bounding box center [795, 580] width 191 height 22
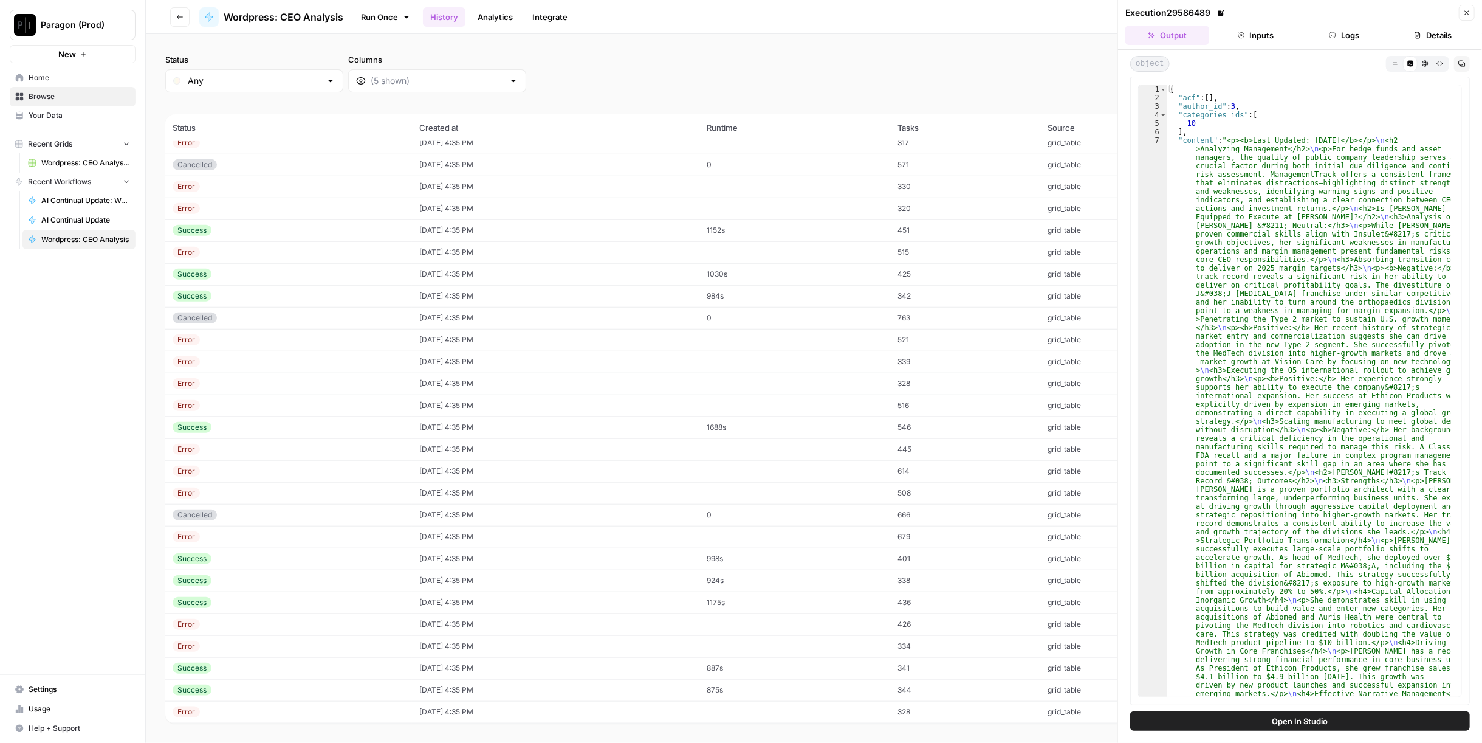
click at [1394, 64] on icon "button" at bounding box center [1396, 63] width 7 height 7
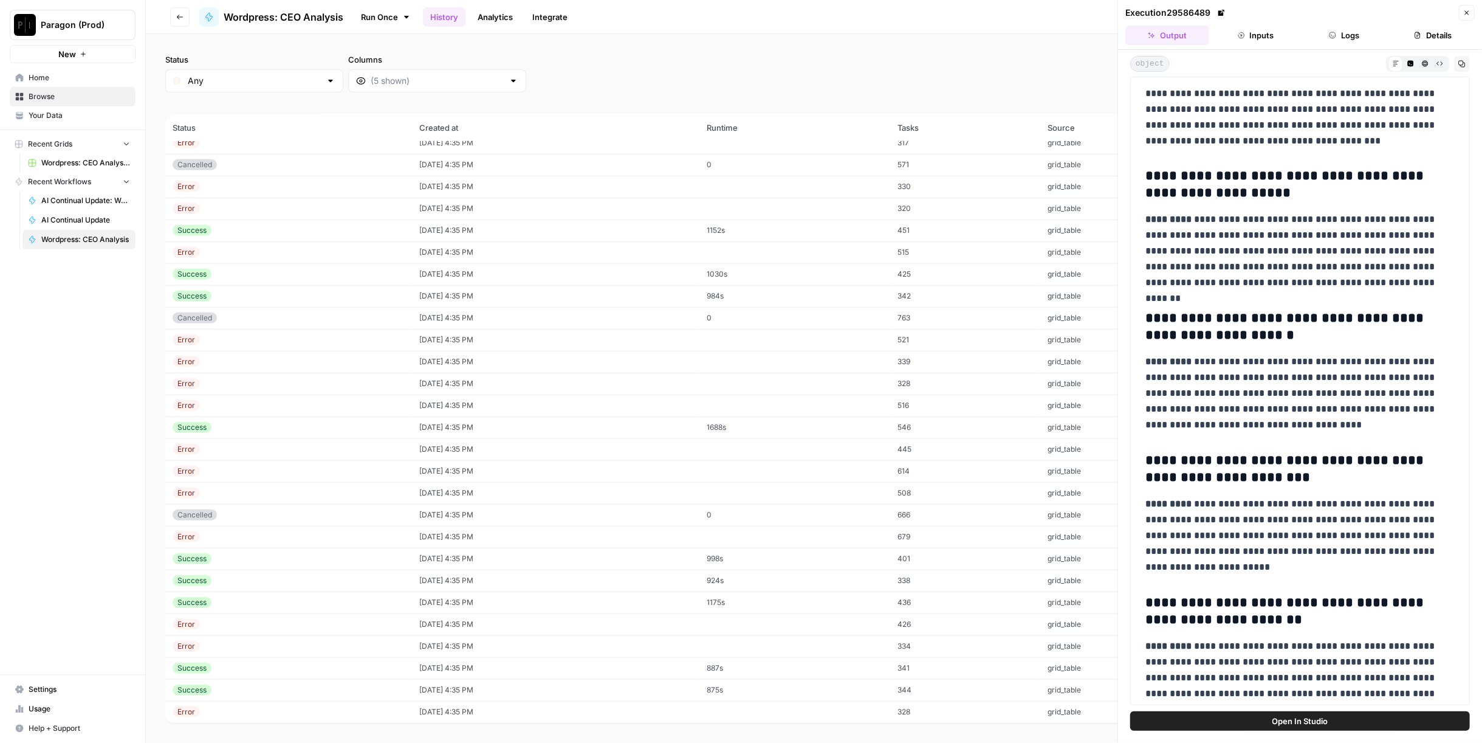
scroll to position [135, 0]
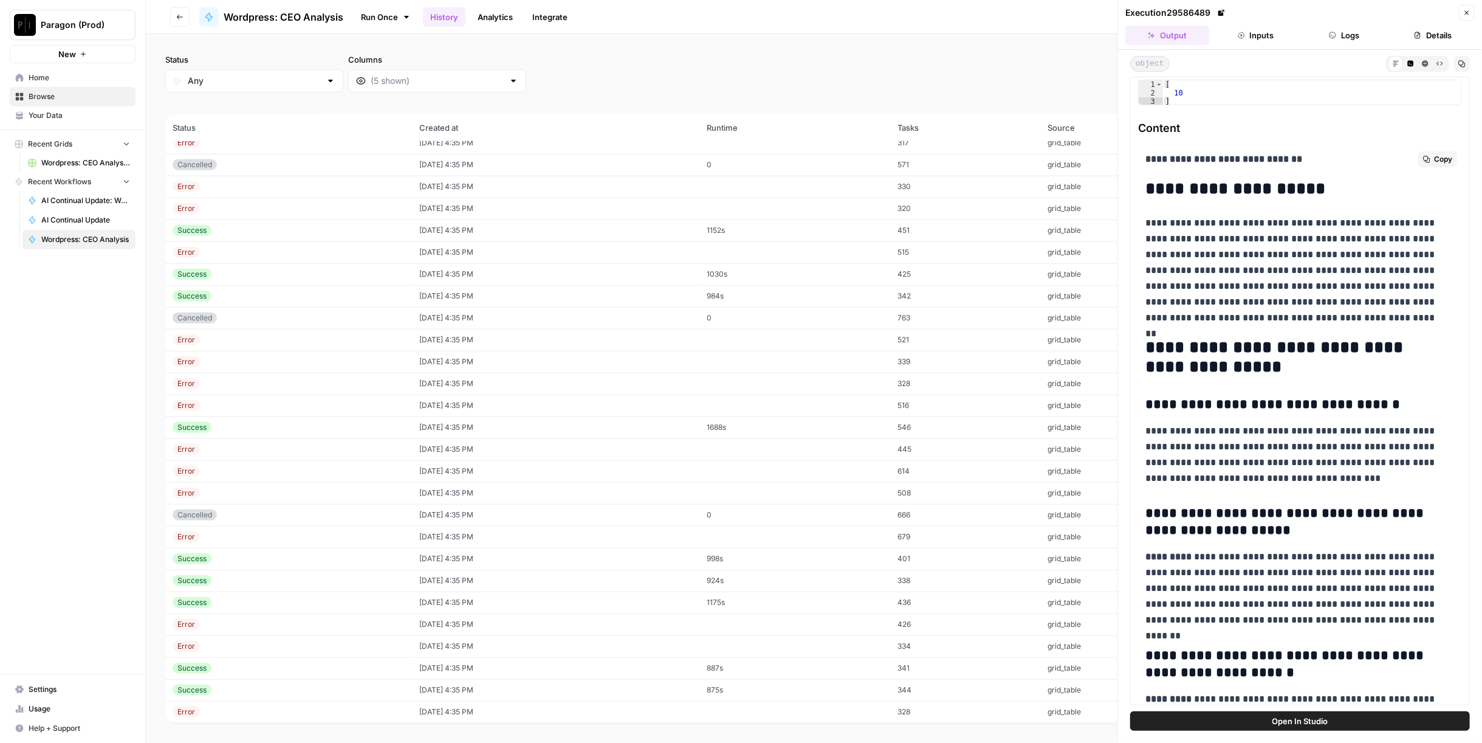
drag, startPoint x: 1164, startPoint y: 348, endPoint x: 1284, endPoint y: 342, distance: 119.2
click at [1284, 342] on h2 "**********" at bounding box center [1296, 357] width 300 height 39
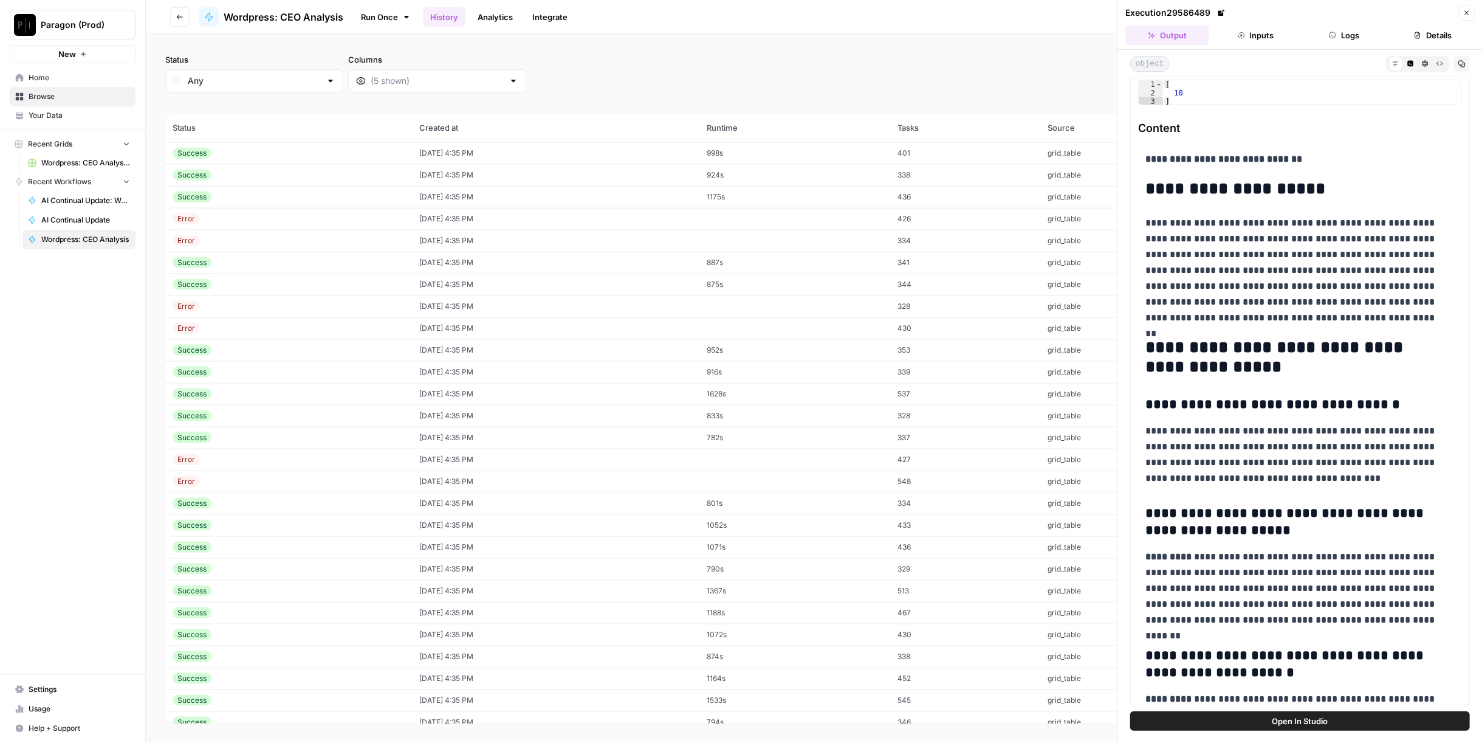
click at [591, 558] on td "09/19/25 at 4:35 PM" at bounding box center [555, 569] width 287 height 22
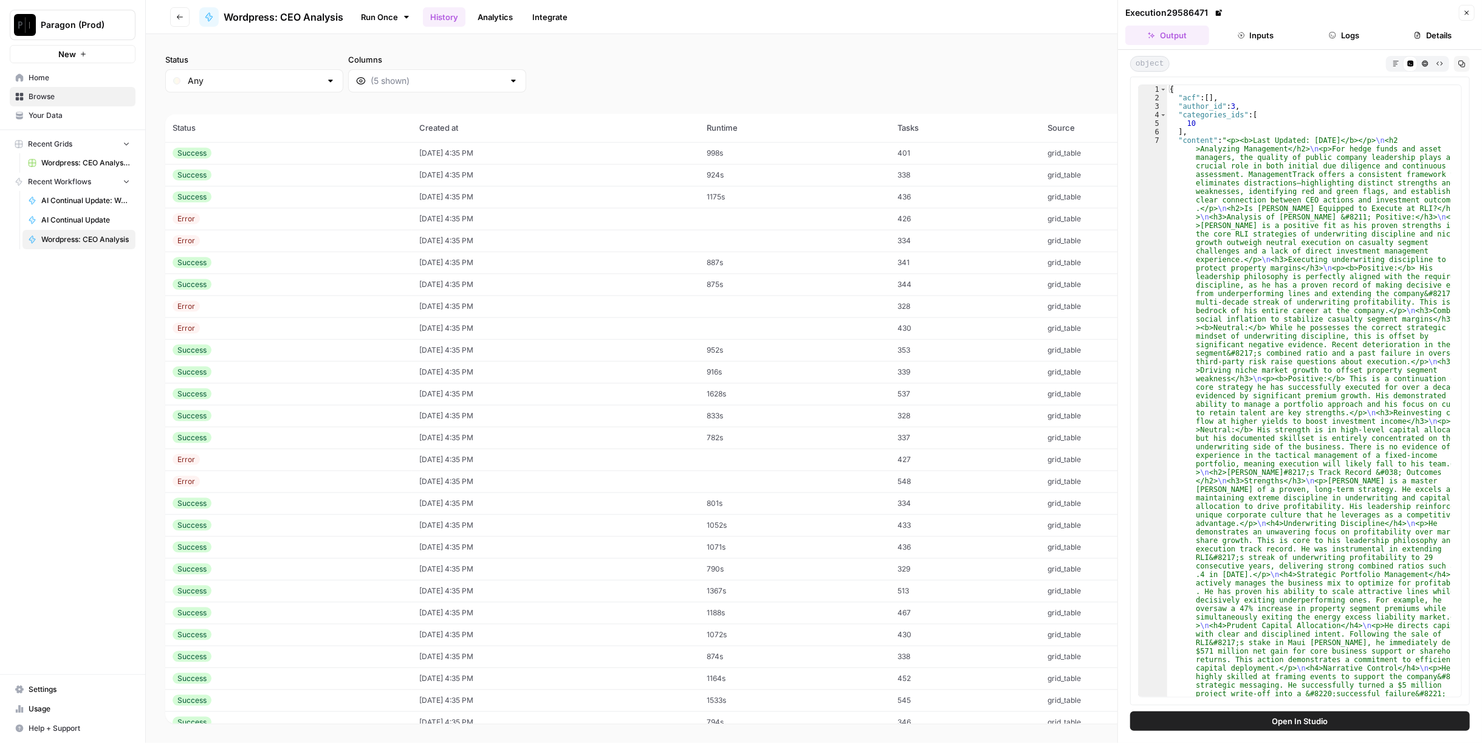
click at [1400, 55] on div "object Markdown Code Editor HTML Viewer Raw Output Copy 1 2 3 4 5 6 7 { "acf" :…" at bounding box center [1300, 380] width 364 height 661
click at [1400, 56] on div "Markdown" at bounding box center [1396, 64] width 15 height 16
click at [1400, 60] on button "Markdown" at bounding box center [1396, 63] width 15 height 15
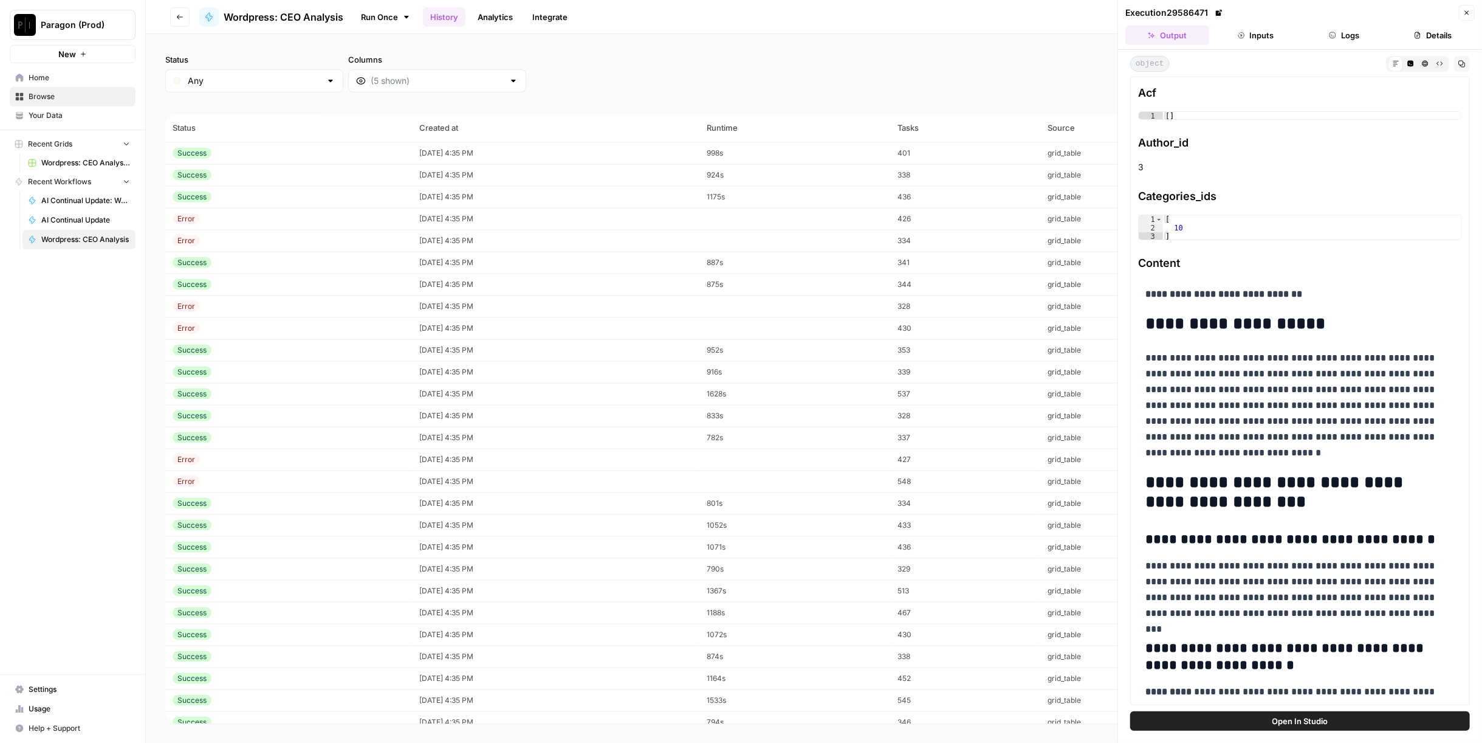
scroll to position [9675, 0]
click at [741, 565] on td "1265s" at bounding box center [795, 563] width 191 height 22
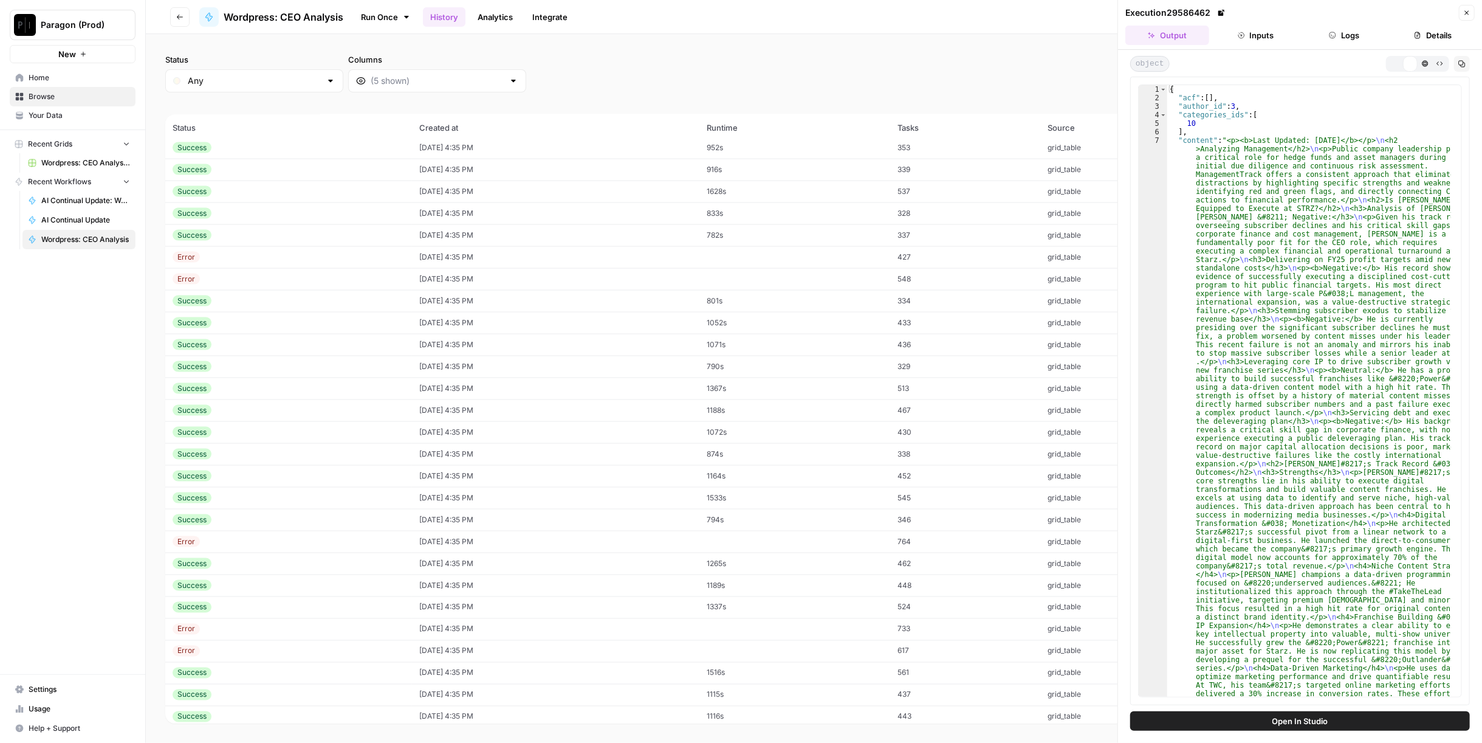
click at [1396, 64] on icon "button" at bounding box center [1396, 63] width 7 height 7
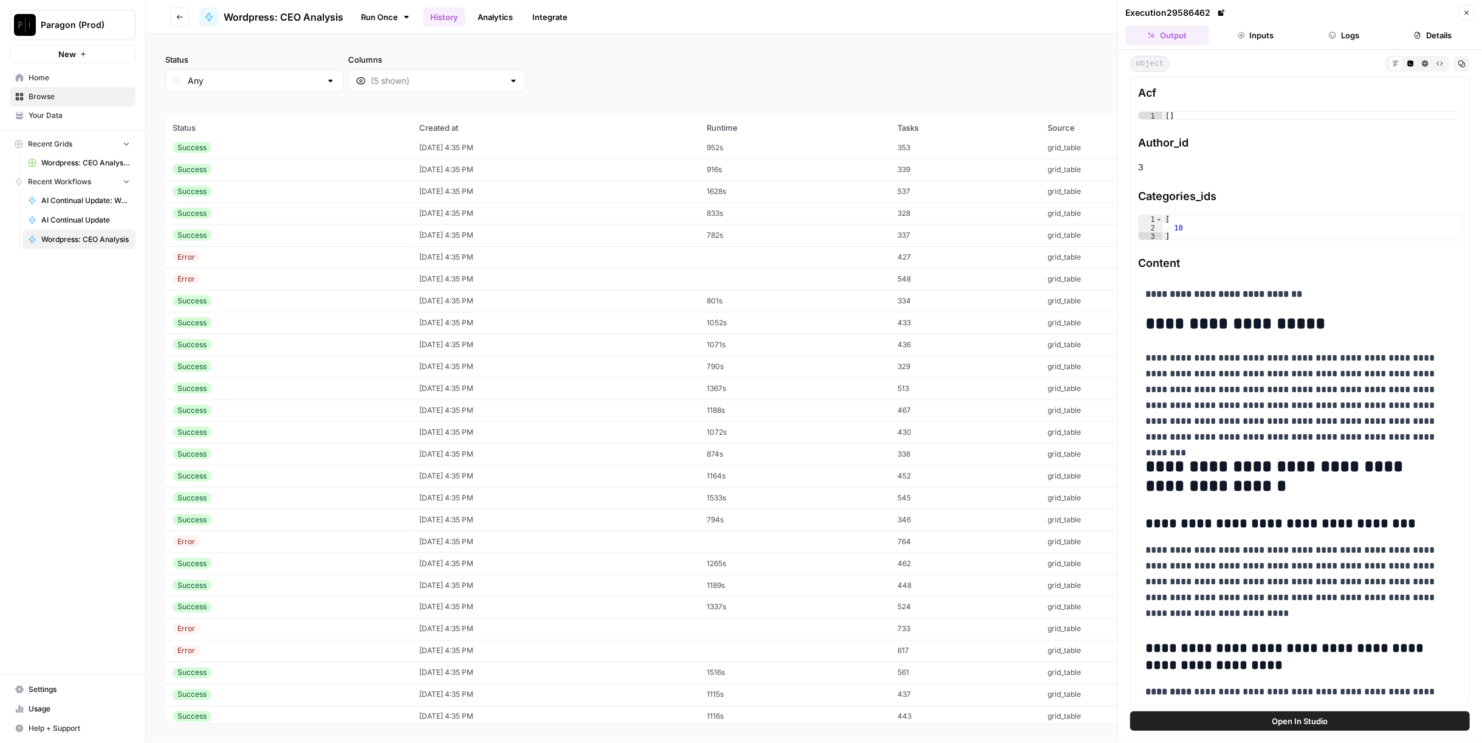
scroll to position [9942, 0]
click at [789, 619] on td "835s" at bounding box center [795, 625] width 191 height 22
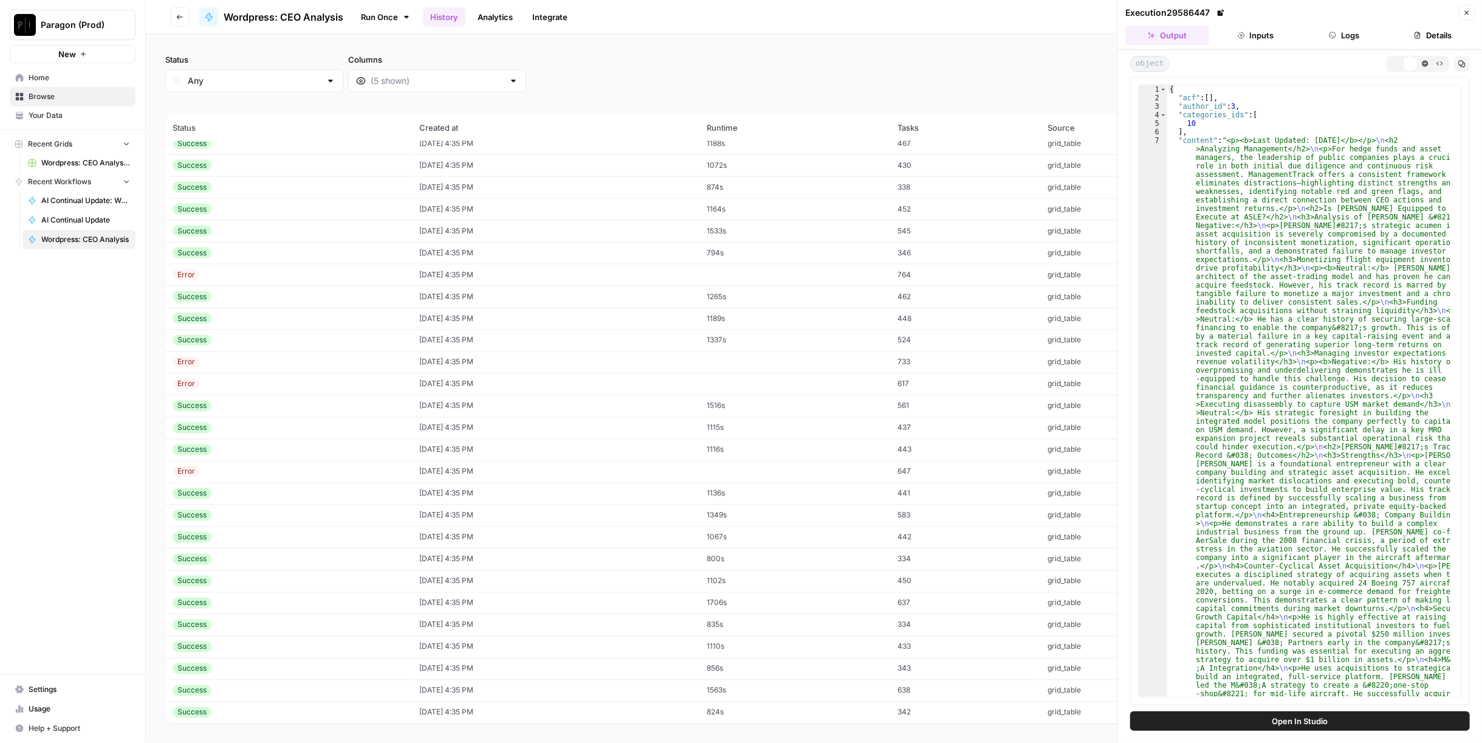
click at [793, 602] on td "1706s" at bounding box center [795, 603] width 191 height 22
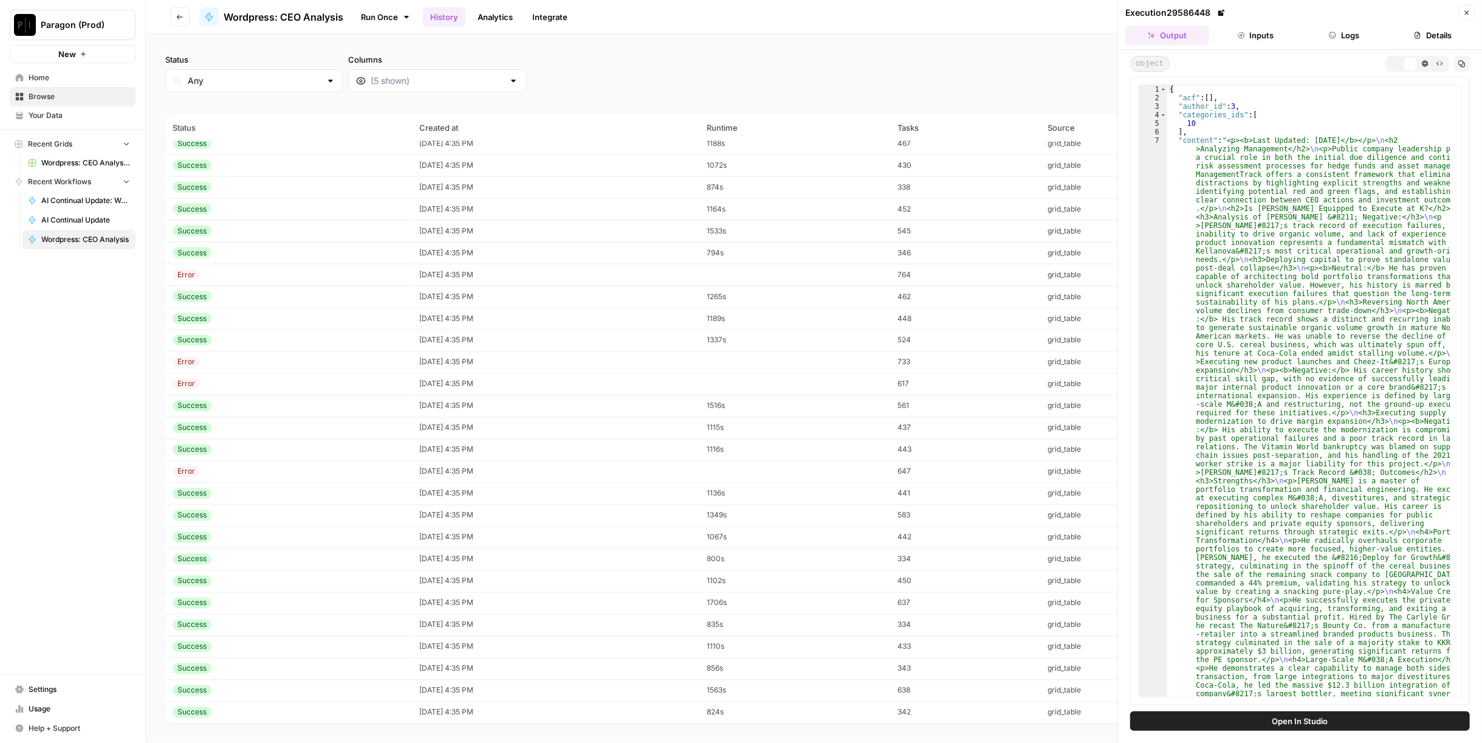
click at [1394, 63] on icon "button" at bounding box center [1395, 62] width 5 height 5
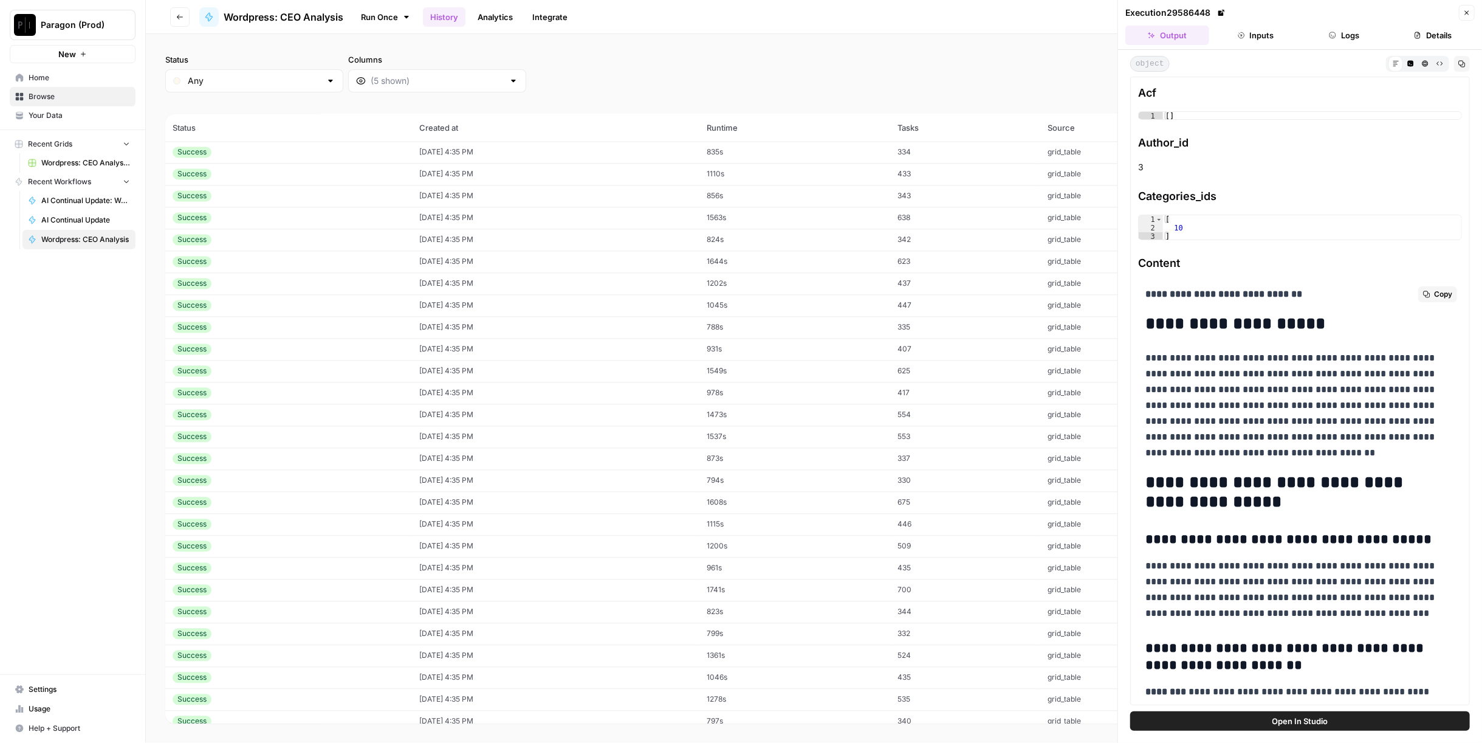
scroll to position [135, 0]
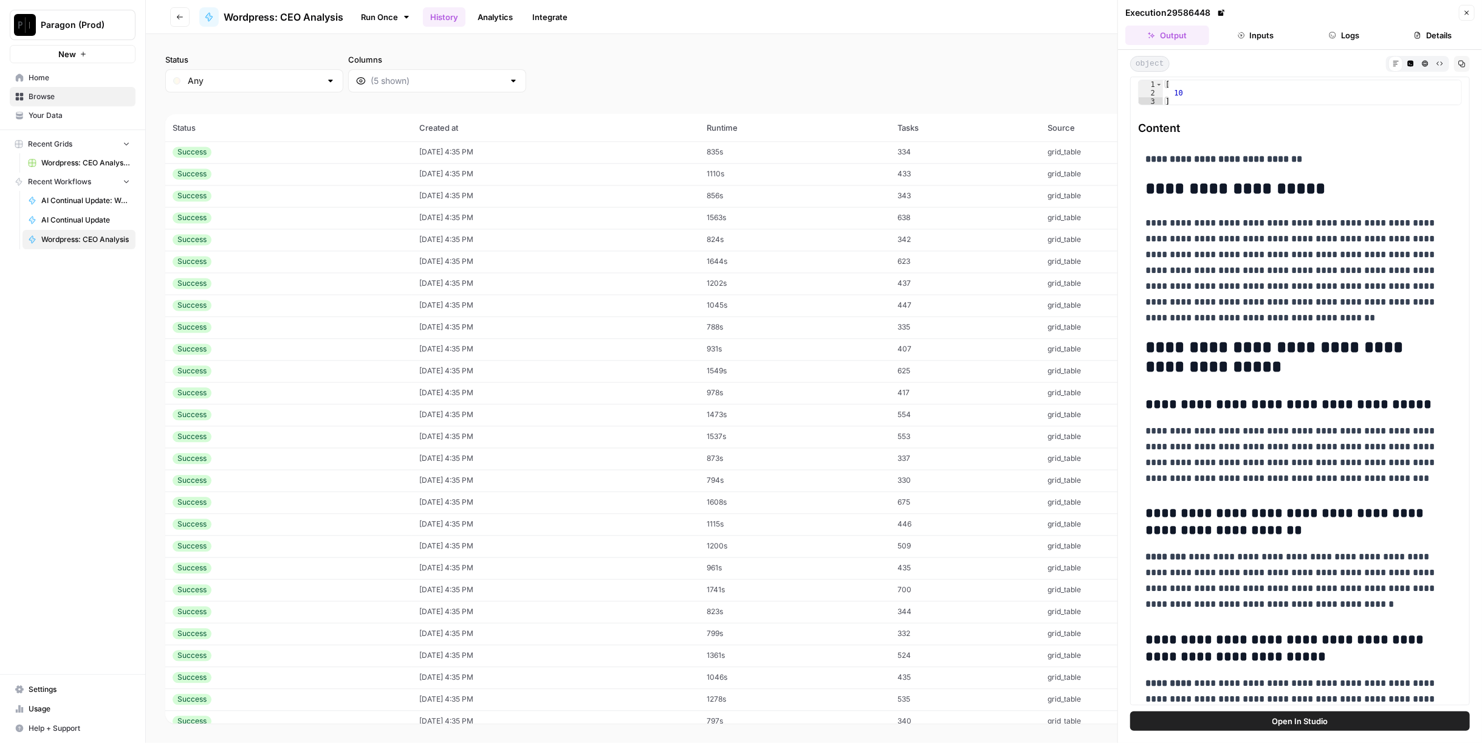
click at [749, 653] on td "1361s" at bounding box center [795, 655] width 191 height 22
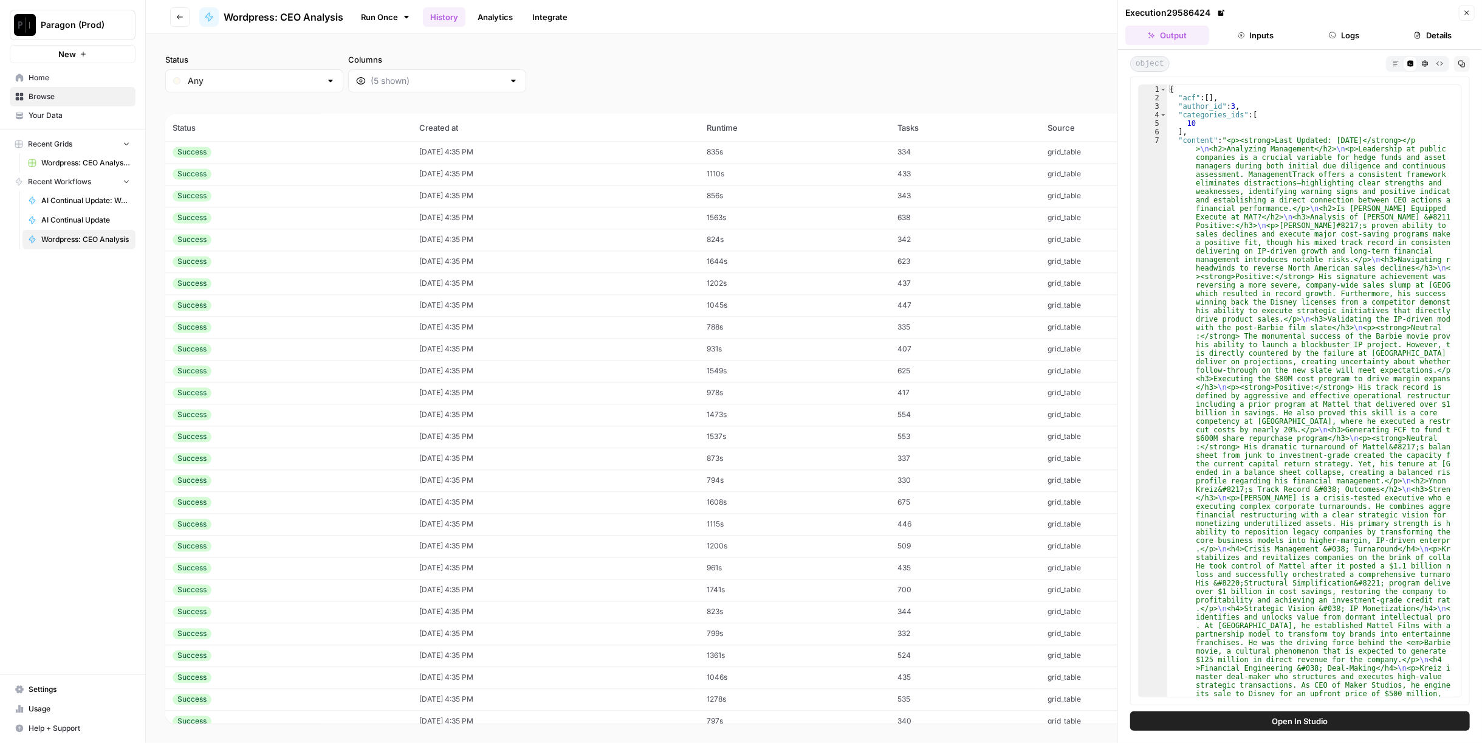
click at [1397, 69] on button "Markdown" at bounding box center [1396, 63] width 15 height 15
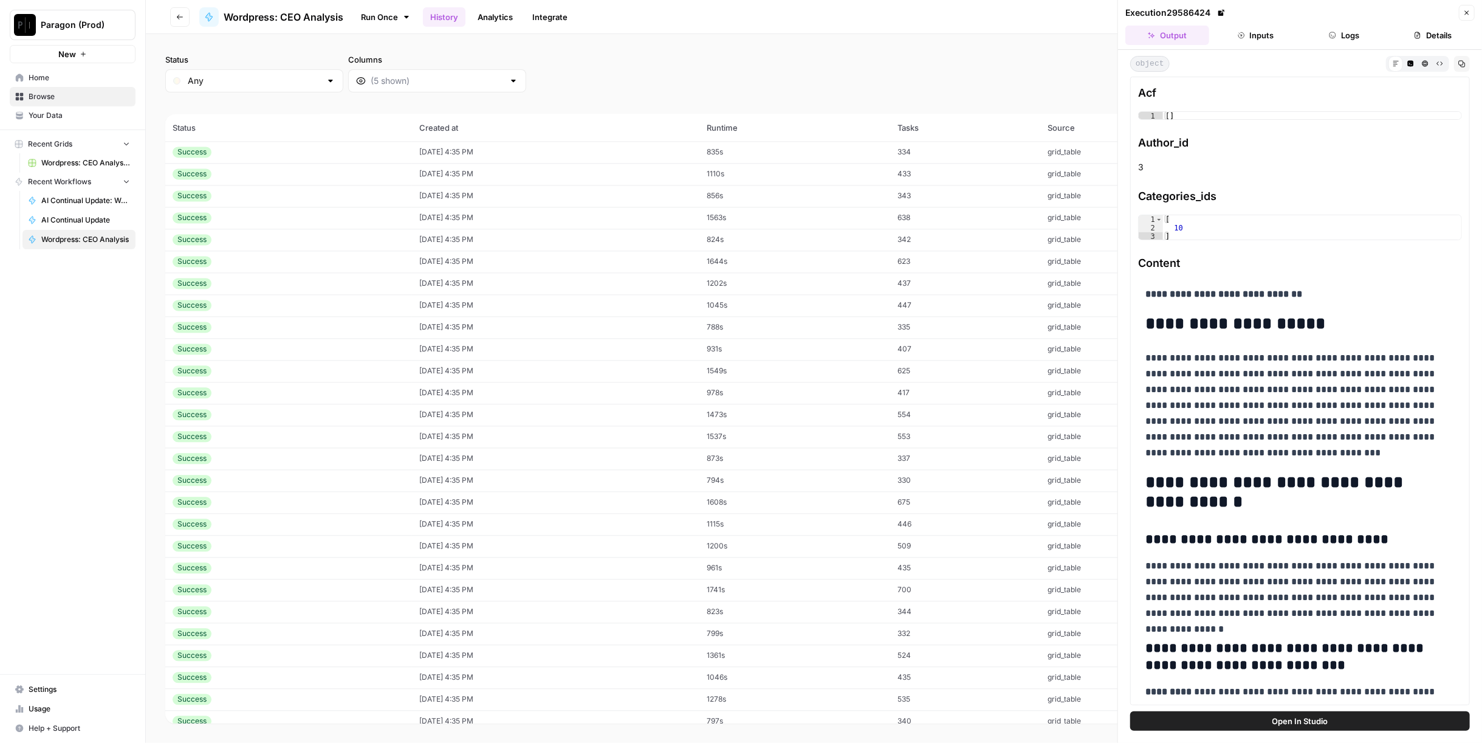
scroll to position [10617, 0]
click at [811, 650] on td "1178s" at bounding box center [795, 650] width 191 height 22
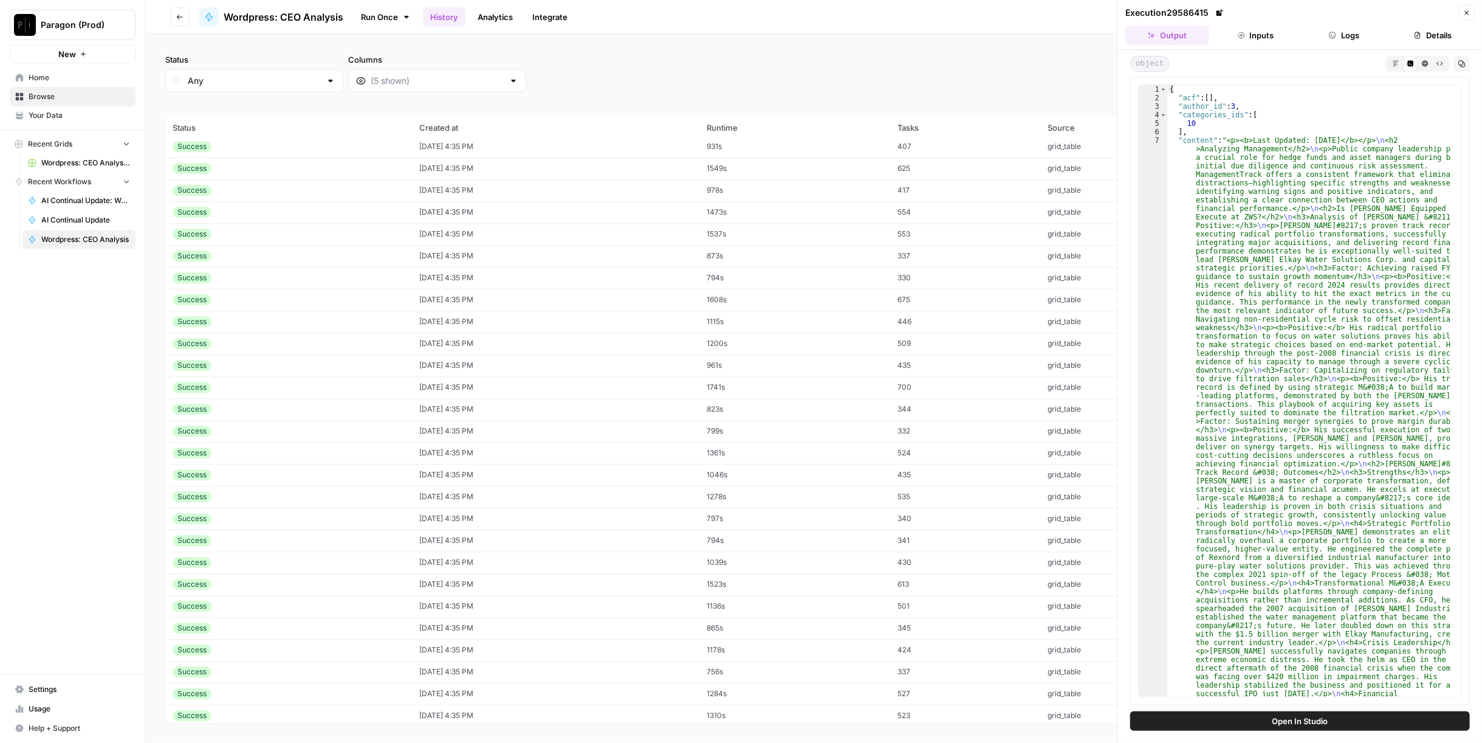
click at [1401, 66] on button "Markdown" at bounding box center [1396, 63] width 15 height 15
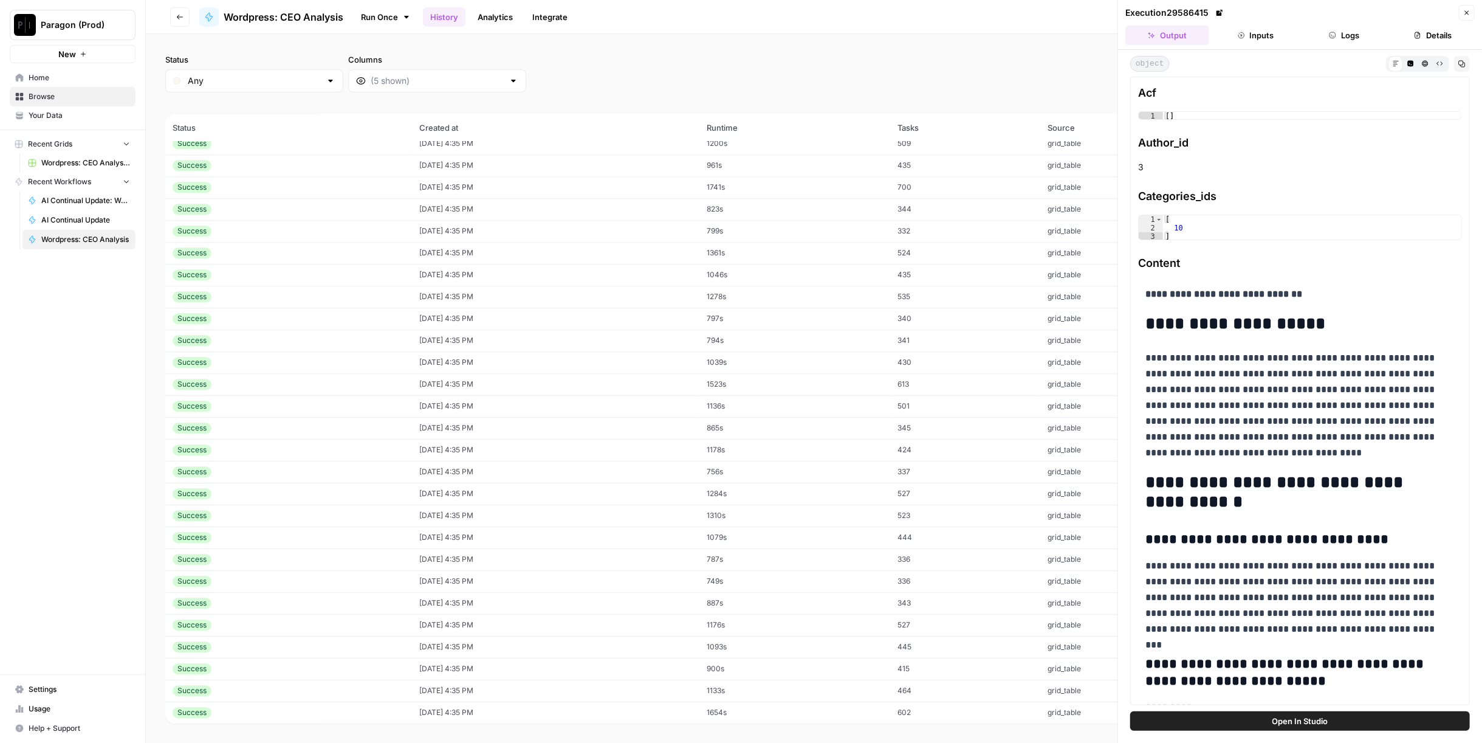
scroll to position [10884, 0]
click at [759, 645] on td "1654s" at bounding box center [795, 645] width 191 height 22
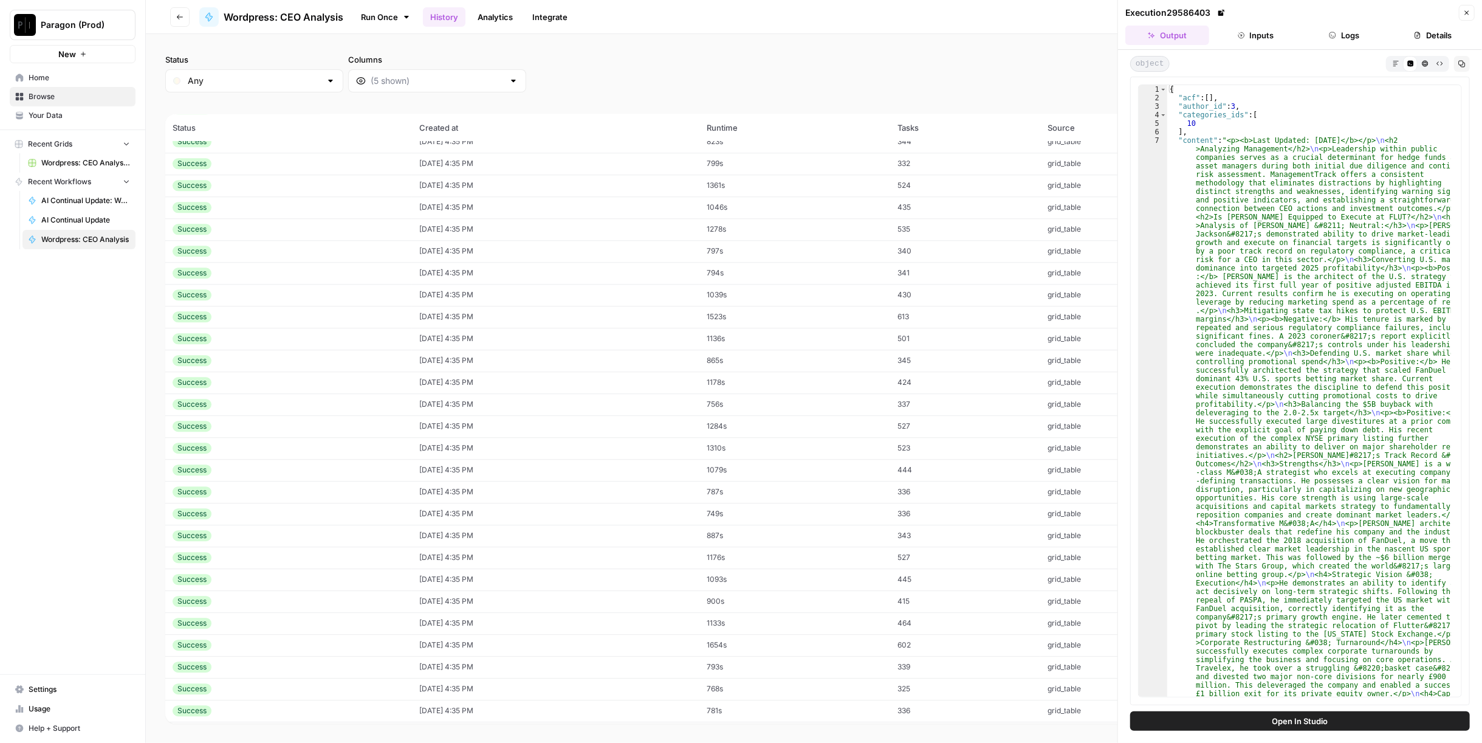
click at [1339, 32] on button "Logs" at bounding box center [1345, 35] width 84 height 19
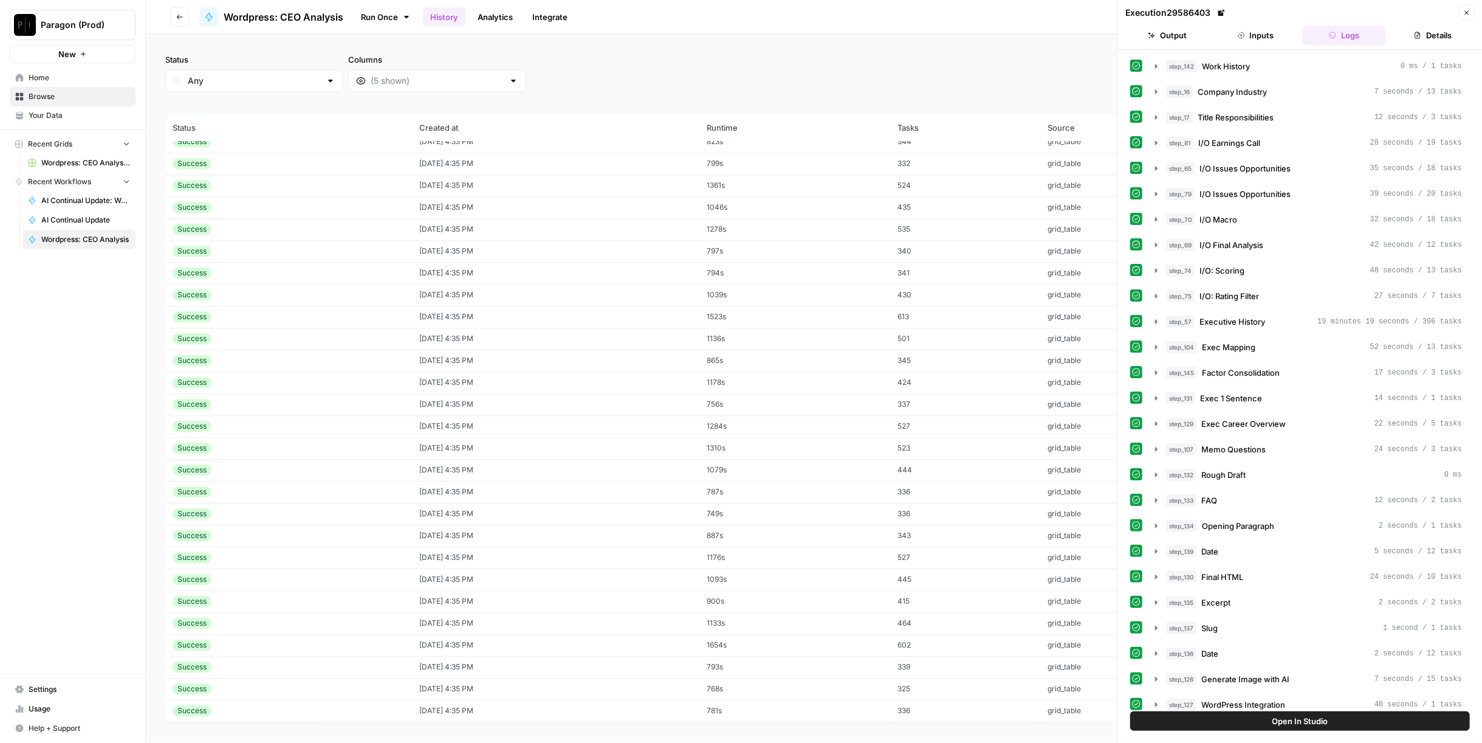
click at [1186, 43] on button "Output" at bounding box center [1168, 35] width 84 height 19
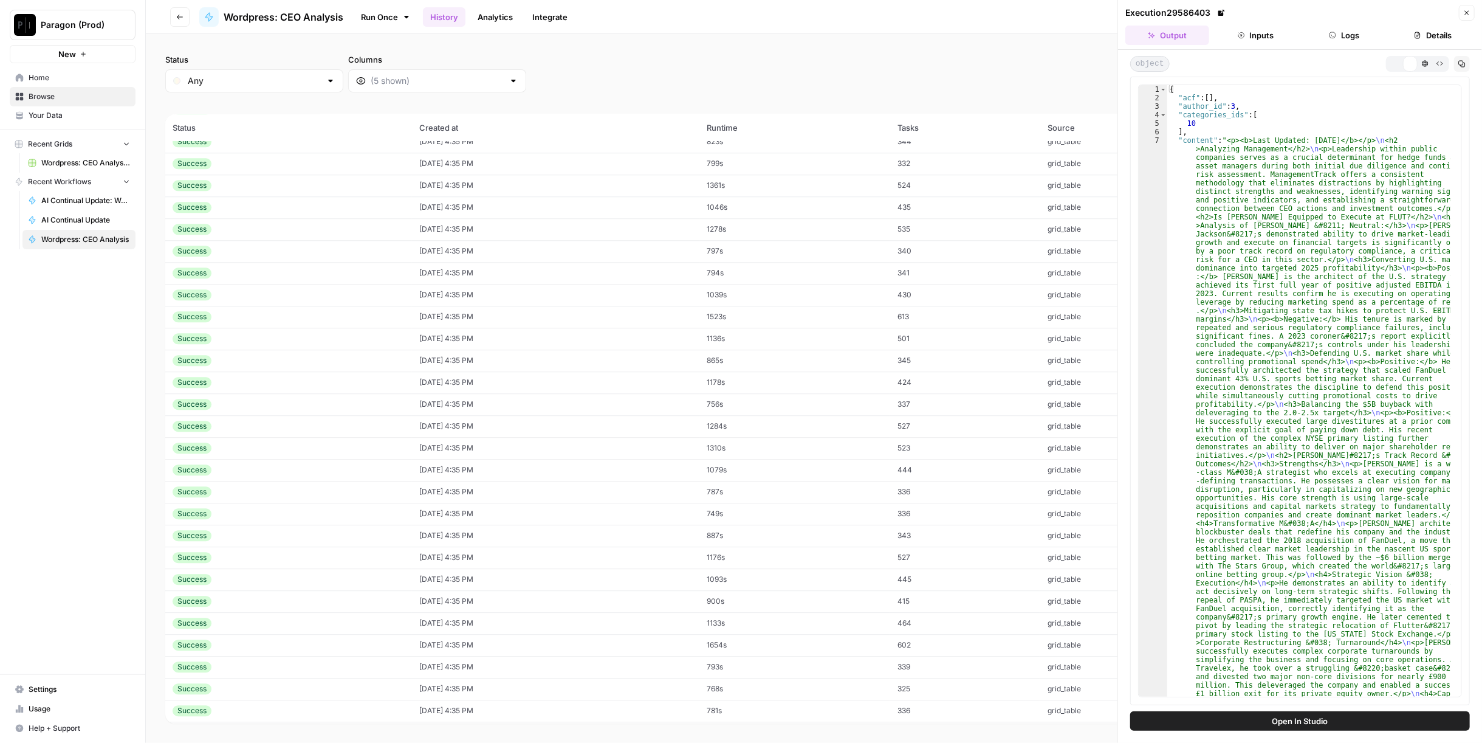
click at [1394, 62] on icon "button" at bounding box center [1396, 63] width 7 height 7
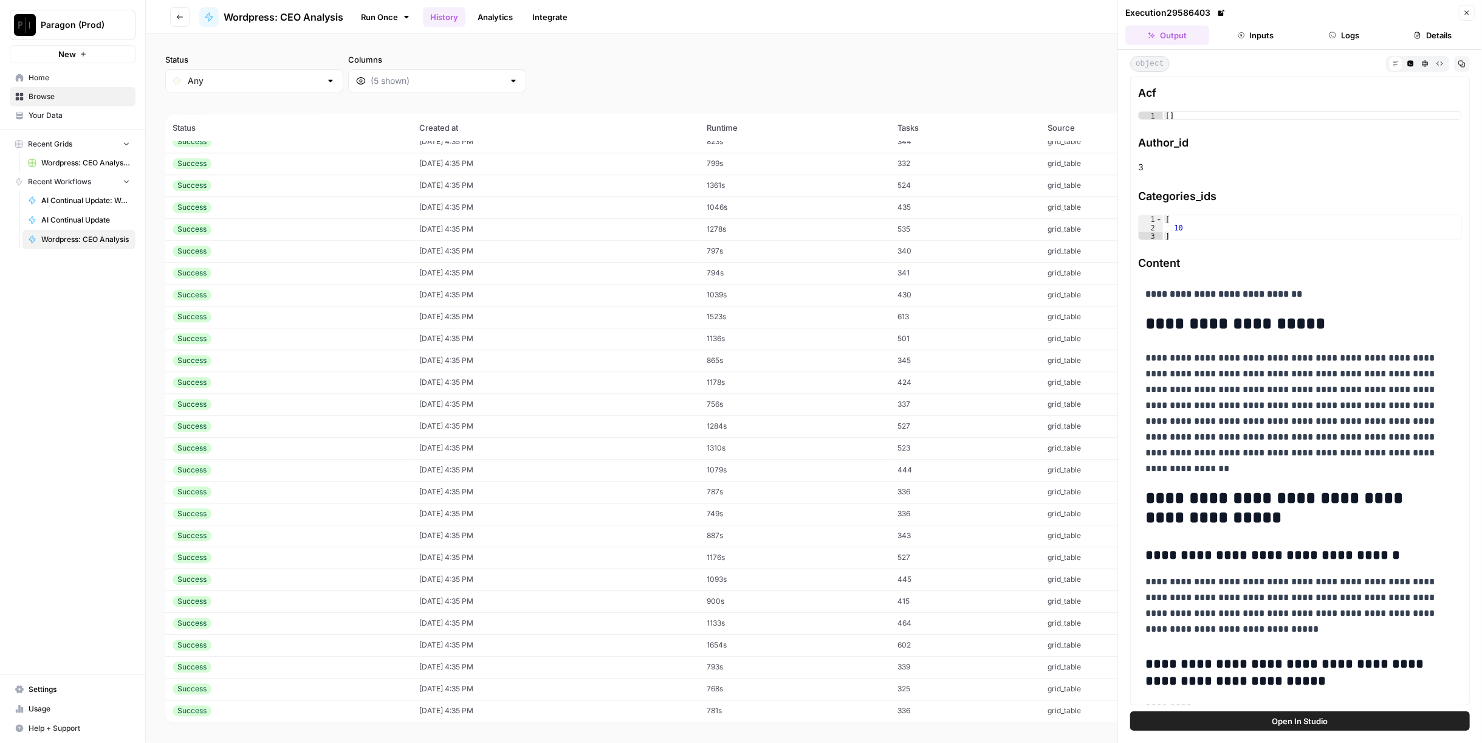
scroll to position [11155, 0]
click at [807, 654] on td "1368s" at bounding box center [795, 659] width 191 height 22
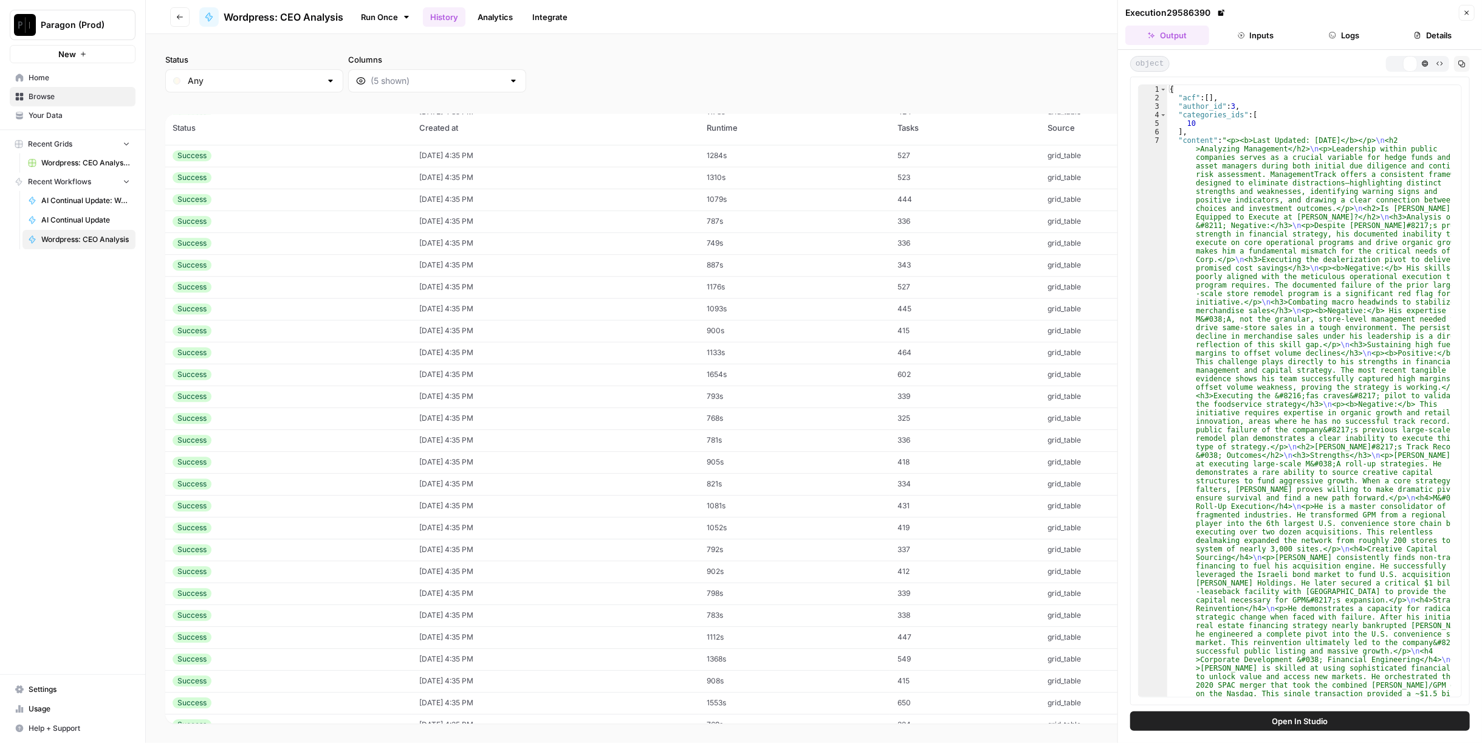
click at [1393, 66] on button "Markdown" at bounding box center [1396, 63] width 15 height 15
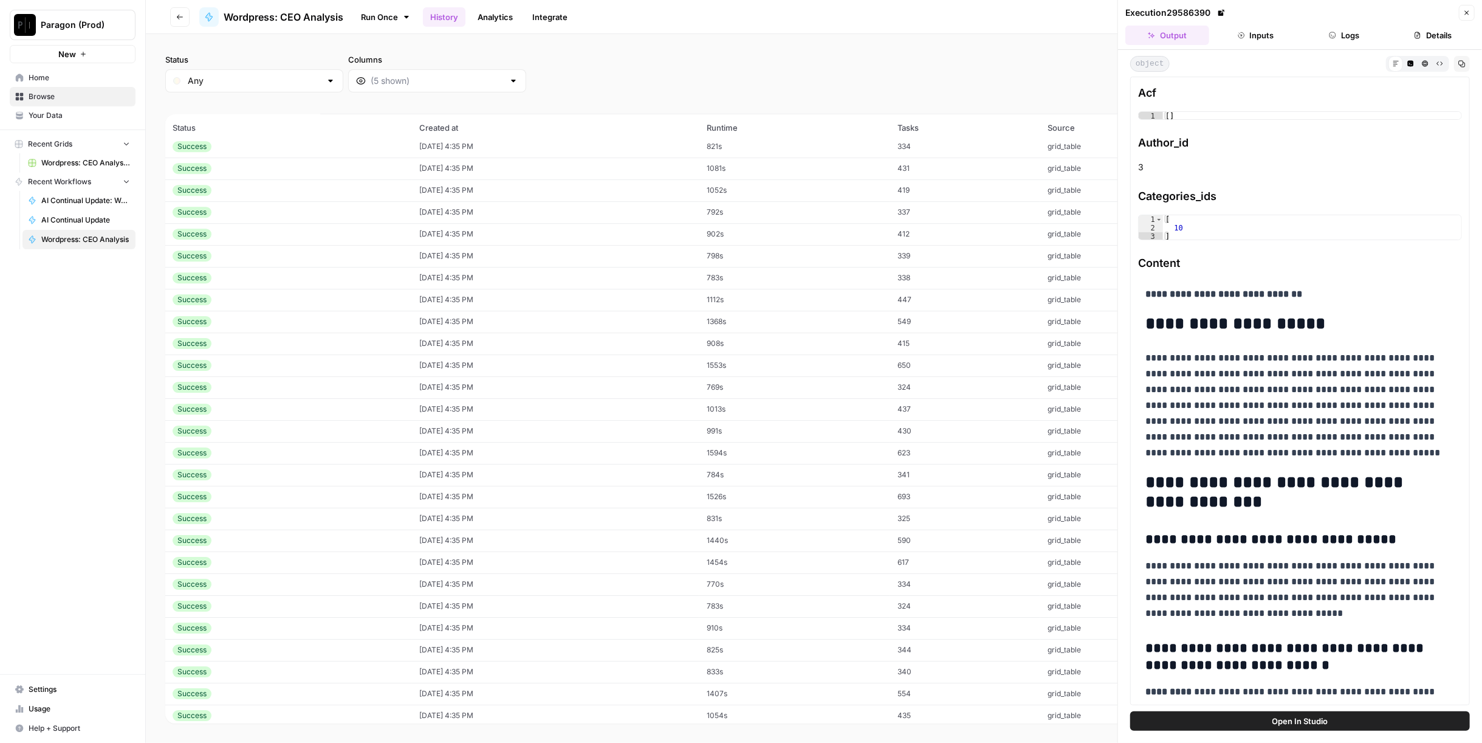
scroll to position [11692, 0]
click at [813, 593] on td "753s" at bounding box center [795, 603] width 191 height 22
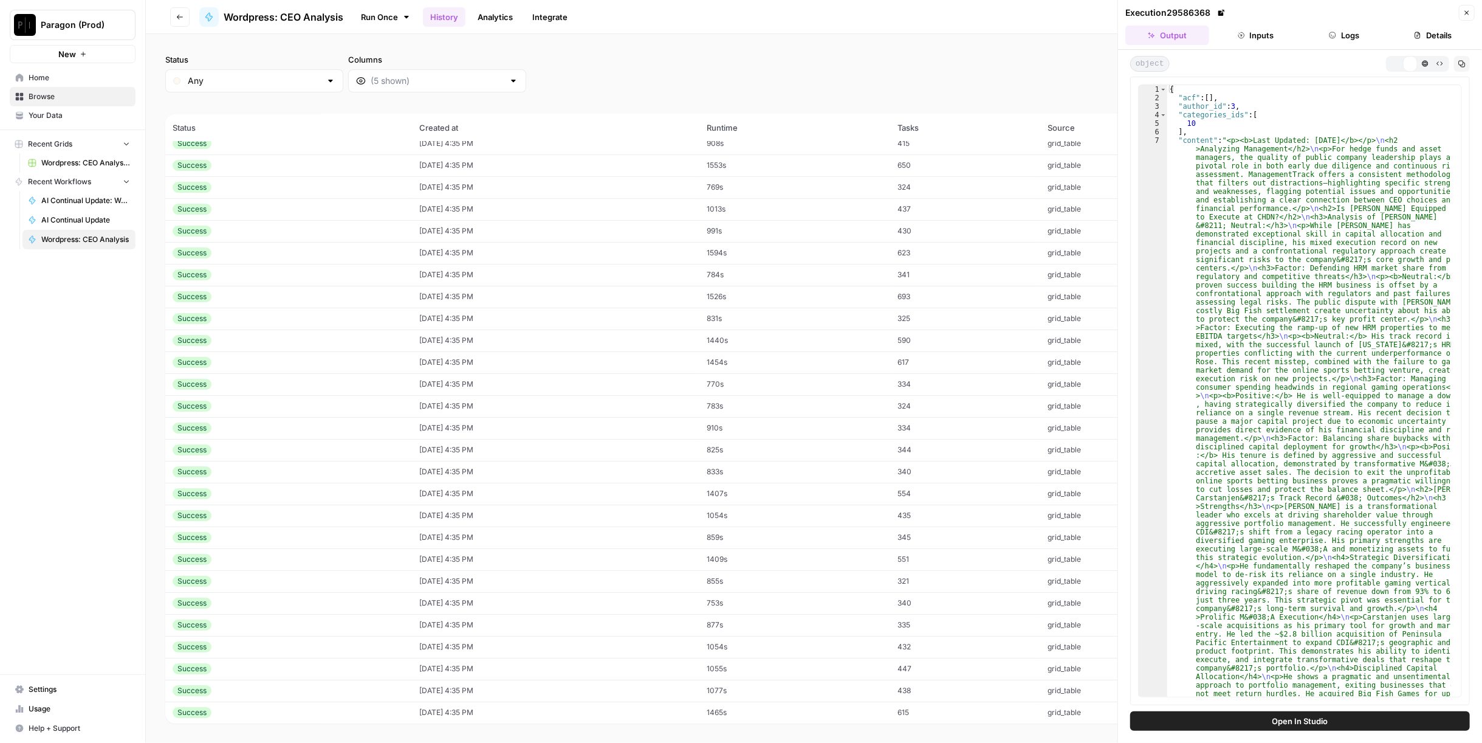
click at [1393, 63] on icon "button" at bounding box center [1395, 62] width 5 height 5
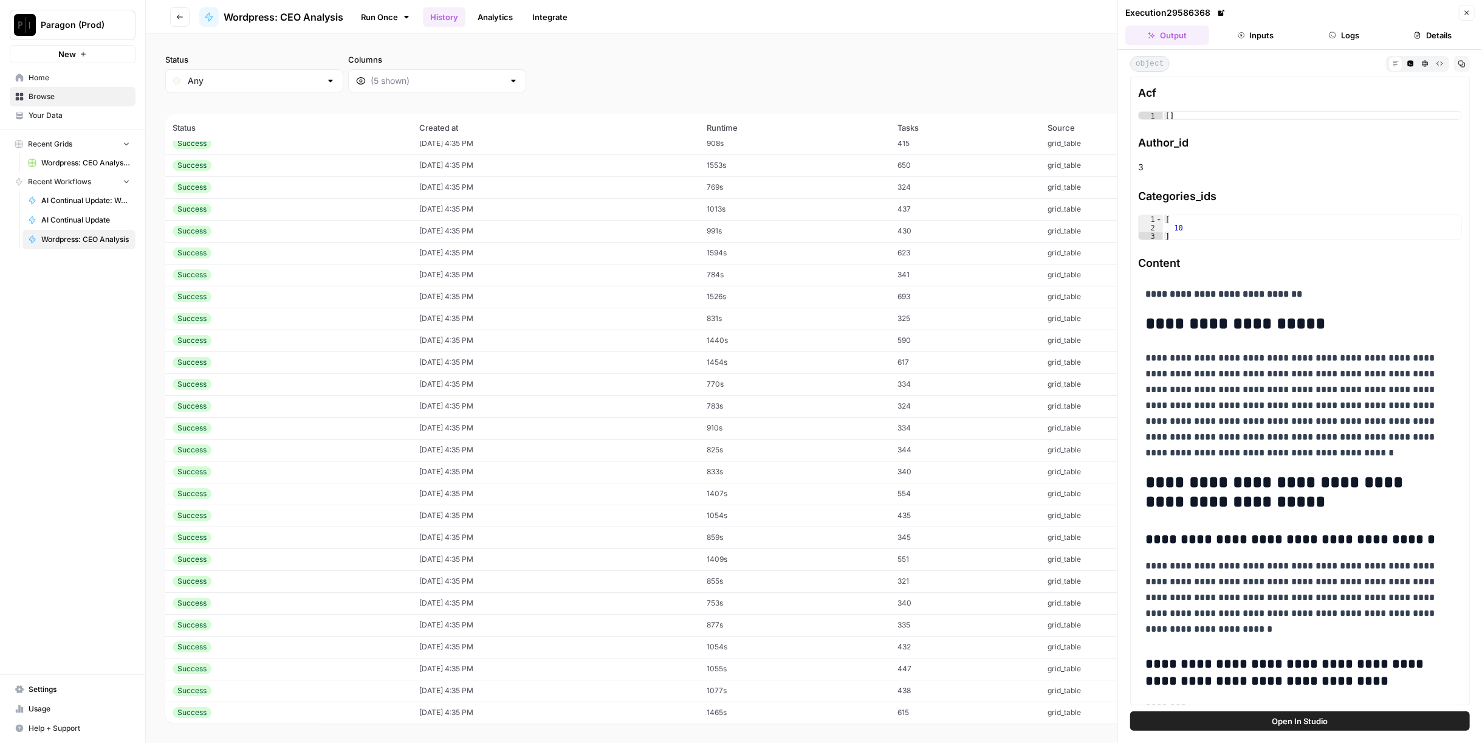
scroll to position [11962, 0]
click at [793, 658] on td "788s" at bounding box center [795, 661] width 191 height 22
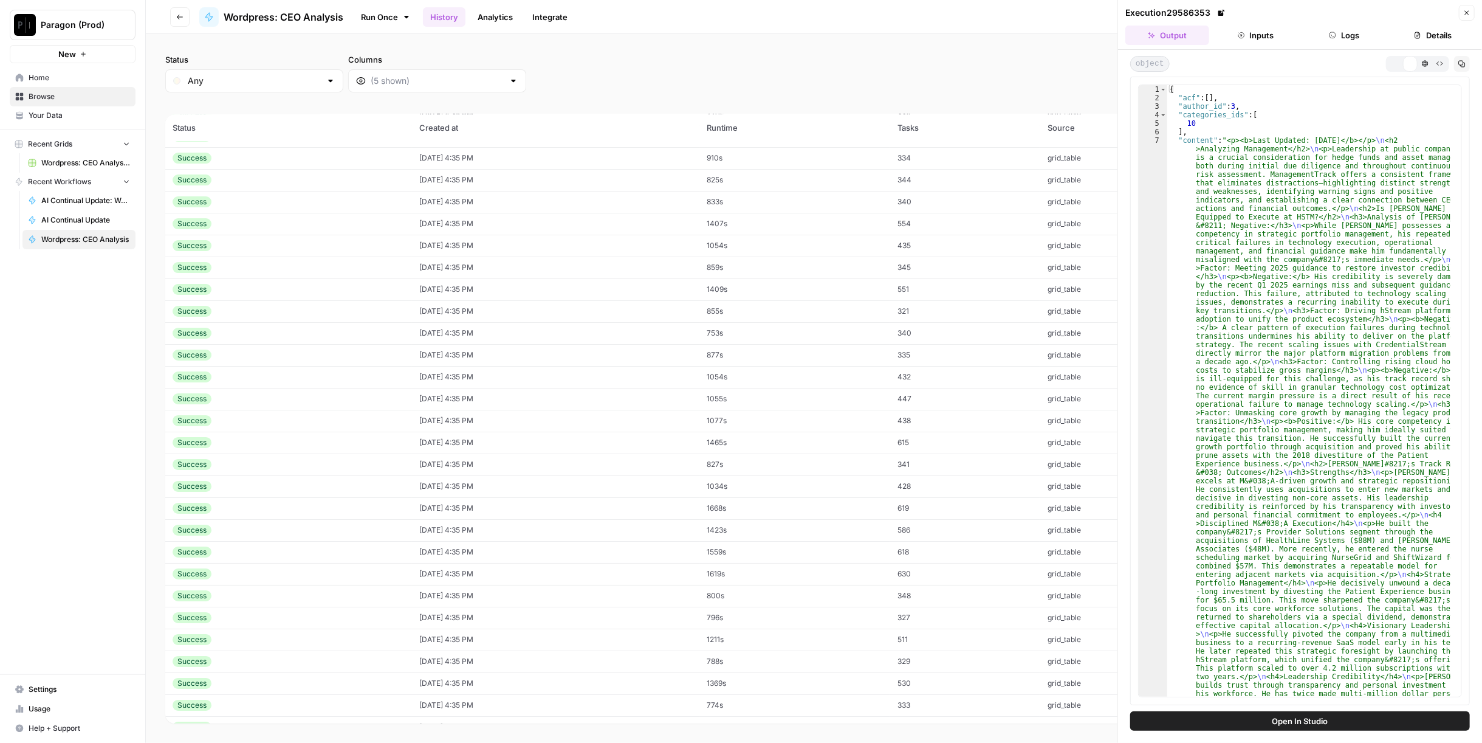
click at [796, 683] on td "1369s" at bounding box center [795, 683] width 191 height 22
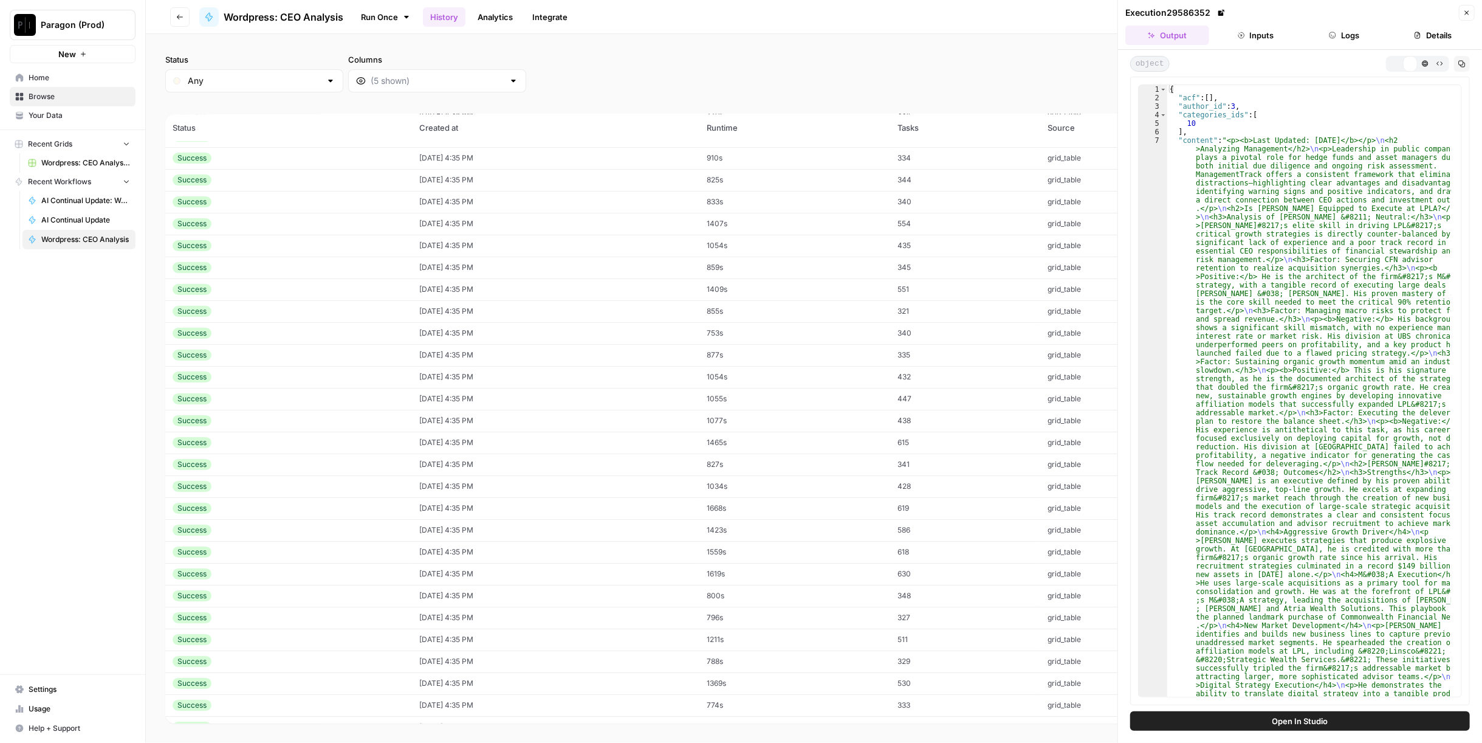
click at [1389, 63] on div "object Markdown Code Editor HTML Viewer Raw Output Copy" at bounding box center [1300, 64] width 340 height 16
click at [1397, 60] on icon "button" at bounding box center [1396, 63] width 7 height 7
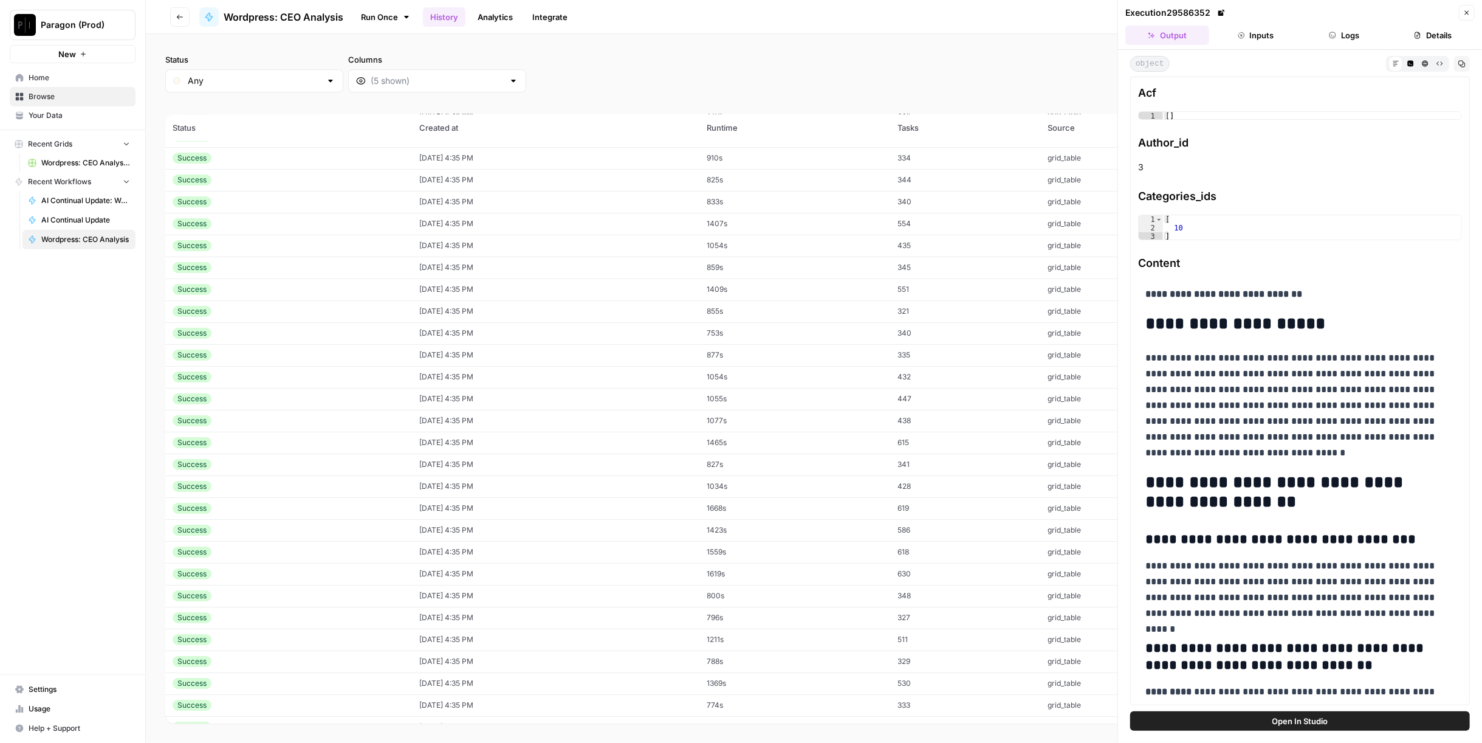
scroll to position [12130, 0]
click at [820, 615] on td "1127s" at bounding box center [795, 625] width 191 height 22
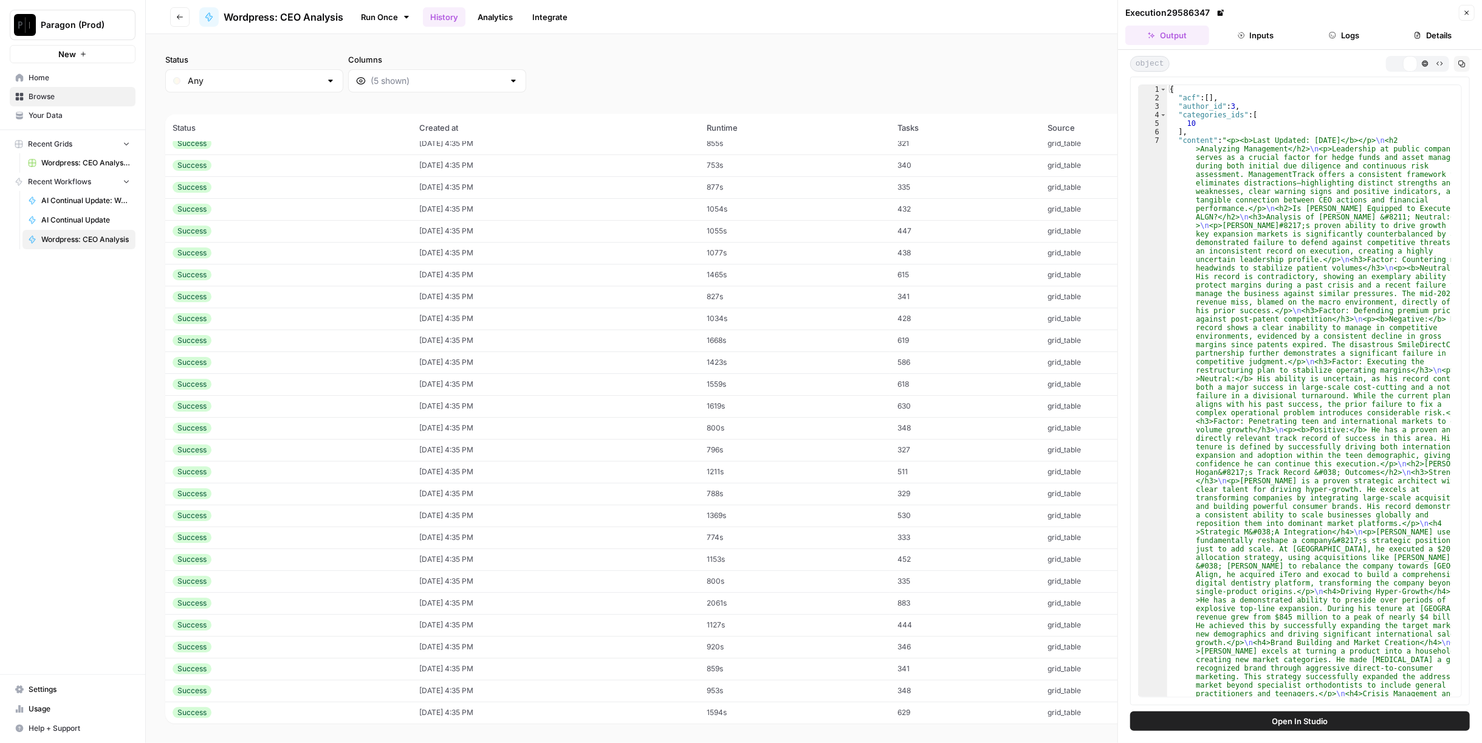
click at [1397, 60] on icon "button" at bounding box center [1396, 63] width 7 height 7
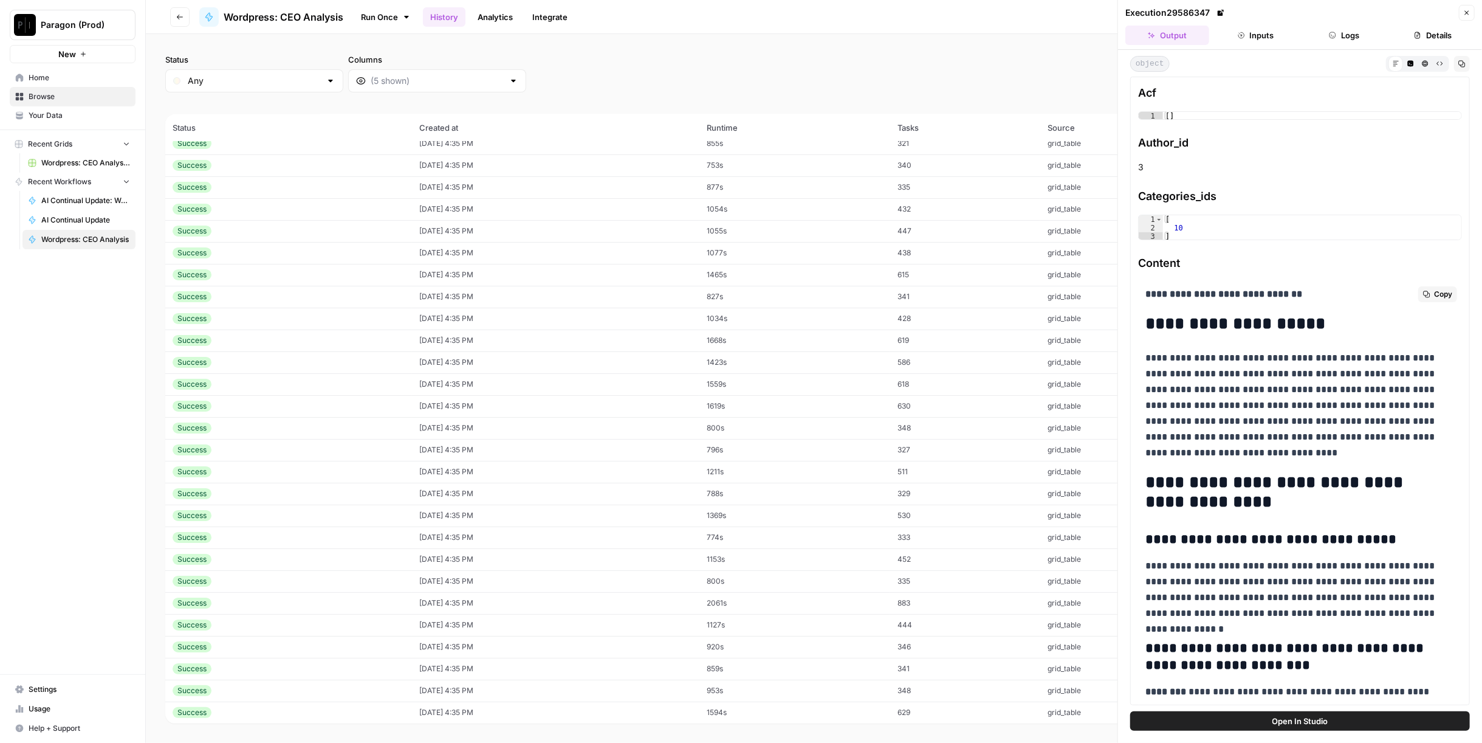
drag, startPoint x: 1166, startPoint y: 483, endPoint x: 1274, endPoint y: 471, distance: 109.5
click at [1274, 473] on h2 "**********" at bounding box center [1296, 492] width 300 height 39
copy h2 "**********"
drag, startPoint x: 1247, startPoint y: 504, endPoint x: 1143, endPoint y: 480, distance: 106.9
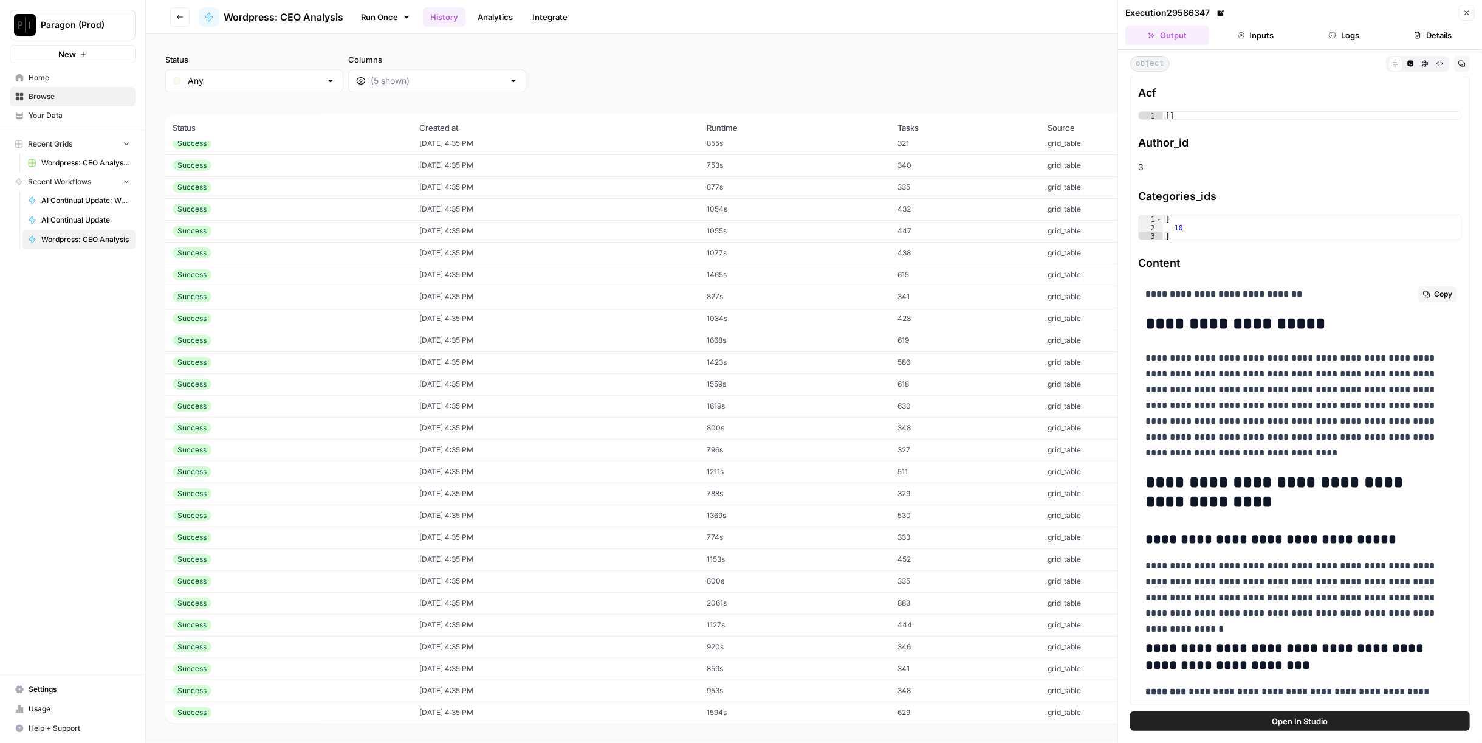
drag, startPoint x: 1143, startPoint y: 479, endPoint x: 1226, endPoint y: 504, distance: 86.3
click at [1226, 504] on h2 "**********" at bounding box center [1296, 492] width 300 height 39
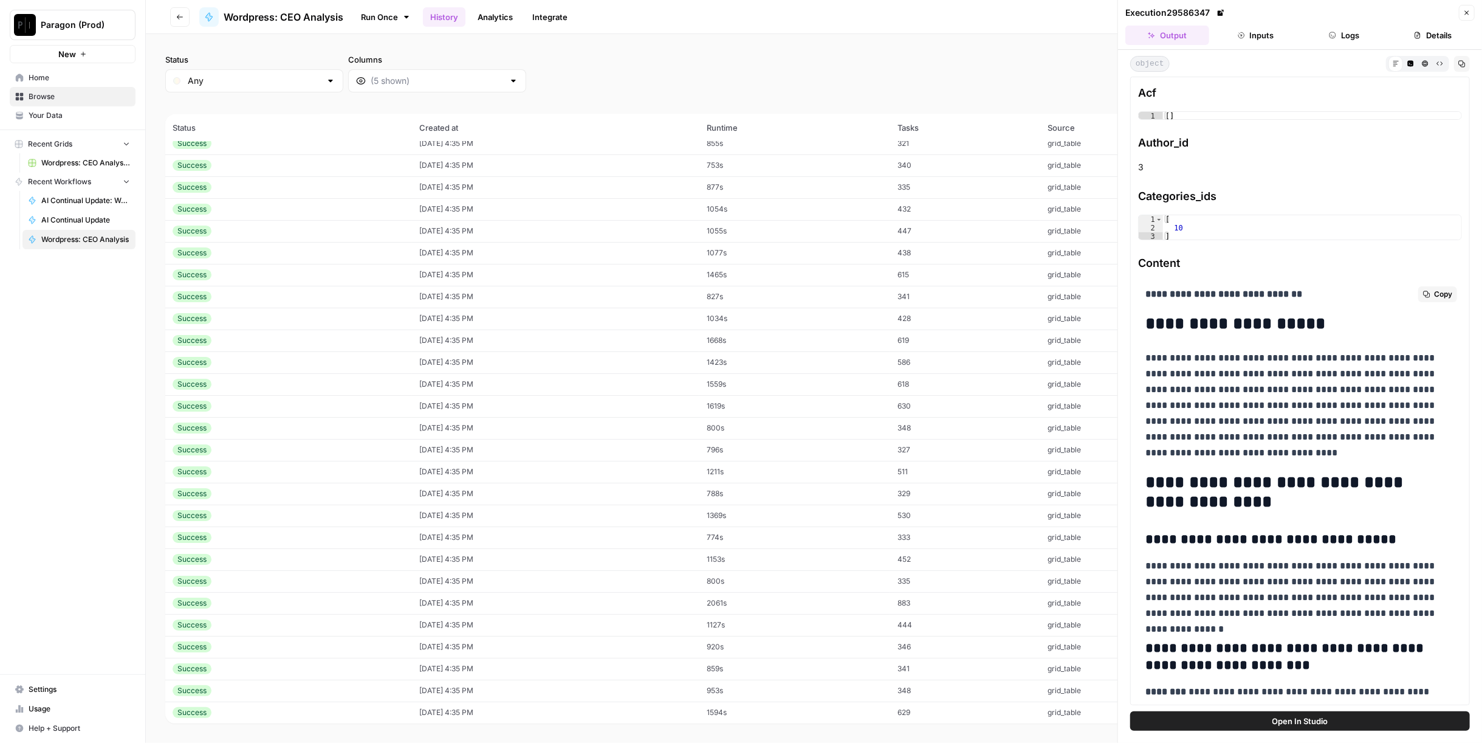
drag, startPoint x: 1225, startPoint y: 504, endPoint x: 1138, endPoint y: 483, distance: 89.6
drag, startPoint x: 1150, startPoint y: 480, endPoint x: 1227, endPoint y: 498, distance: 79.3
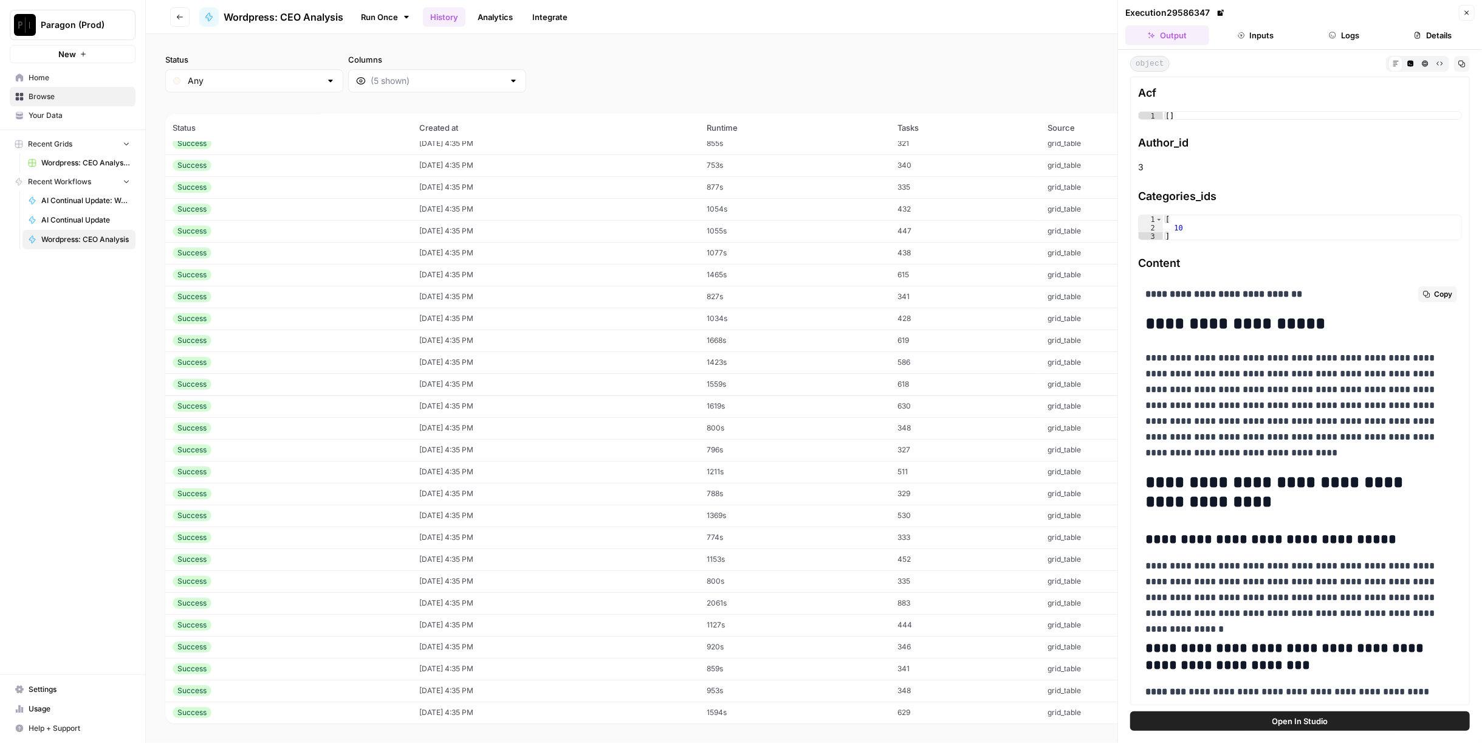
click at [1227, 498] on h2 "**********" at bounding box center [1296, 492] width 300 height 39
drag, startPoint x: 1222, startPoint y: 502, endPoint x: 1136, endPoint y: 484, distance: 87.6
click at [1136, 484] on div "**********" at bounding box center [1300, 391] width 340 height 628
drag, startPoint x: 1147, startPoint y: 483, endPoint x: 1239, endPoint y: 501, distance: 93.0
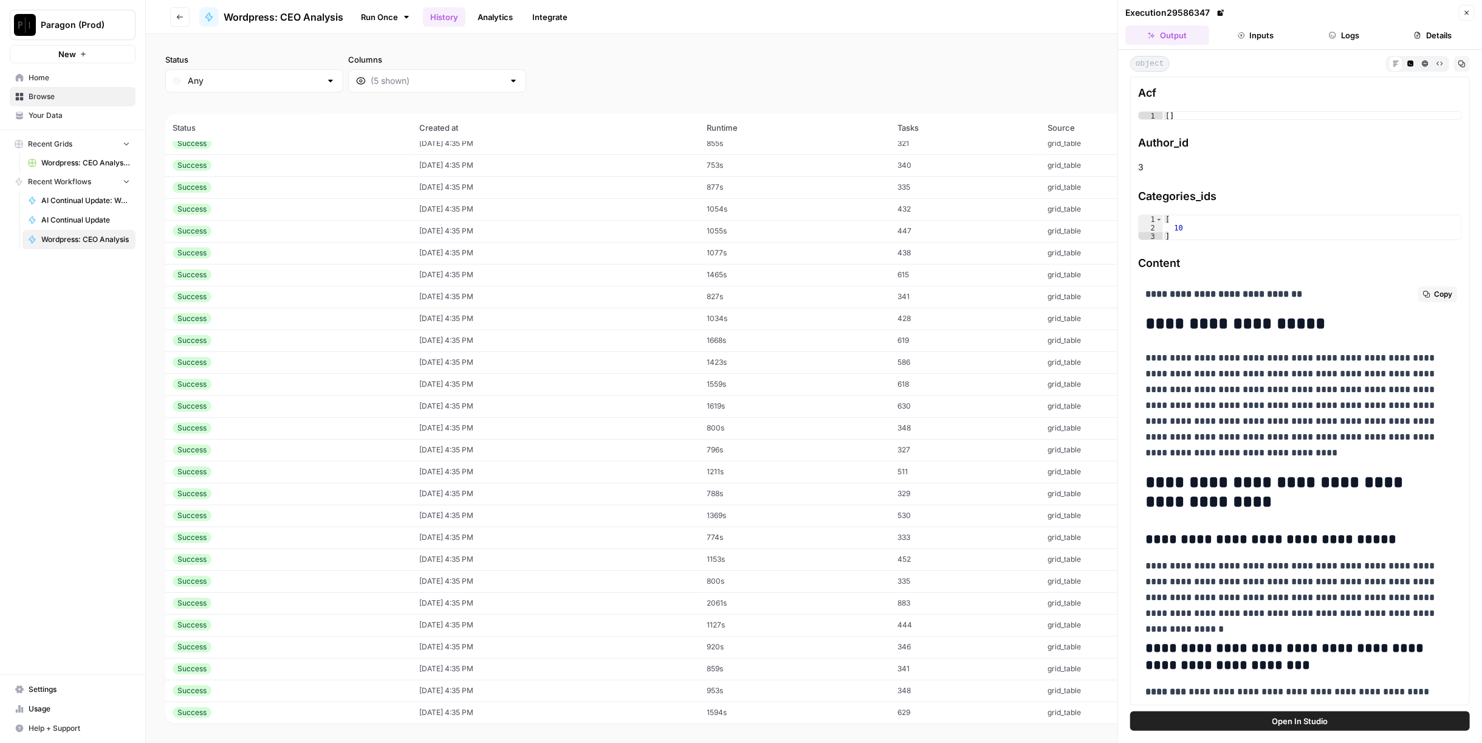
click at [1239, 501] on h2 "**********" at bounding box center [1296, 492] width 300 height 39
drag, startPoint x: 1239, startPoint y: 501, endPoint x: 1139, endPoint y: 480, distance: 102.0
click at [1281, 414] on p "**********" at bounding box center [1296, 405] width 300 height 111
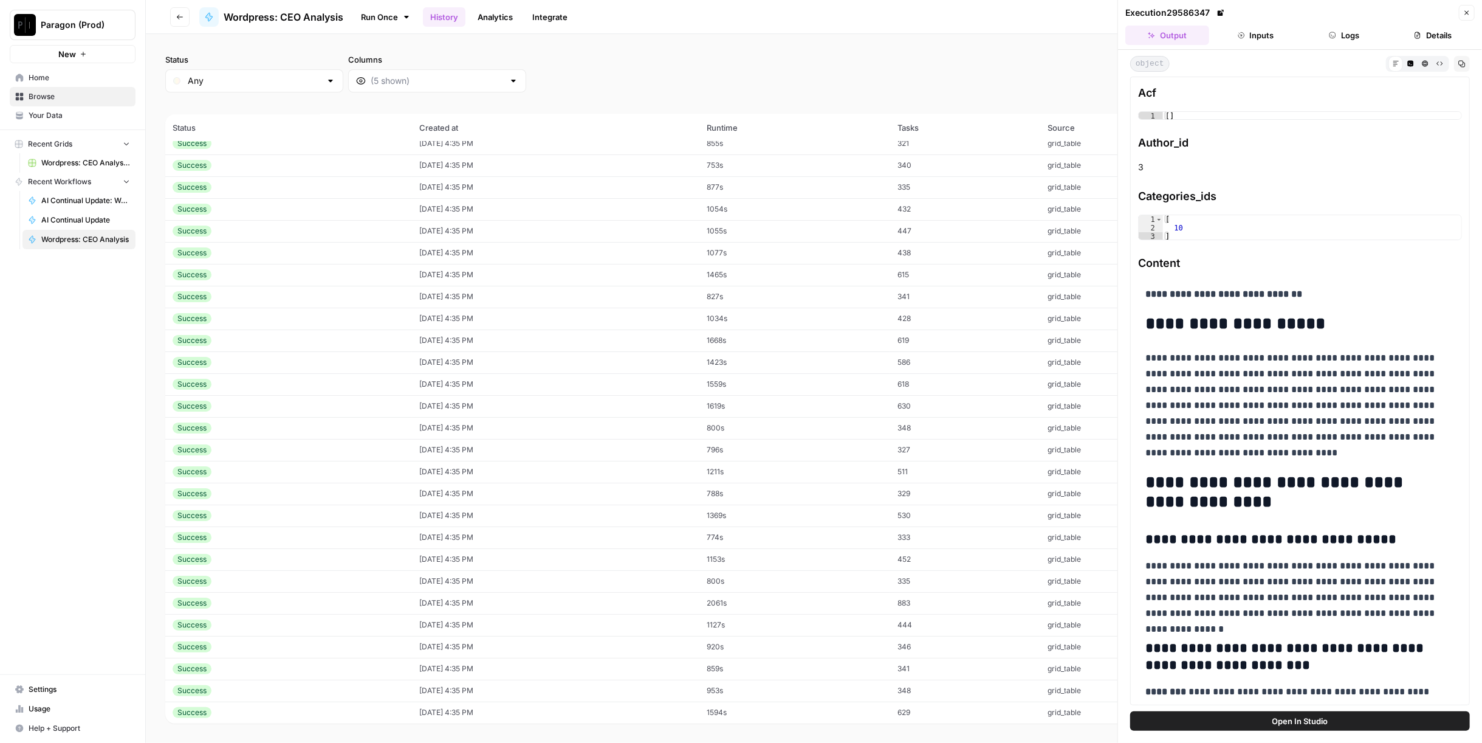
drag, startPoint x: 1217, startPoint y: 507, endPoint x: 1172, endPoint y: 486, distance: 50.6
click at [1172, 486] on h2 "**********" at bounding box center [1296, 492] width 300 height 39
click at [1217, 493] on h2 "**********" at bounding box center [1296, 492] width 300 height 39
drag, startPoint x: 1220, startPoint y: 497, endPoint x: 1135, endPoint y: 483, distance: 86.9
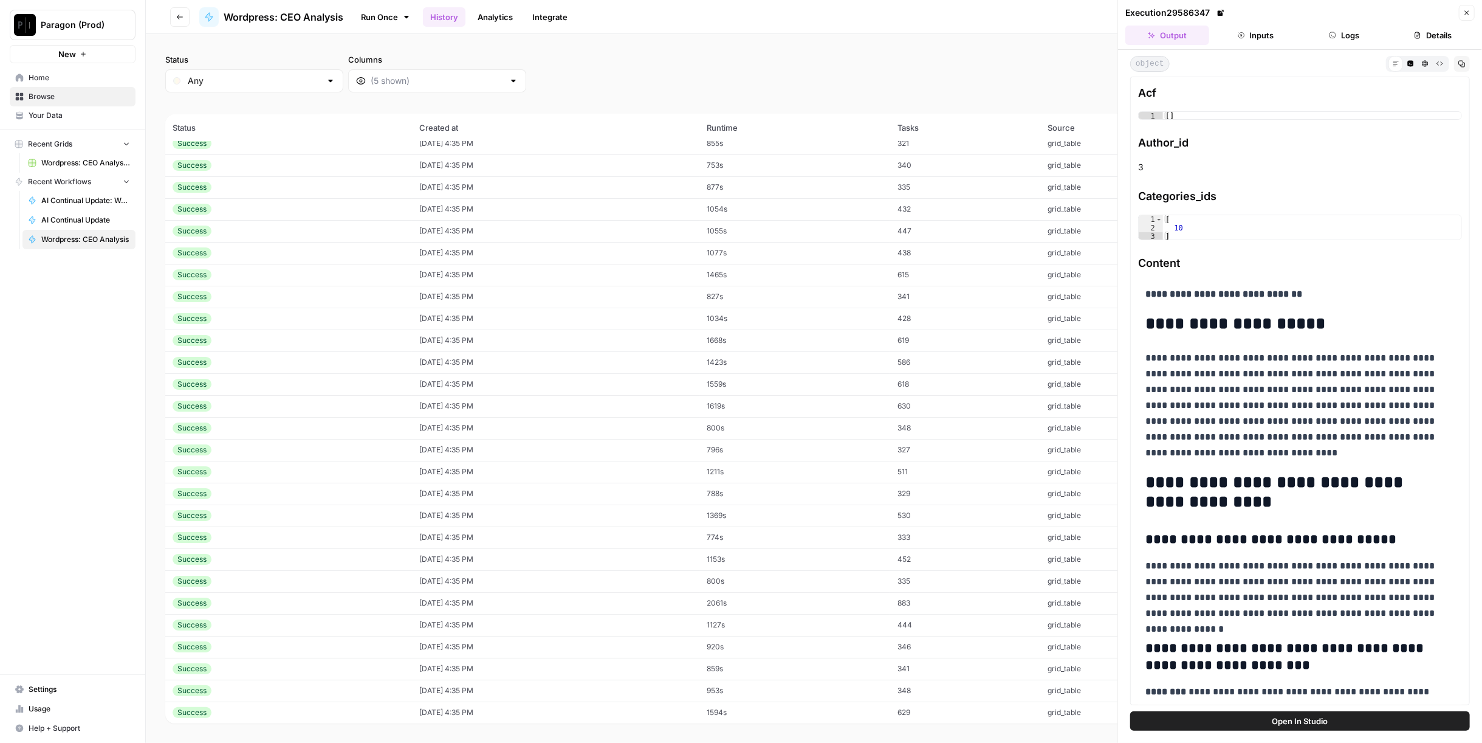
click at [1135, 483] on div "**********" at bounding box center [1300, 391] width 340 height 628
click at [1149, 483] on h2 "**********" at bounding box center [1296, 492] width 300 height 39
click at [1152, 480] on h2 "**********" at bounding box center [1296, 492] width 300 height 39
drag, startPoint x: 1149, startPoint y: 480, endPoint x: 1229, endPoint y: 493, distance: 82.0
click at [1229, 493] on h2 "**********" at bounding box center [1296, 492] width 300 height 39
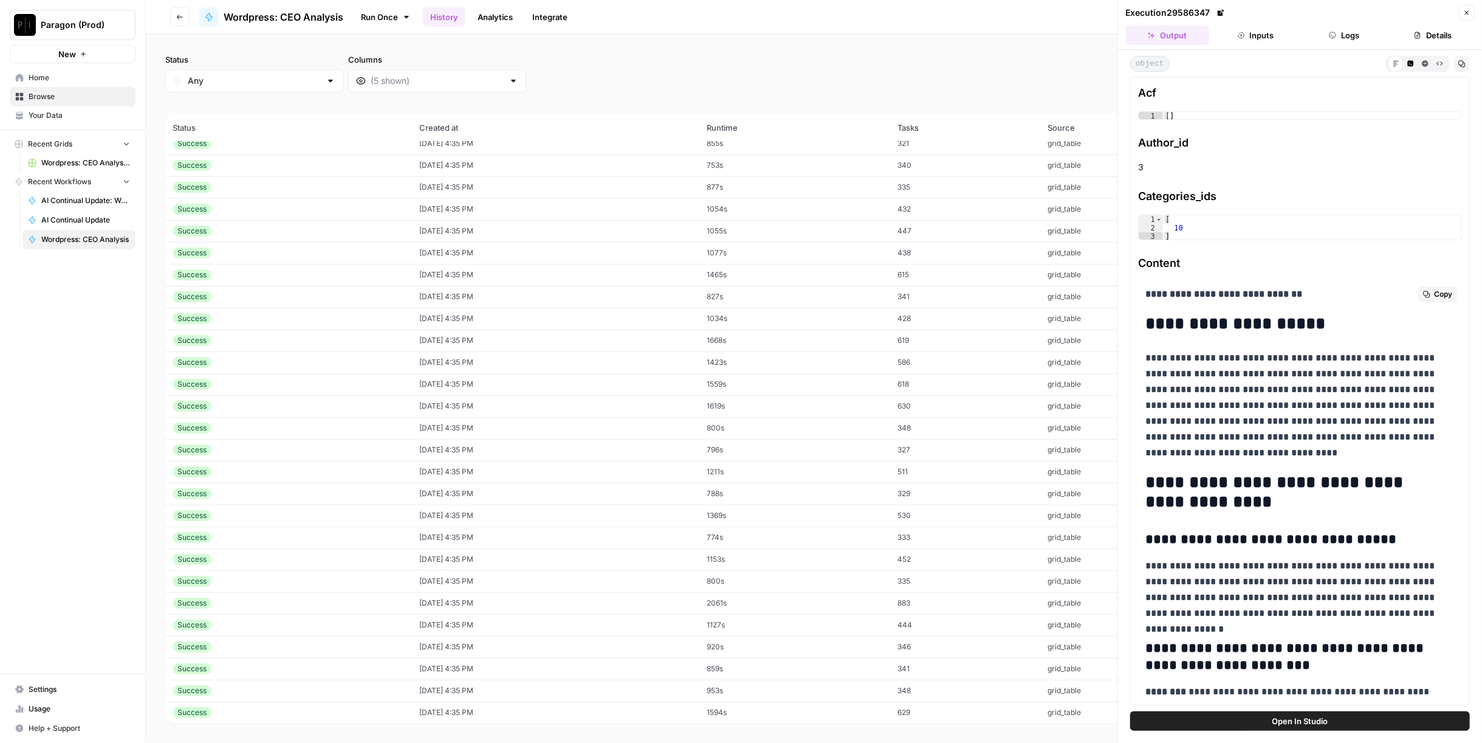
click at [1230, 493] on h2 "**********" at bounding box center [1296, 492] width 300 height 39
click at [1233, 500] on h2 "**********" at bounding box center [1296, 492] width 300 height 39
drag, startPoint x: 1230, startPoint y: 504, endPoint x: 1141, endPoint y: 480, distance: 92.4
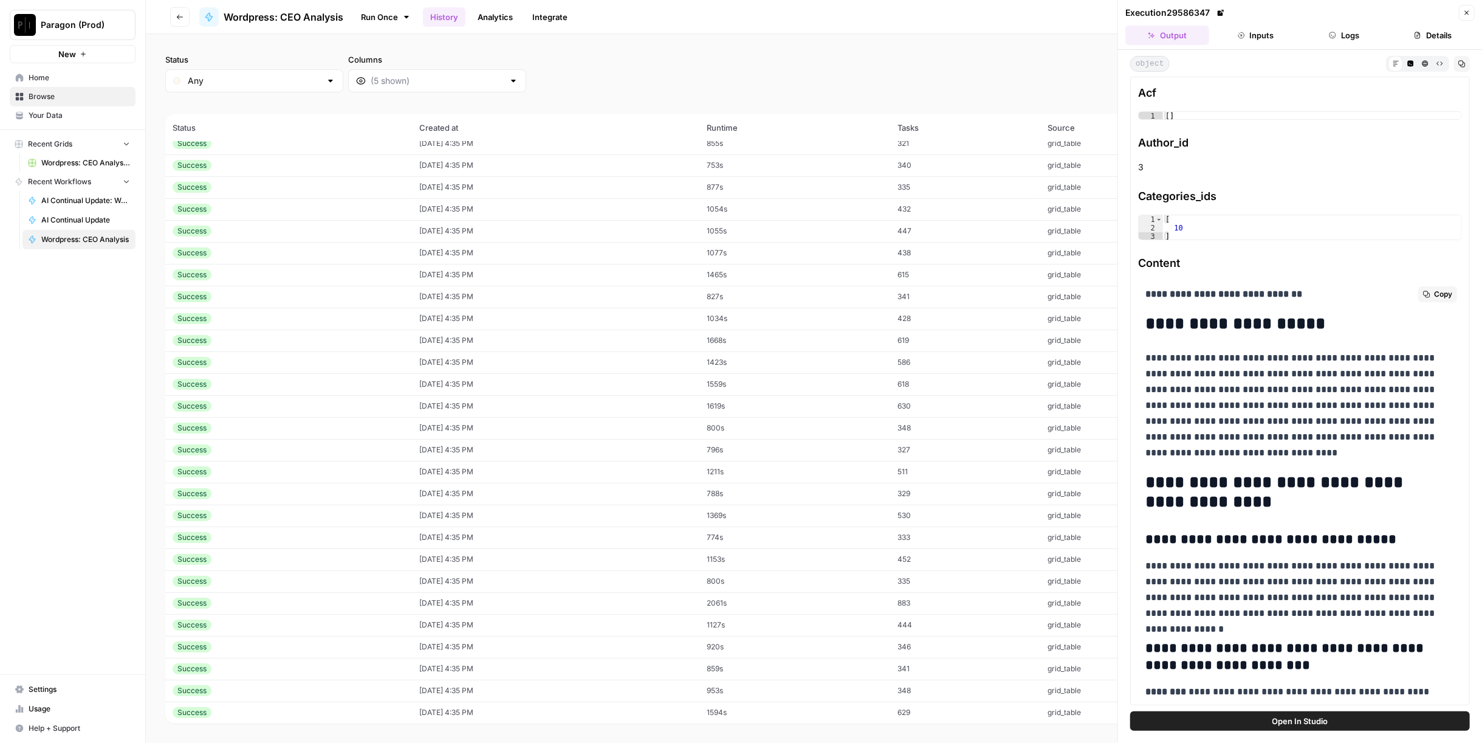
drag, startPoint x: 1141, startPoint y: 480, endPoint x: 1232, endPoint y: 501, distance: 93.6
click at [1221, 501] on h2 "**********" at bounding box center [1296, 492] width 300 height 39
drag, startPoint x: 1221, startPoint y: 501, endPoint x: 1141, endPoint y: 484, distance: 81.5
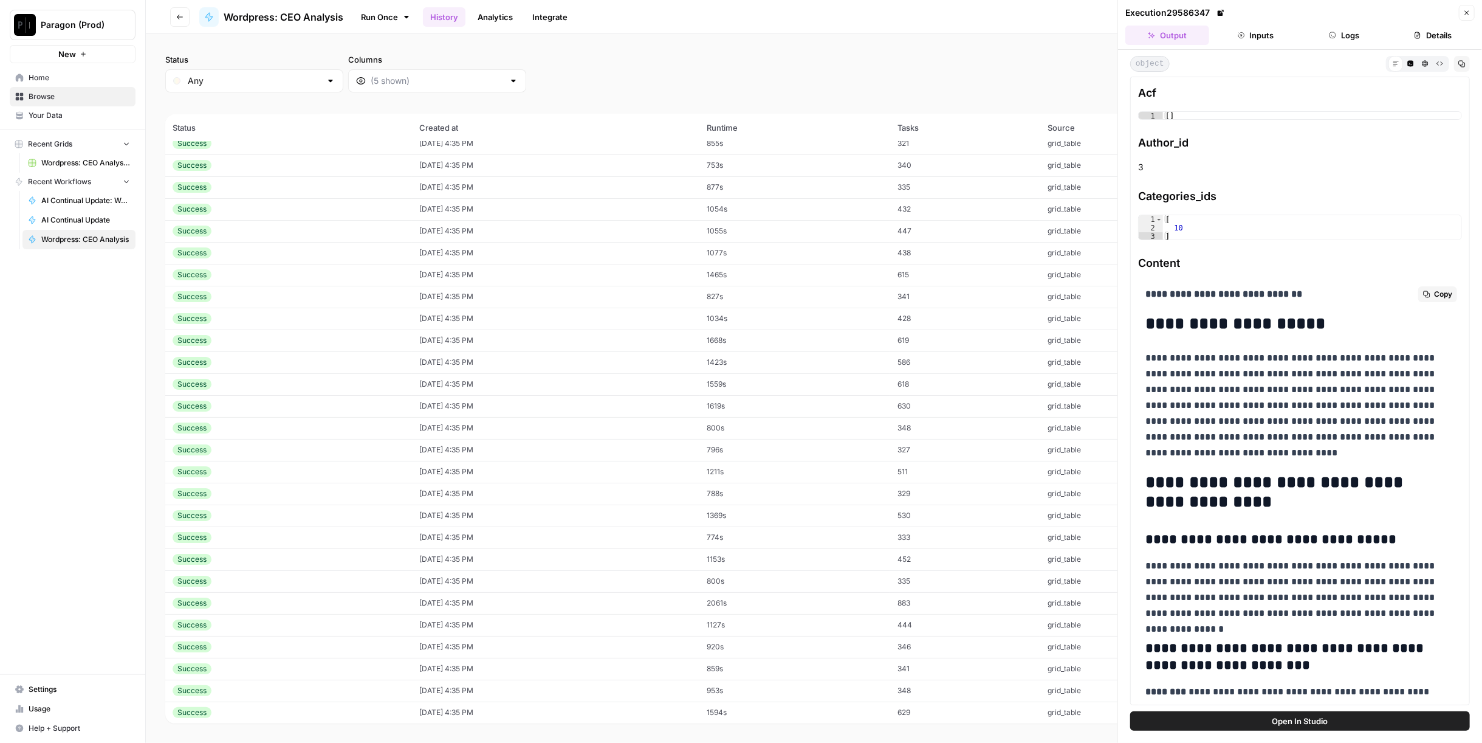
click at [1153, 484] on h2 "**********" at bounding box center [1296, 492] width 300 height 39
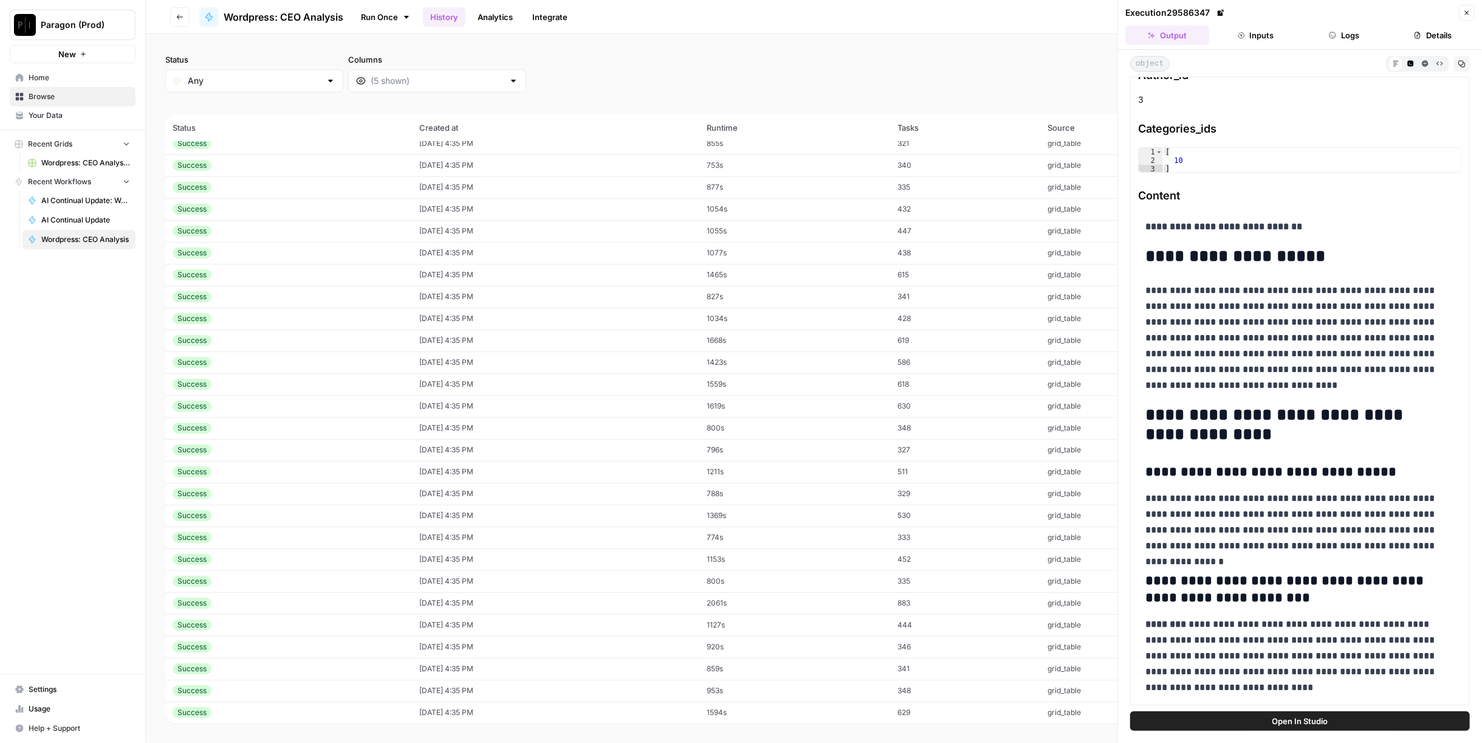
drag, startPoint x: 1236, startPoint y: 436, endPoint x: 1130, endPoint y: 413, distance: 108.2
click at [1130, 413] on div "**********" at bounding box center [1300, 391] width 340 height 628
click at [1174, 413] on h2 "**********" at bounding box center [1296, 424] width 300 height 39
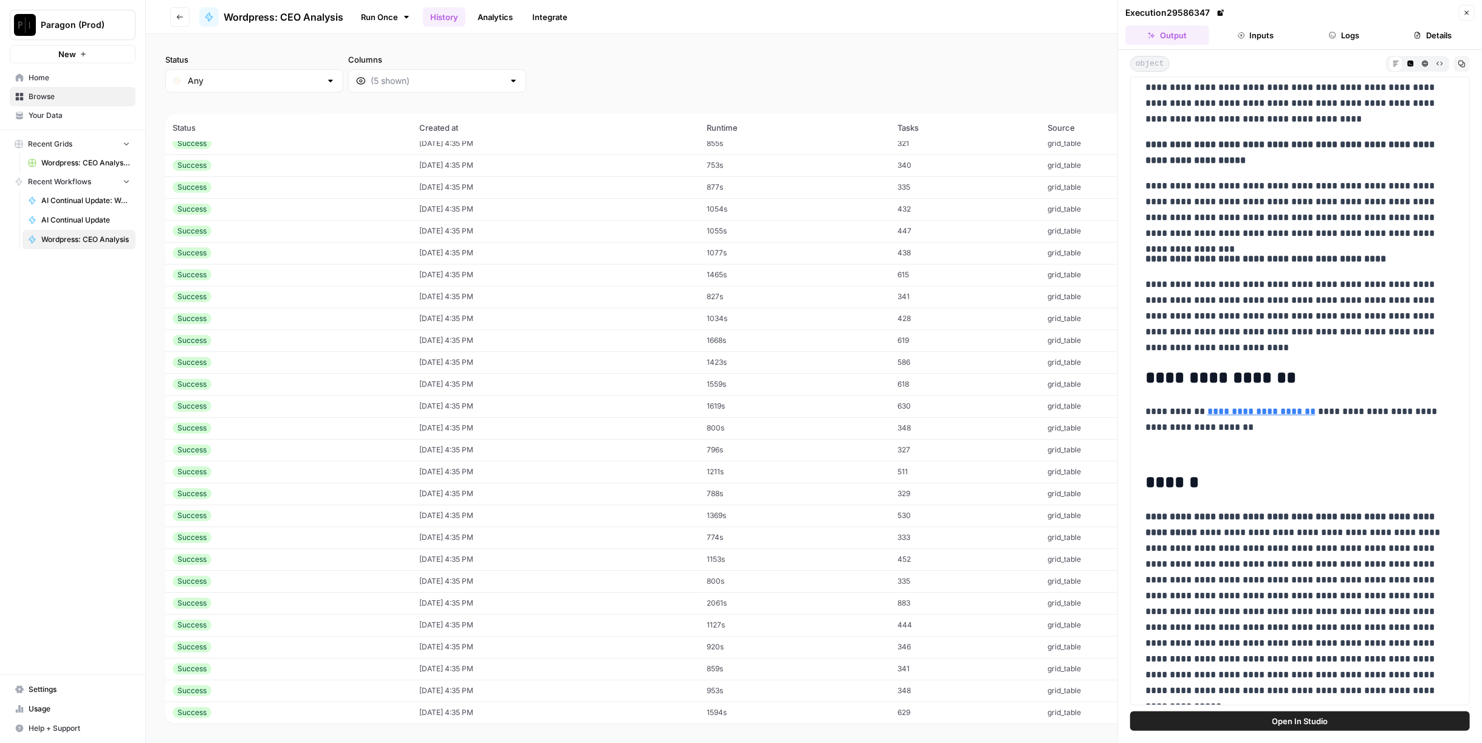
scroll to position [3916, 0]
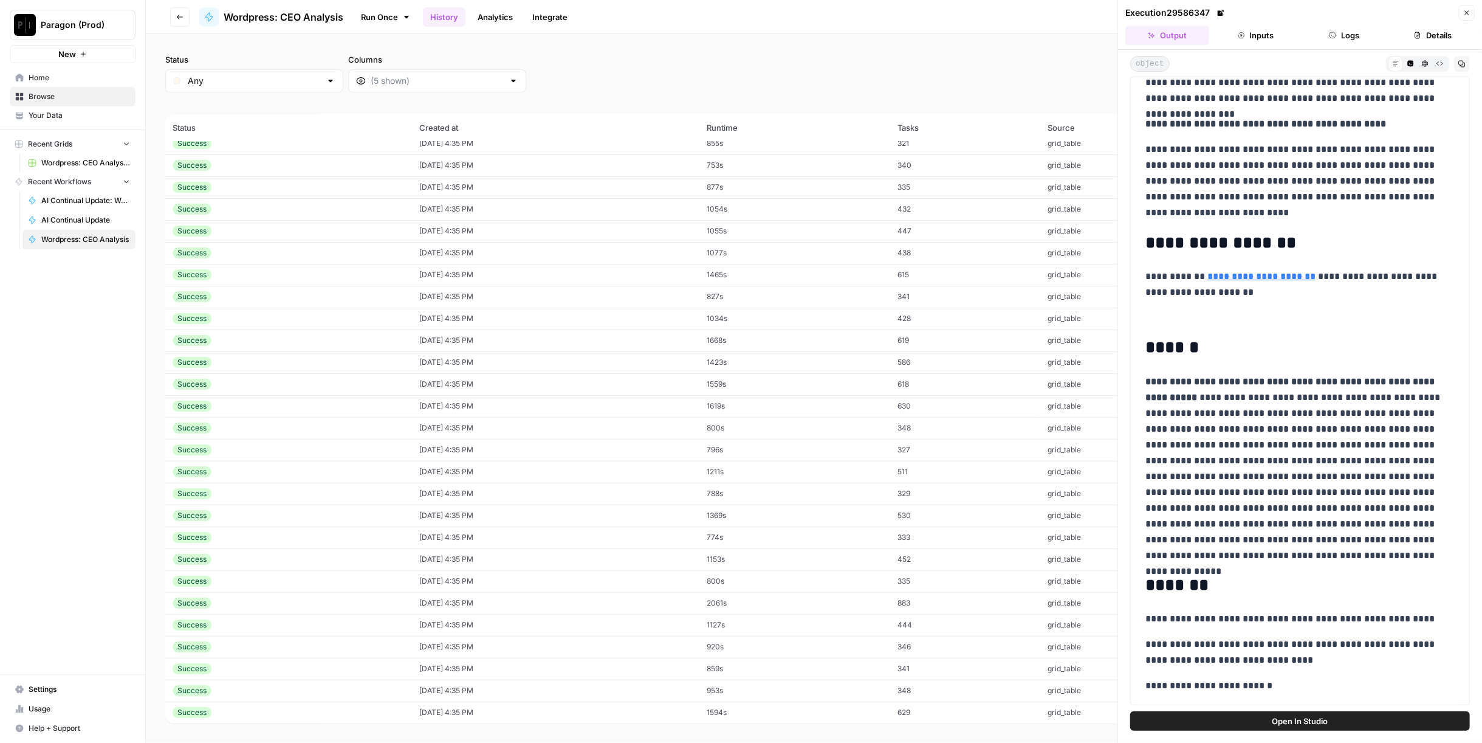
drag, startPoint x: 1138, startPoint y: 291, endPoint x: 1360, endPoint y: 215, distance: 234.3
click at [1360, 215] on div "**********" at bounding box center [1300, 391] width 340 height 628
copy div "**********"
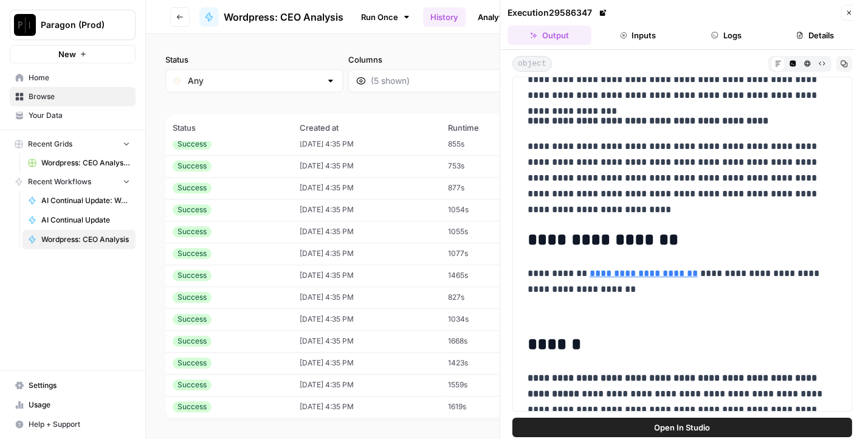
click at [845, 10] on icon "button" at bounding box center [848, 12] width 7 height 7
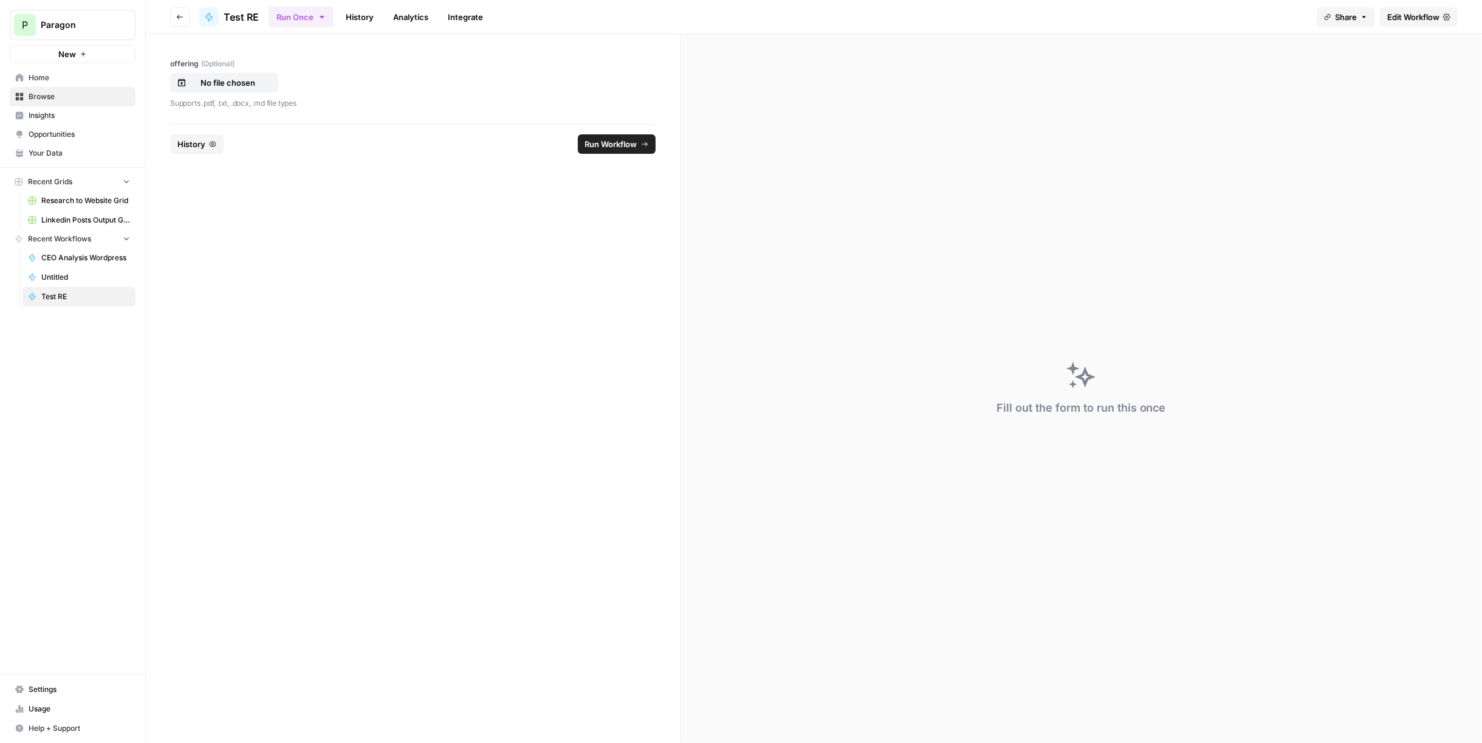
click at [359, 18] on link "History" at bounding box center [360, 16] width 43 height 19
